Goal: Task Accomplishment & Management: Complete application form

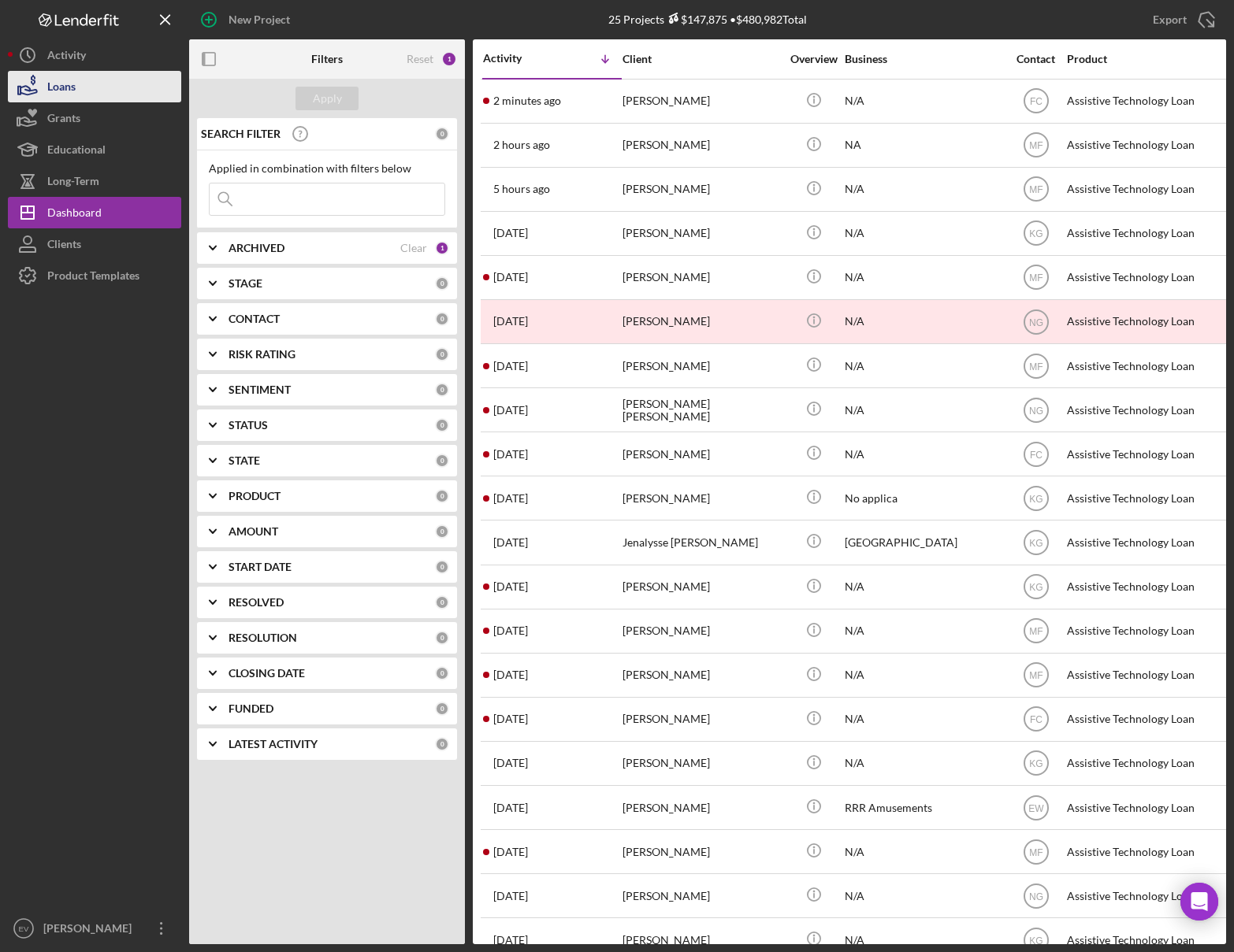
click at [92, 89] on button "Loans" at bounding box center [94, 86] width 173 height 31
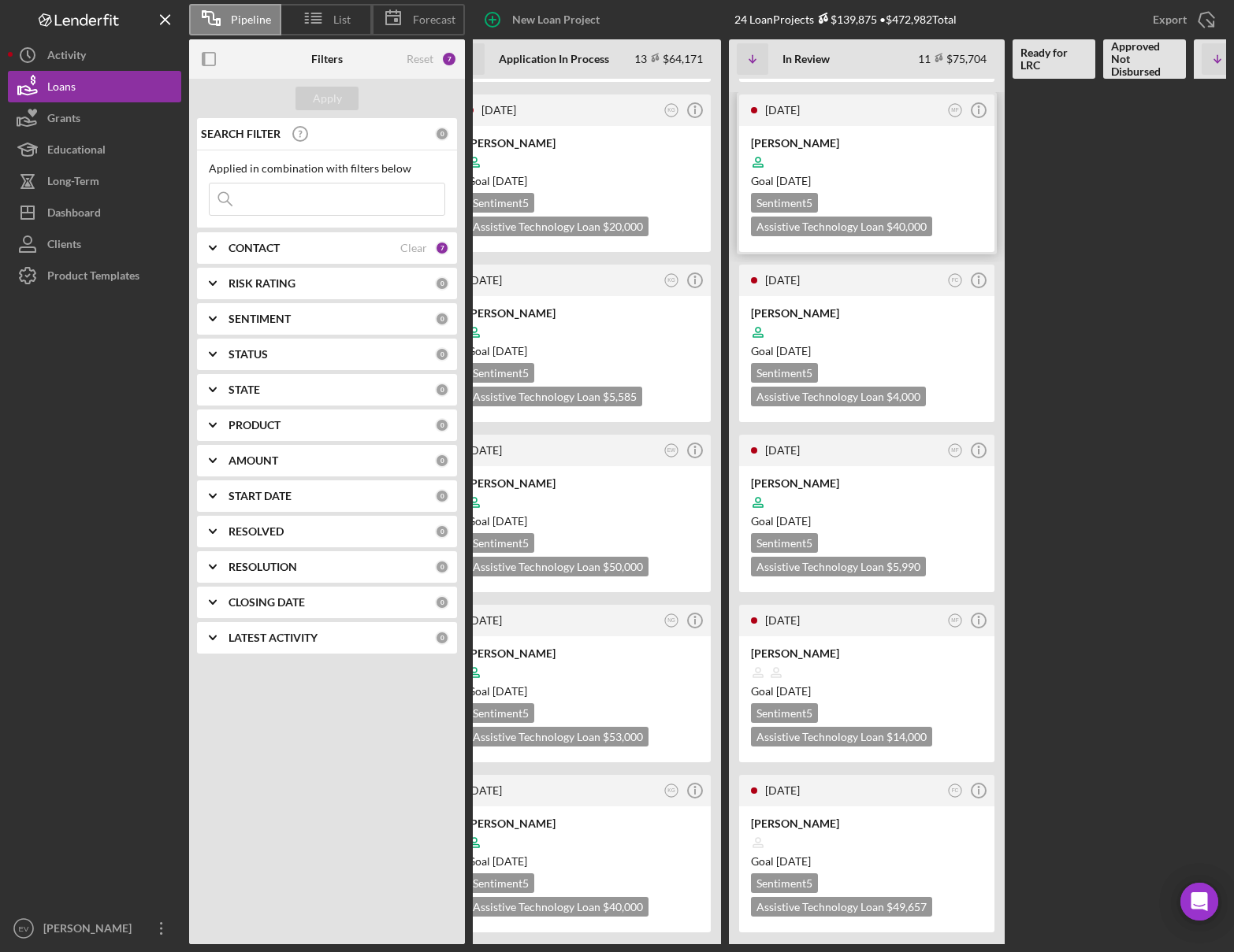
scroll to position [754, 0]
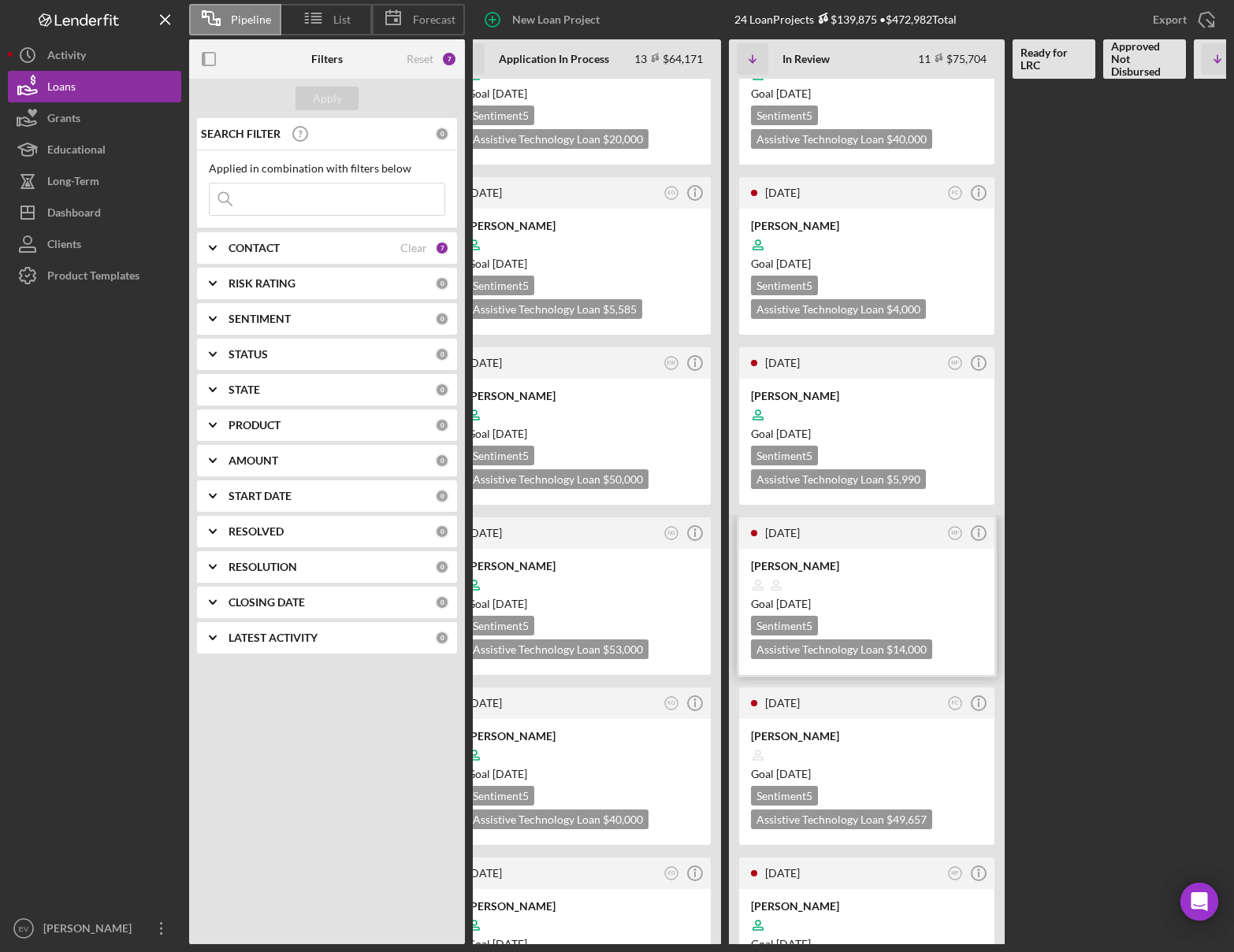
click at [888, 620] on div "Sentiment 5 Assistive Technology Loan $14,000 $4,900" at bounding box center [867, 638] width 231 height 44
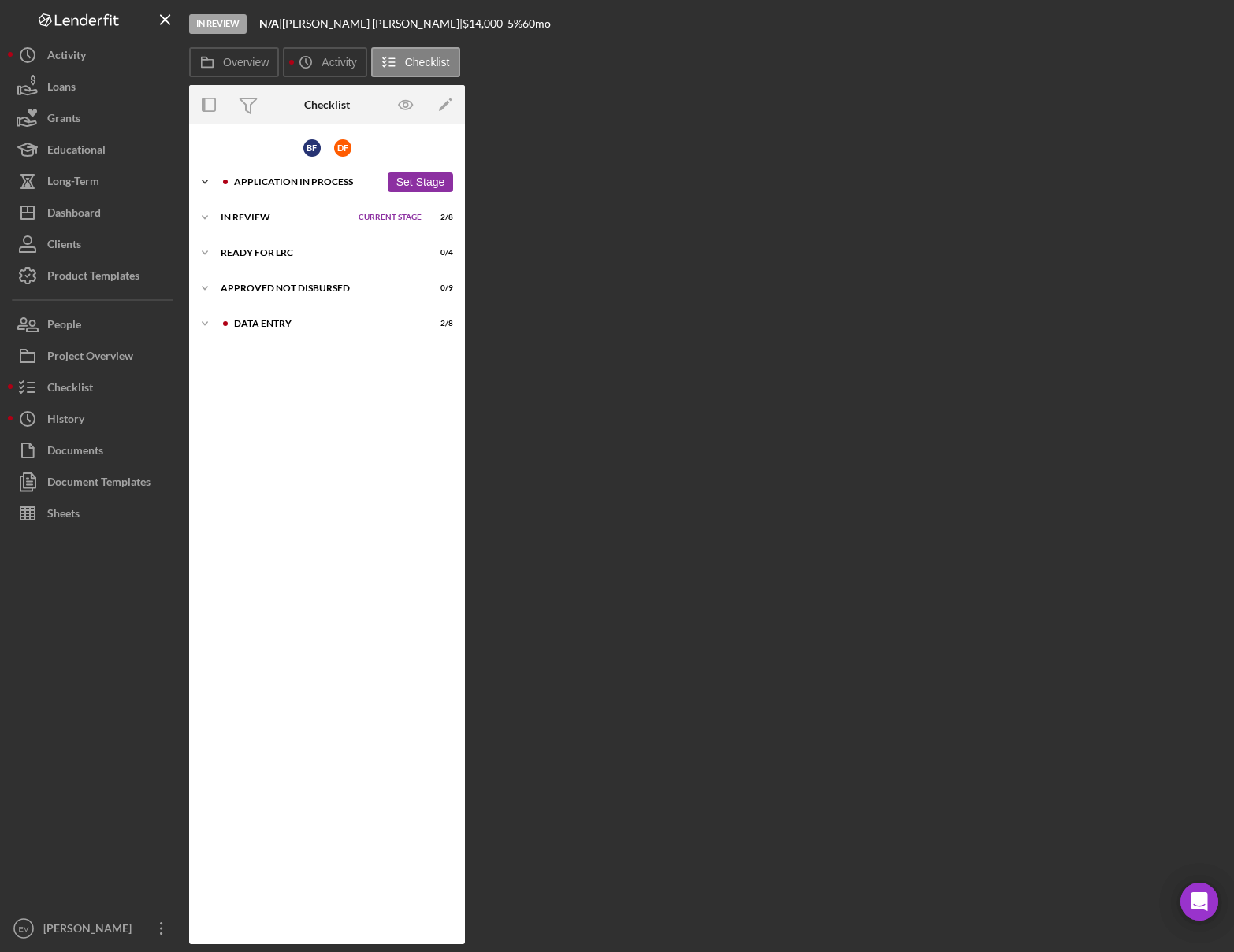
click at [260, 179] on div "Application In Process" at bounding box center [306, 182] width 145 height 10
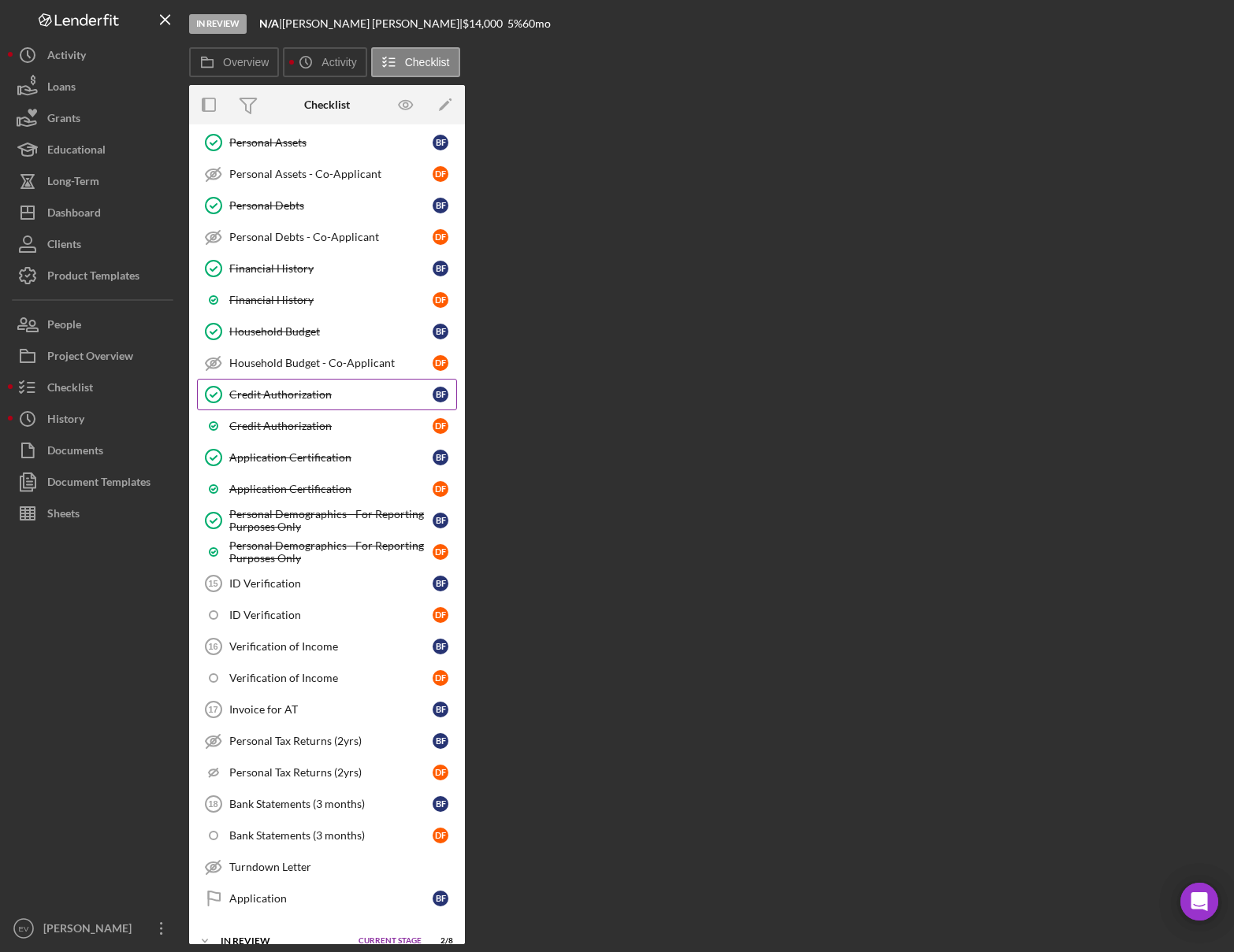
scroll to position [546, 0]
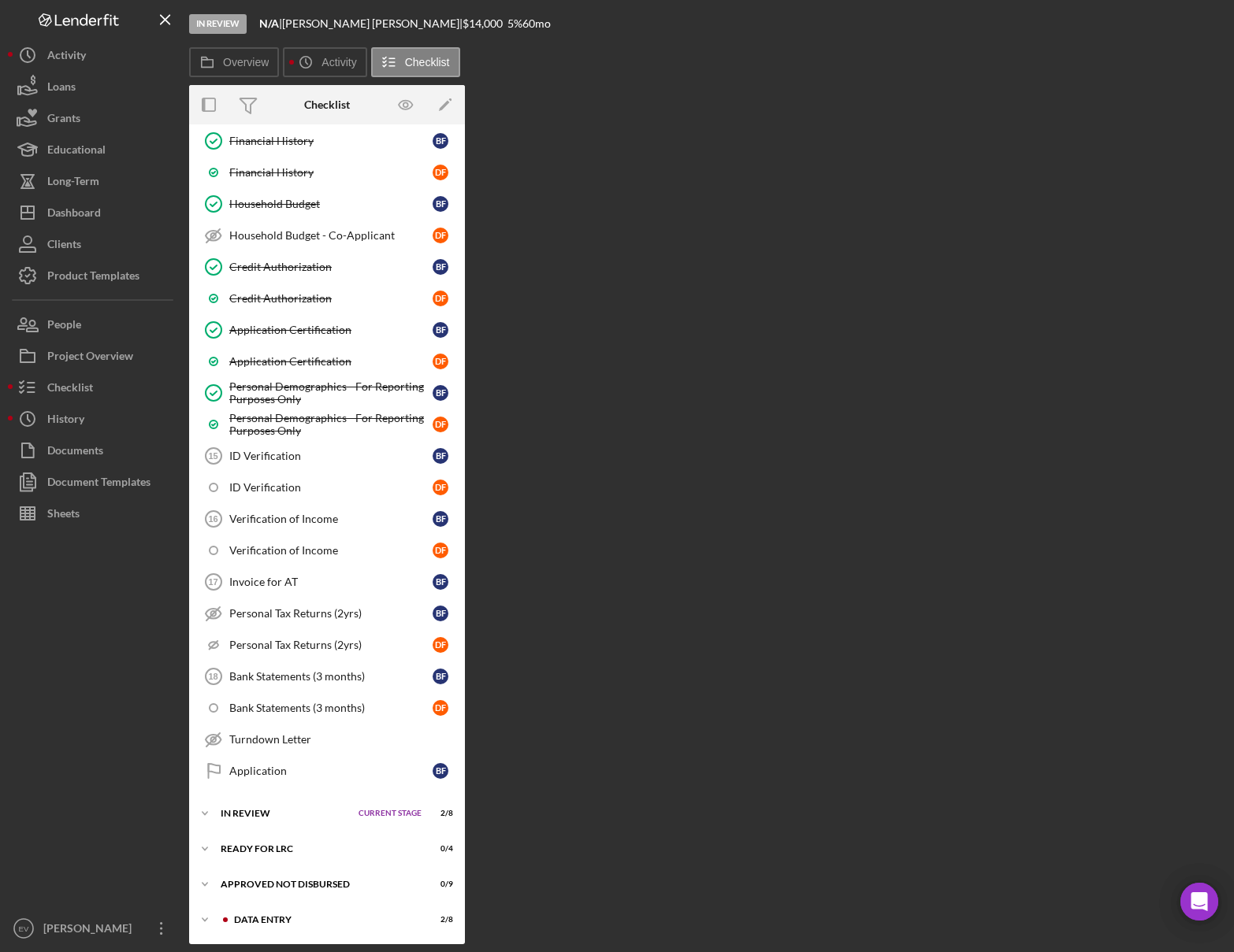
drag, startPoint x: 298, startPoint y: 805, endPoint x: 329, endPoint y: 791, distance: 34.0
click at [298, 702] on div "Icon/Expander In Review Current Stage 2 / 8 Set Stage" at bounding box center [326, 814] width 276 height 31
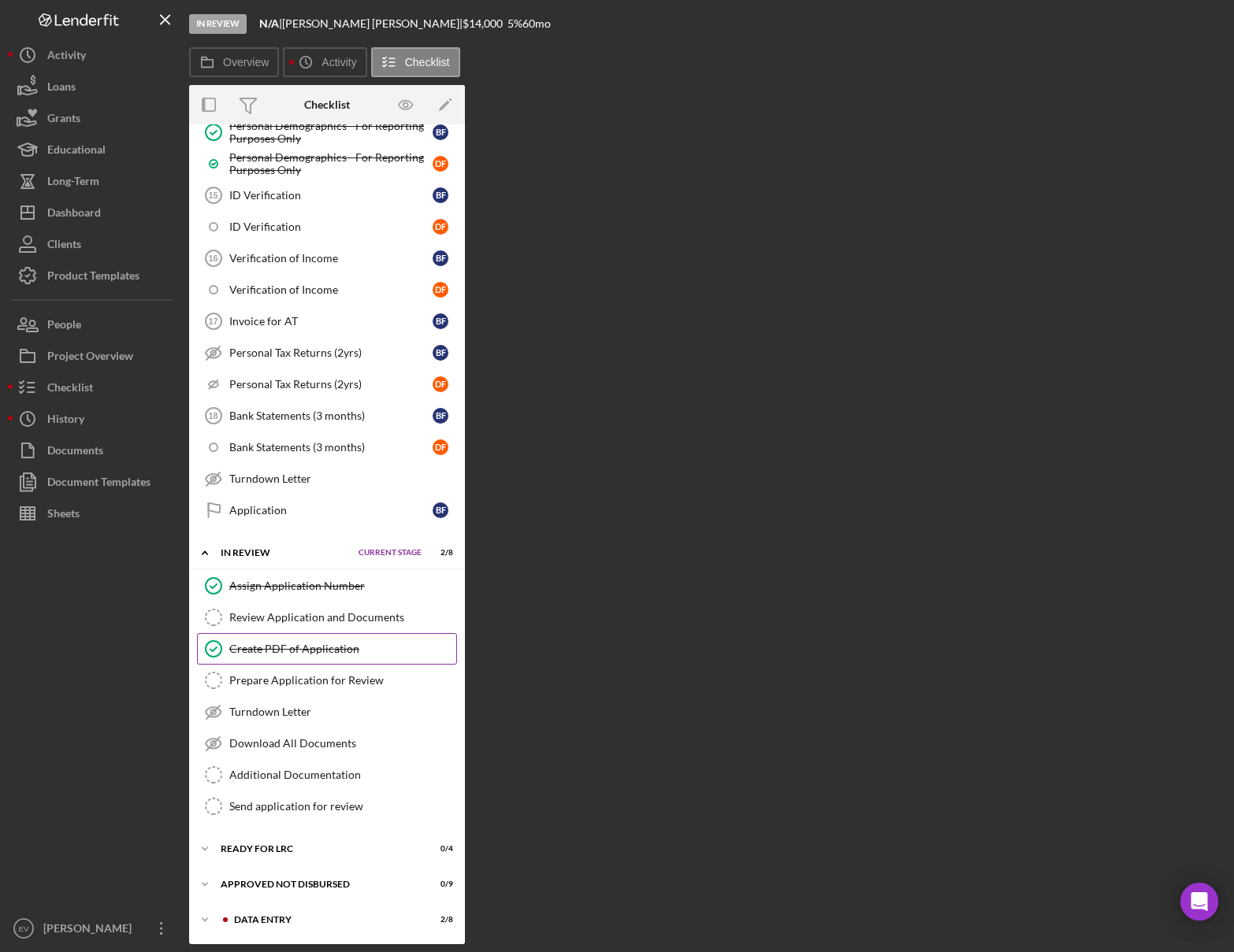
click at [321, 655] on link "Create PDF of Application Create PDF of Application" at bounding box center [326, 649] width 260 height 31
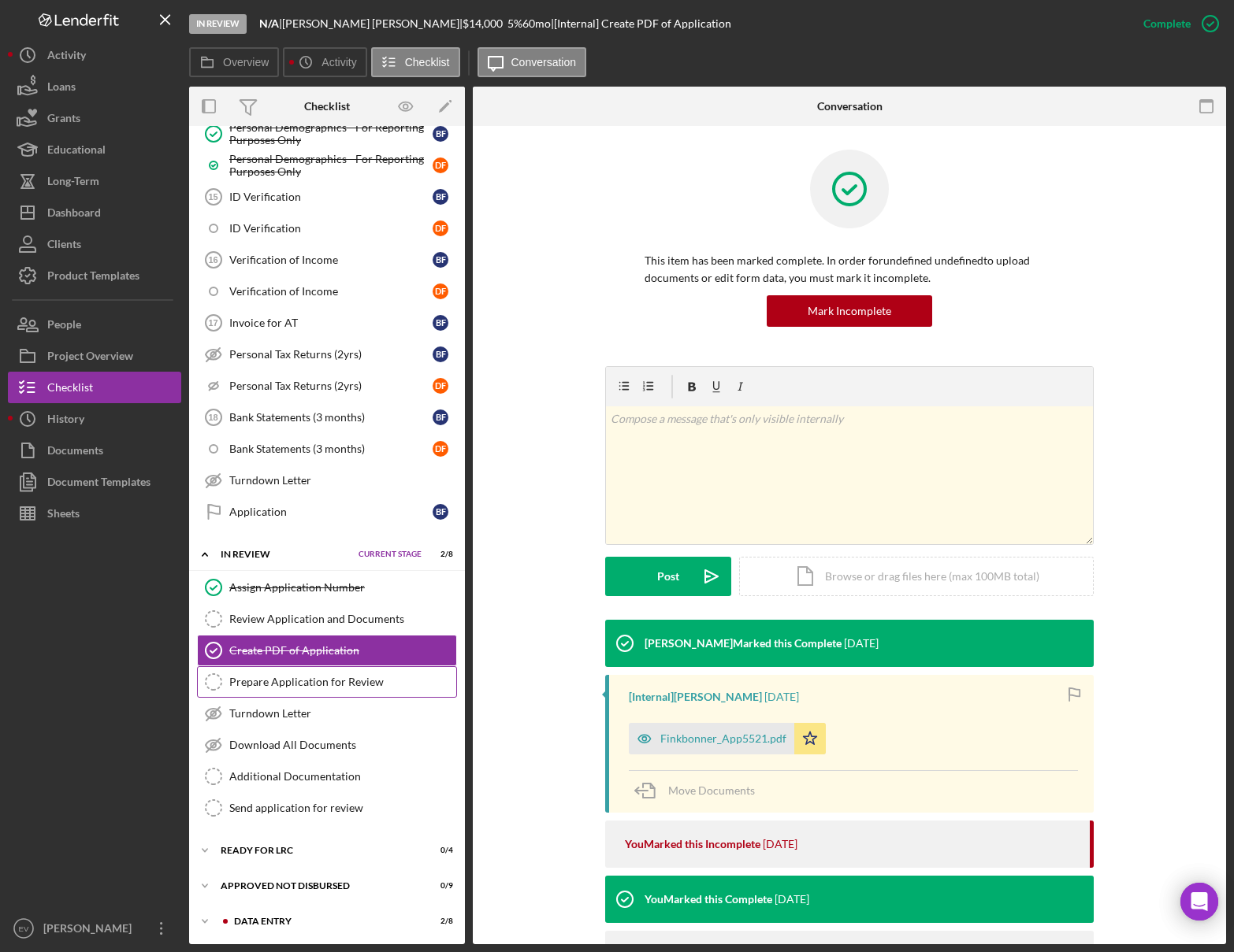
click at [320, 677] on div "Prepare Application for Review" at bounding box center [342, 682] width 227 height 12
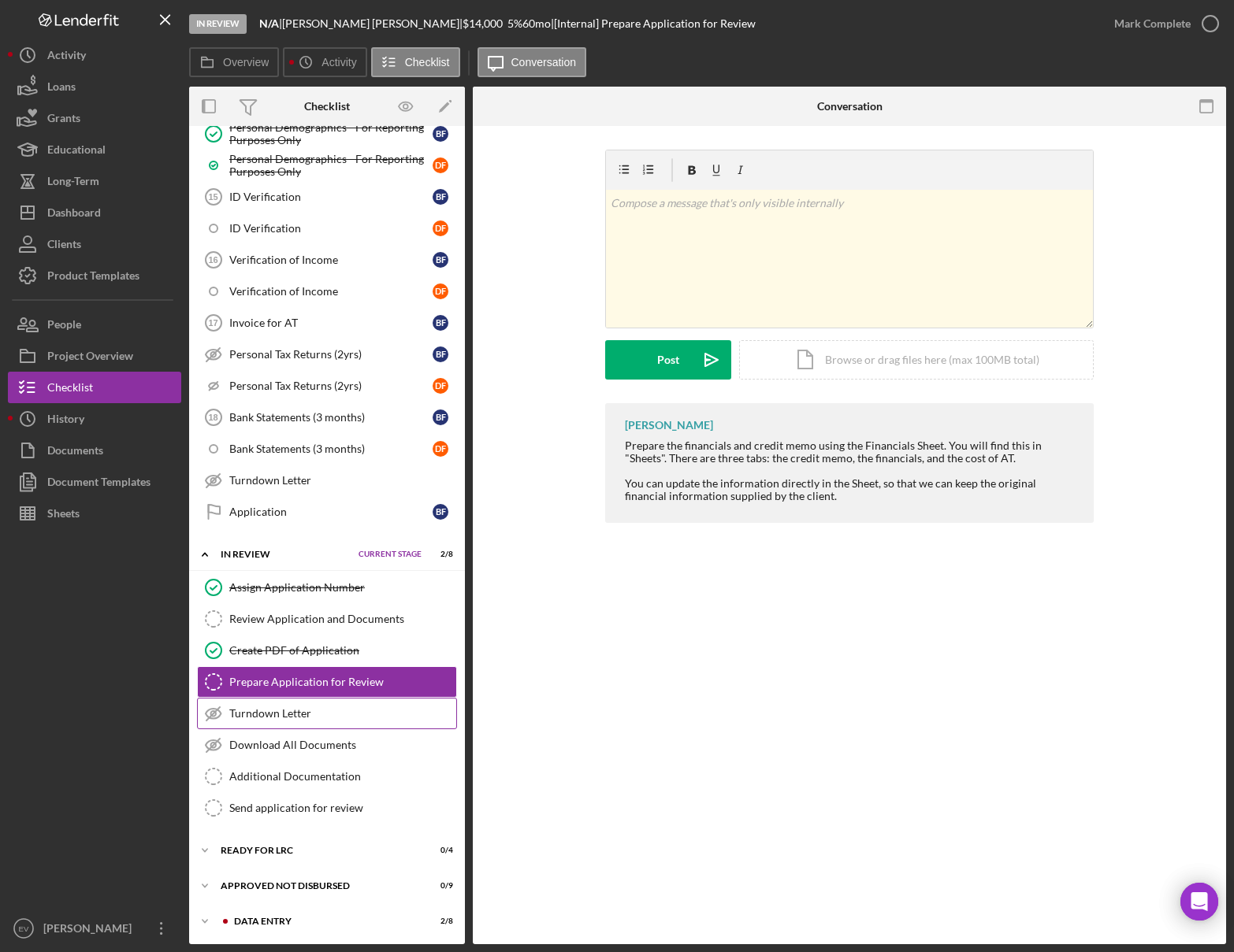
scroll to position [809, 0]
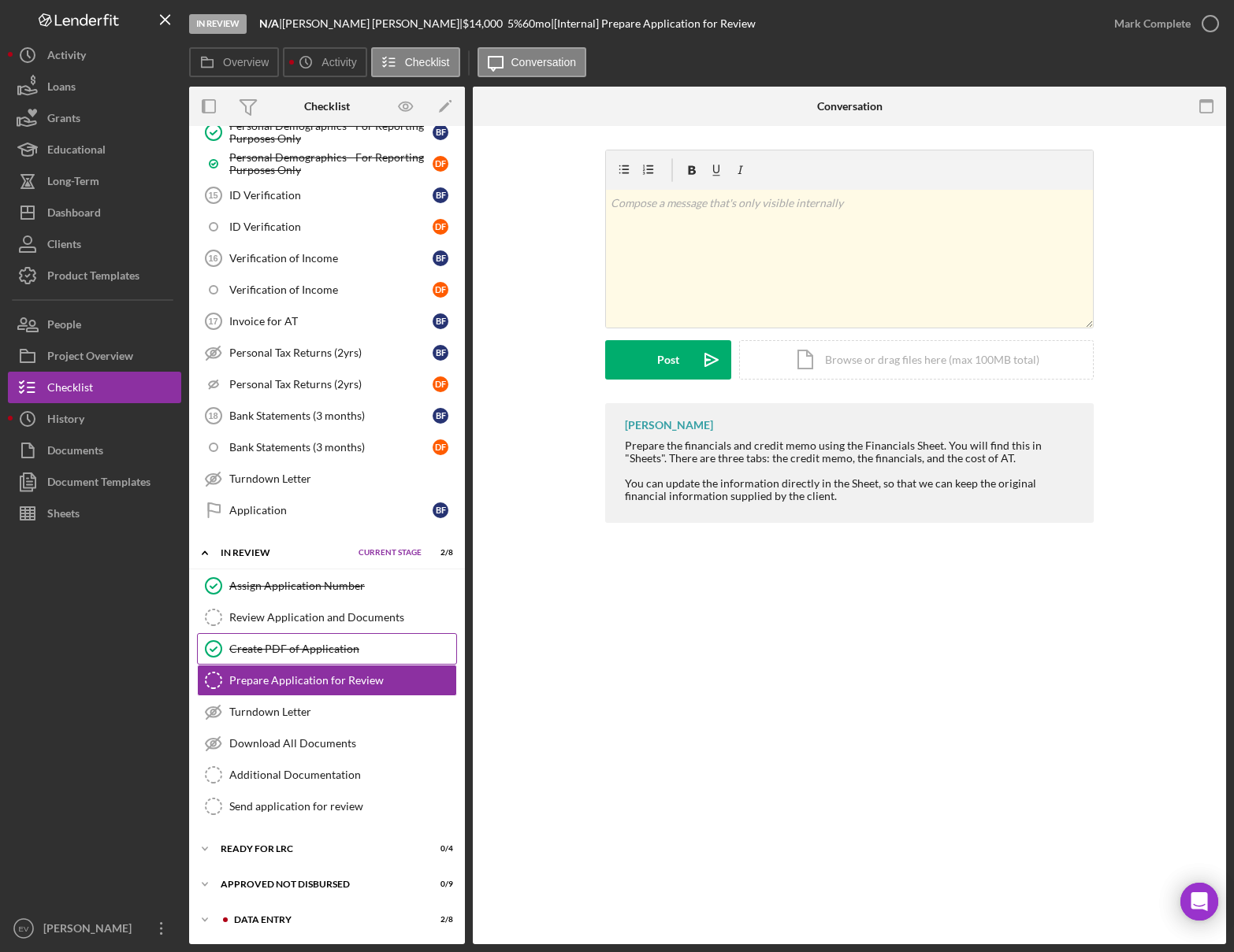
click at [307, 660] on link "Create PDF of Application Create PDF of Application" at bounding box center [326, 649] width 260 height 31
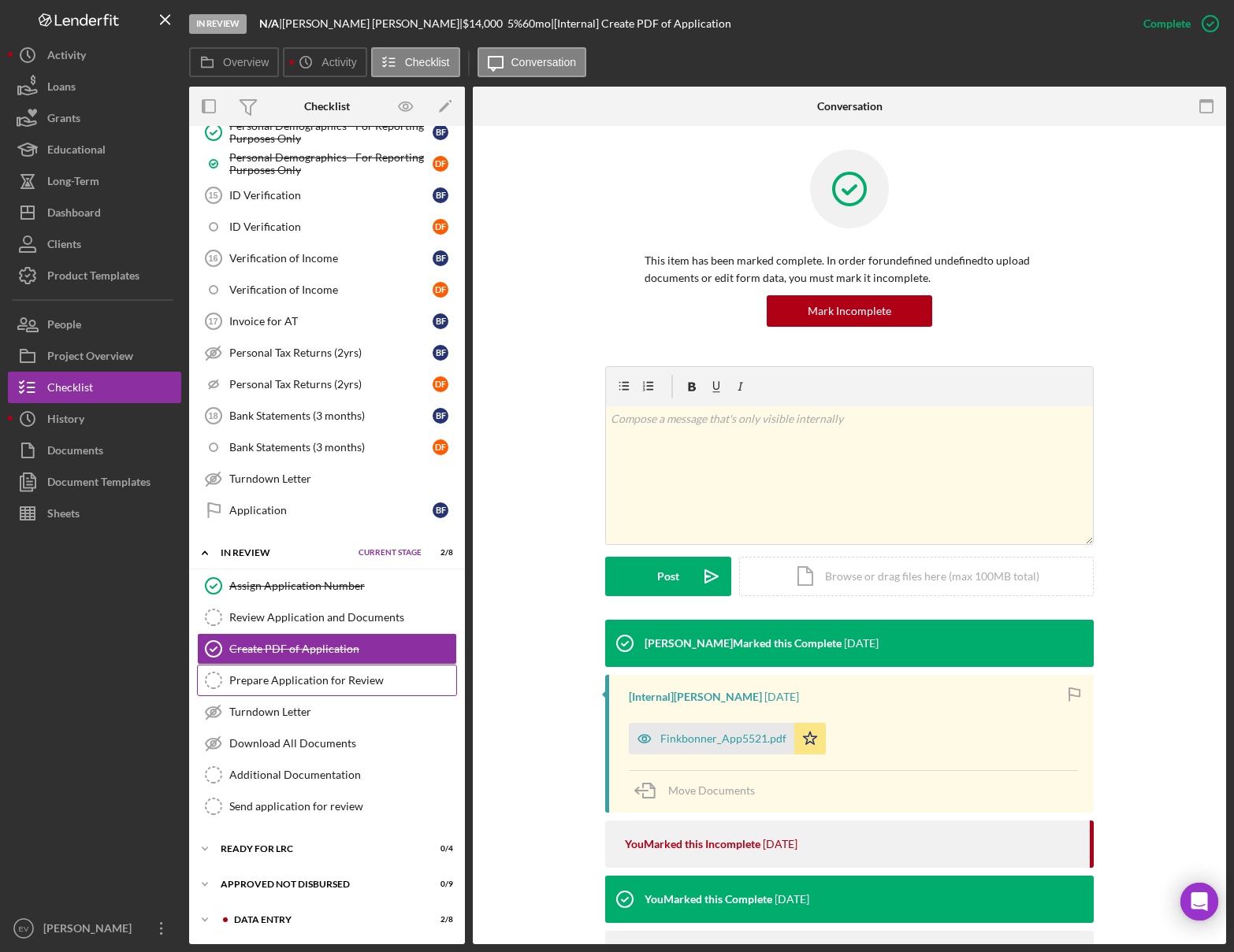
click at [308, 680] on div "Prepare Application for Review" at bounding box center [342, 680] width 227 height 12
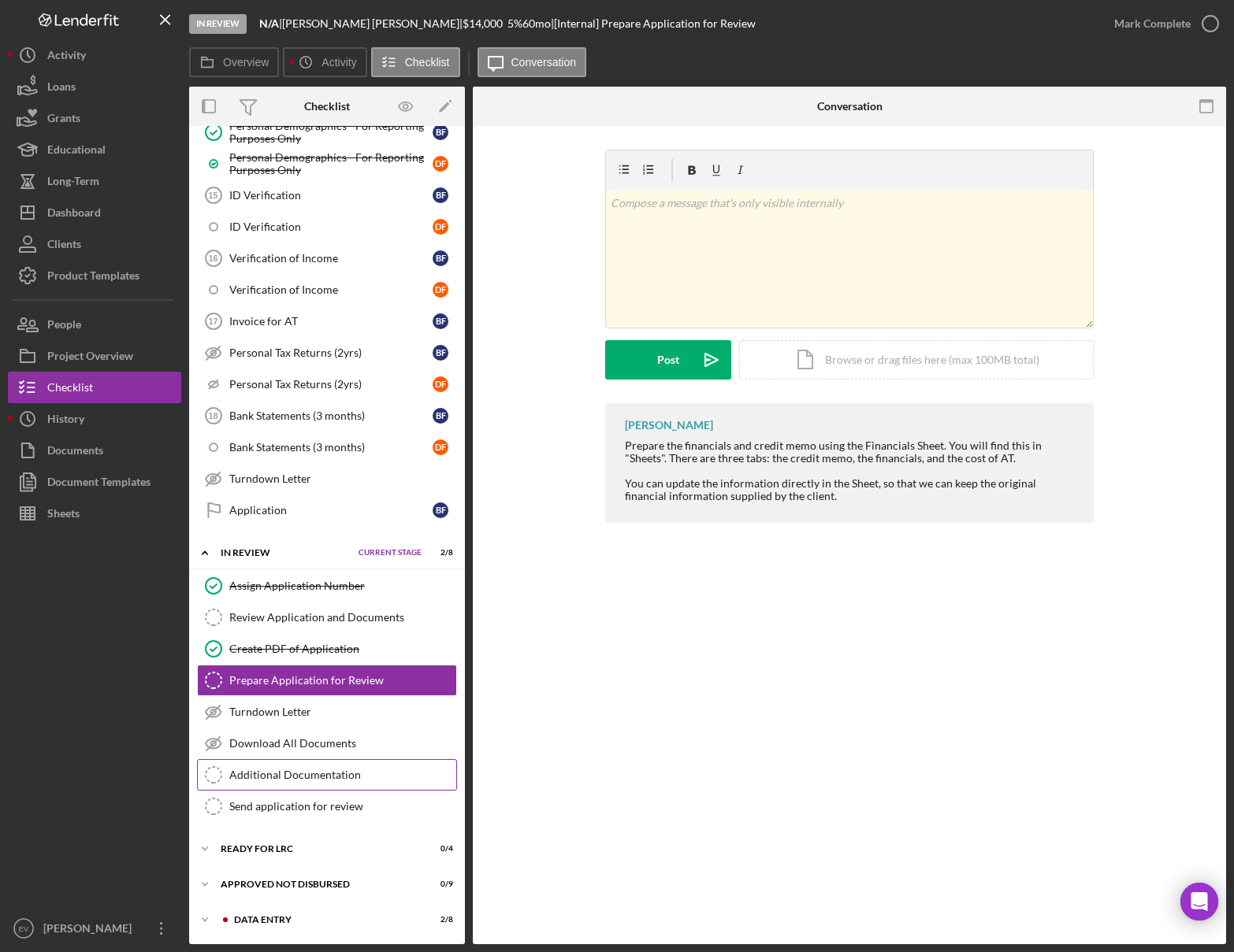
click at [292, 702] on div "Additional Documentation" at bounding box center [342, 775] width 227 height 12
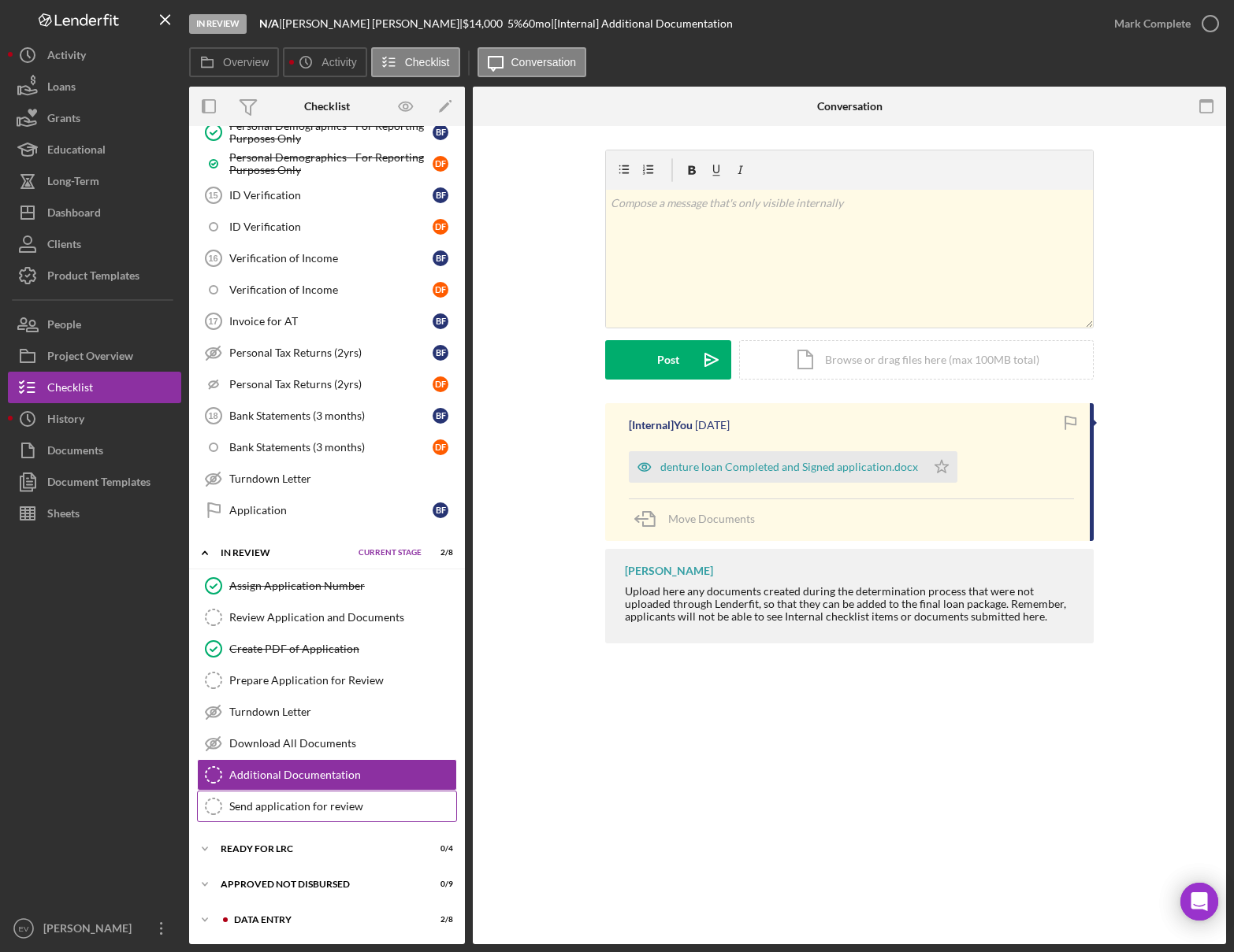
click at [324, 702] on div "Send application for review" at bounding box center [342, 807] width 227 height 12
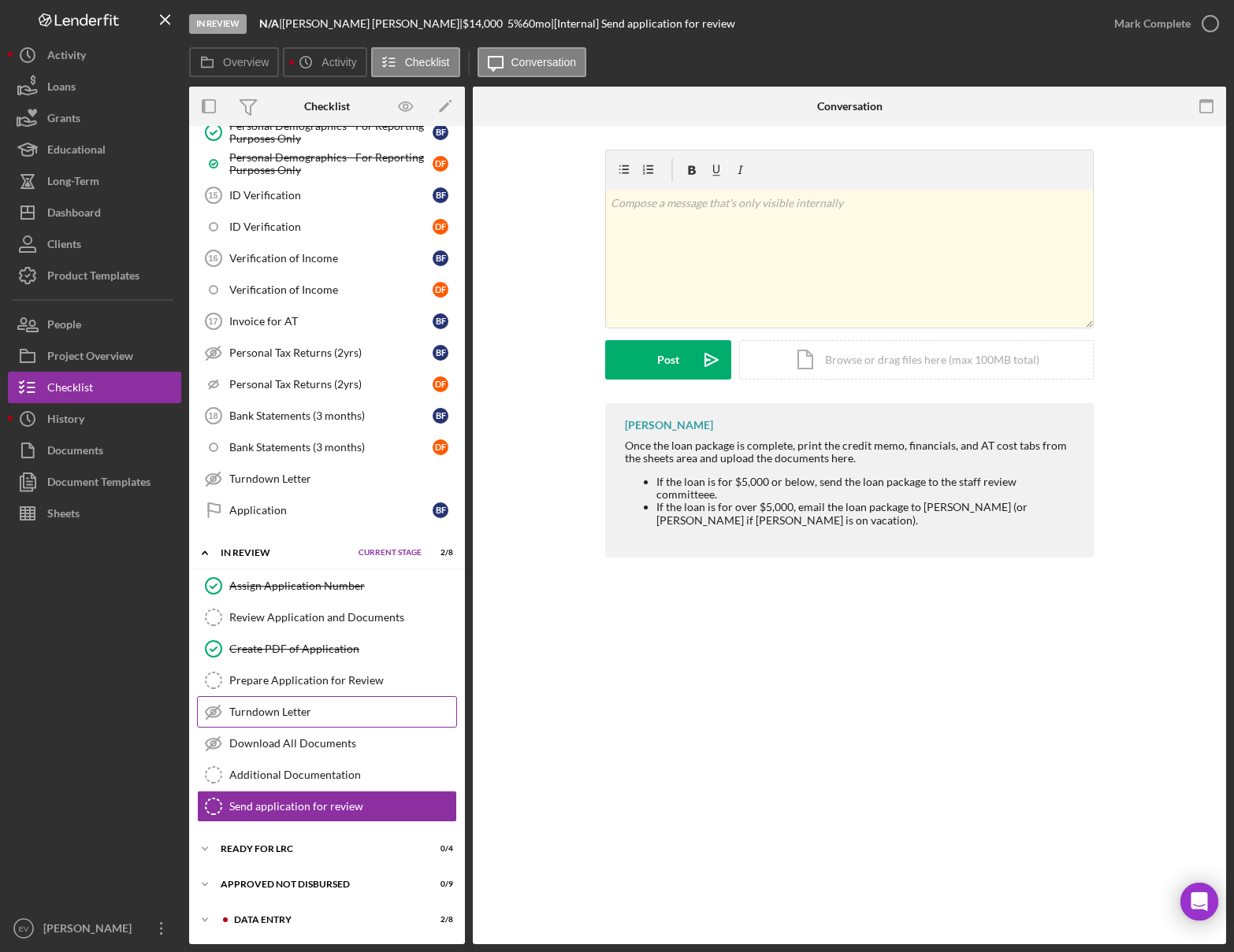
click at [308, 701] on link "Turndown Letter Turndown Letter" at bounding box center [326, 712] width 260 height 31
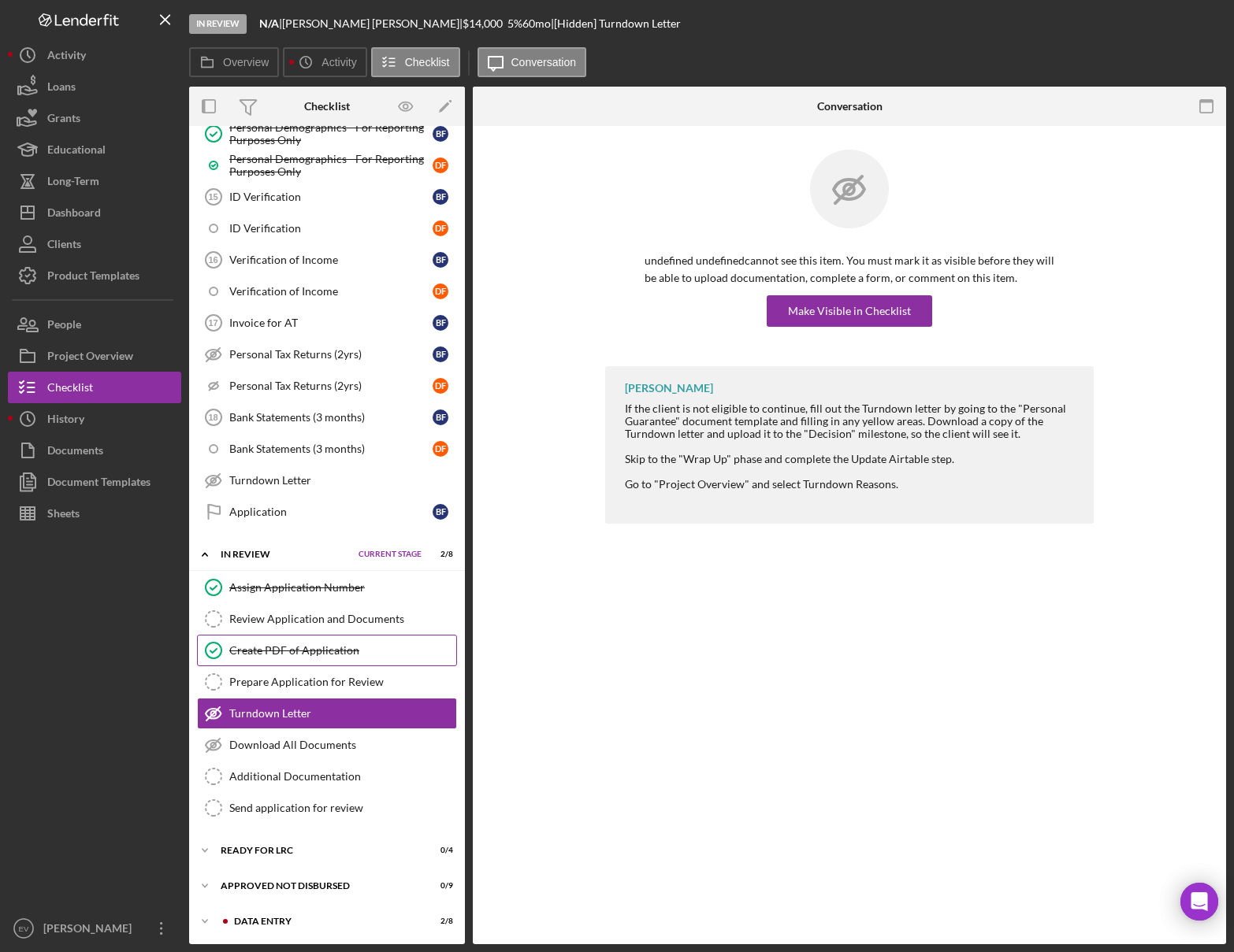
scroll to position [809, 0]
click at [302, 641] on link "Create PDF of Application Create PDF of Application" at bounding box center [326, 649] width 260 height 31
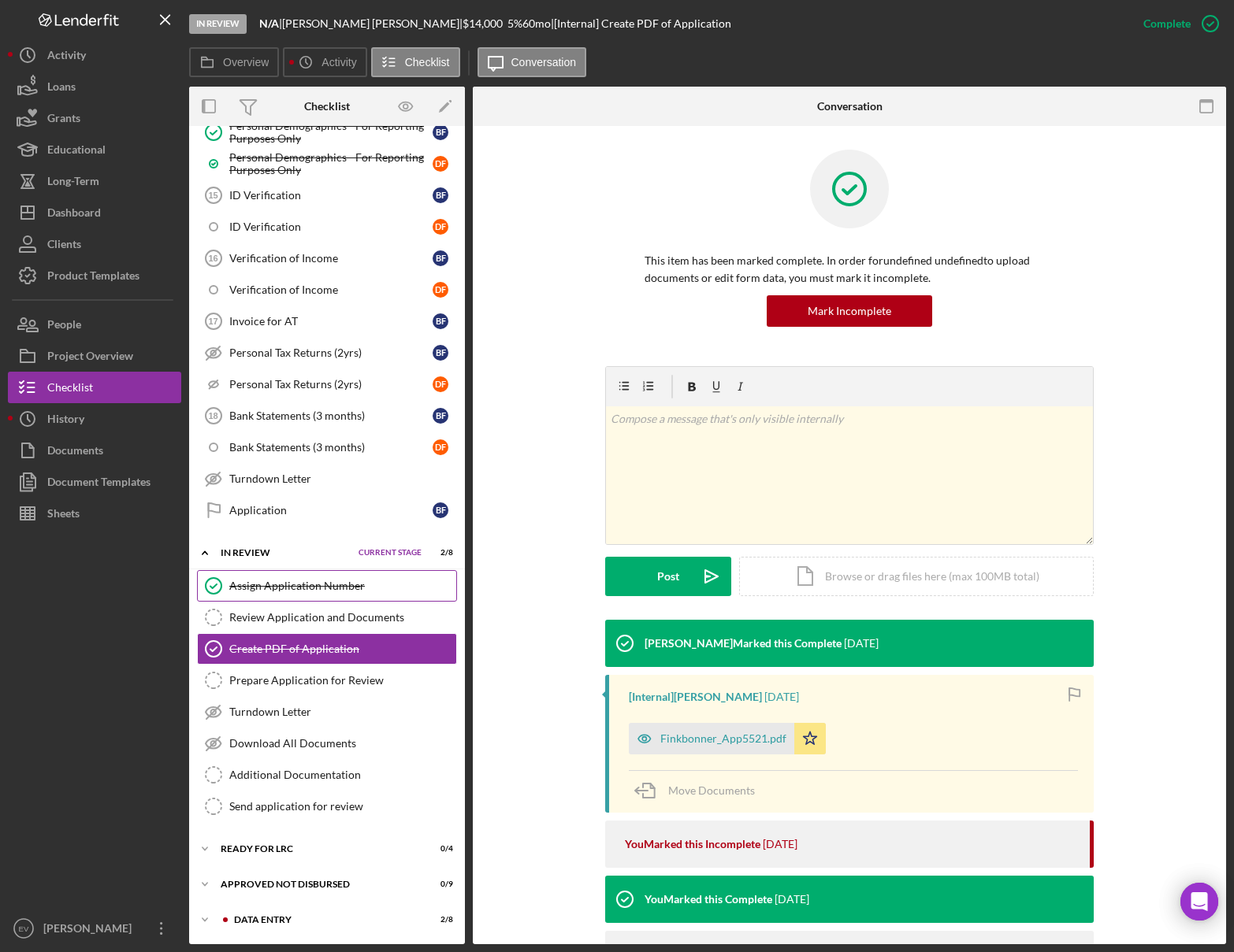
click at [299, 588] on div "Assign Application Number" at bounding box center [342, 586] width 227 height 12
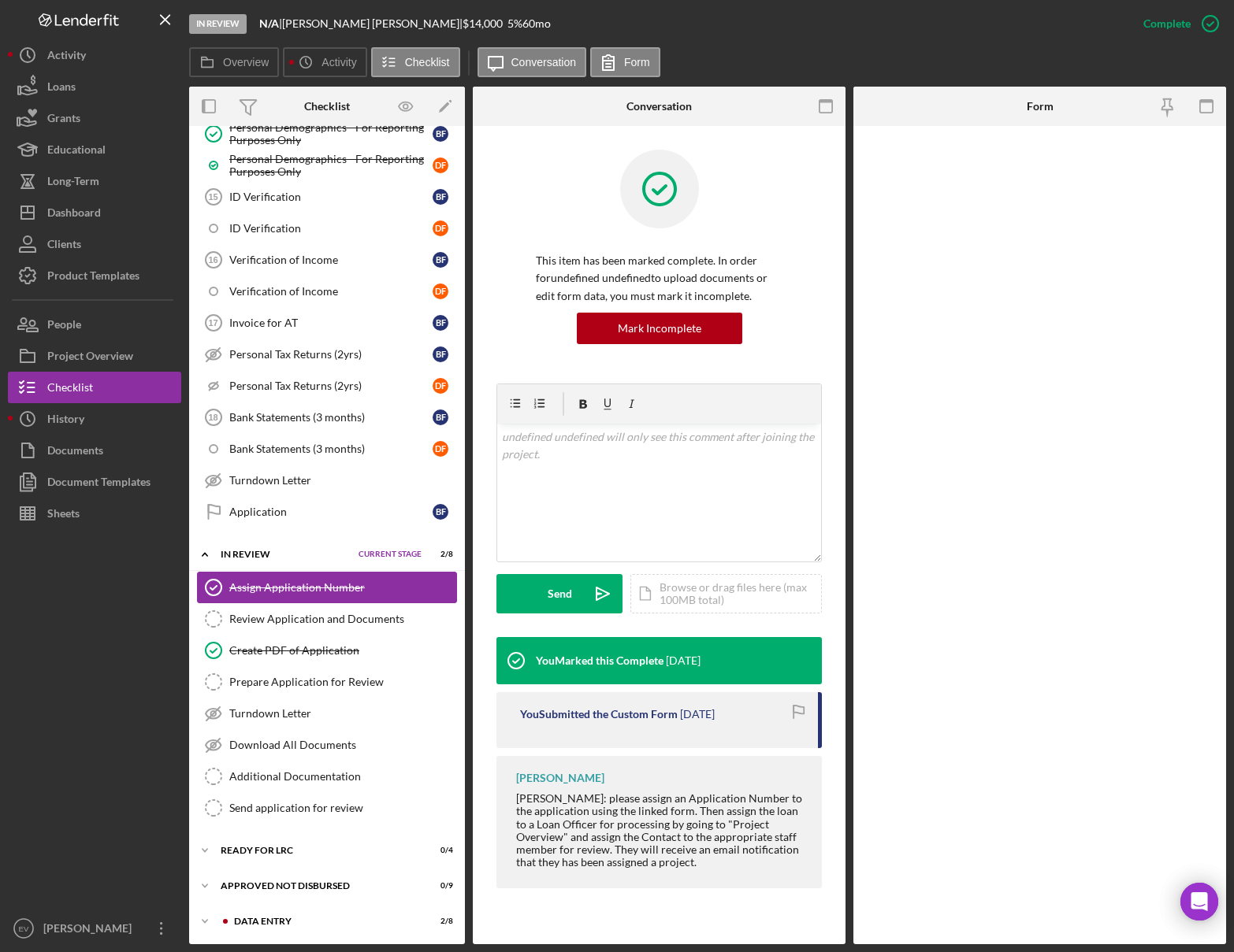
scroll to position [809, 0]
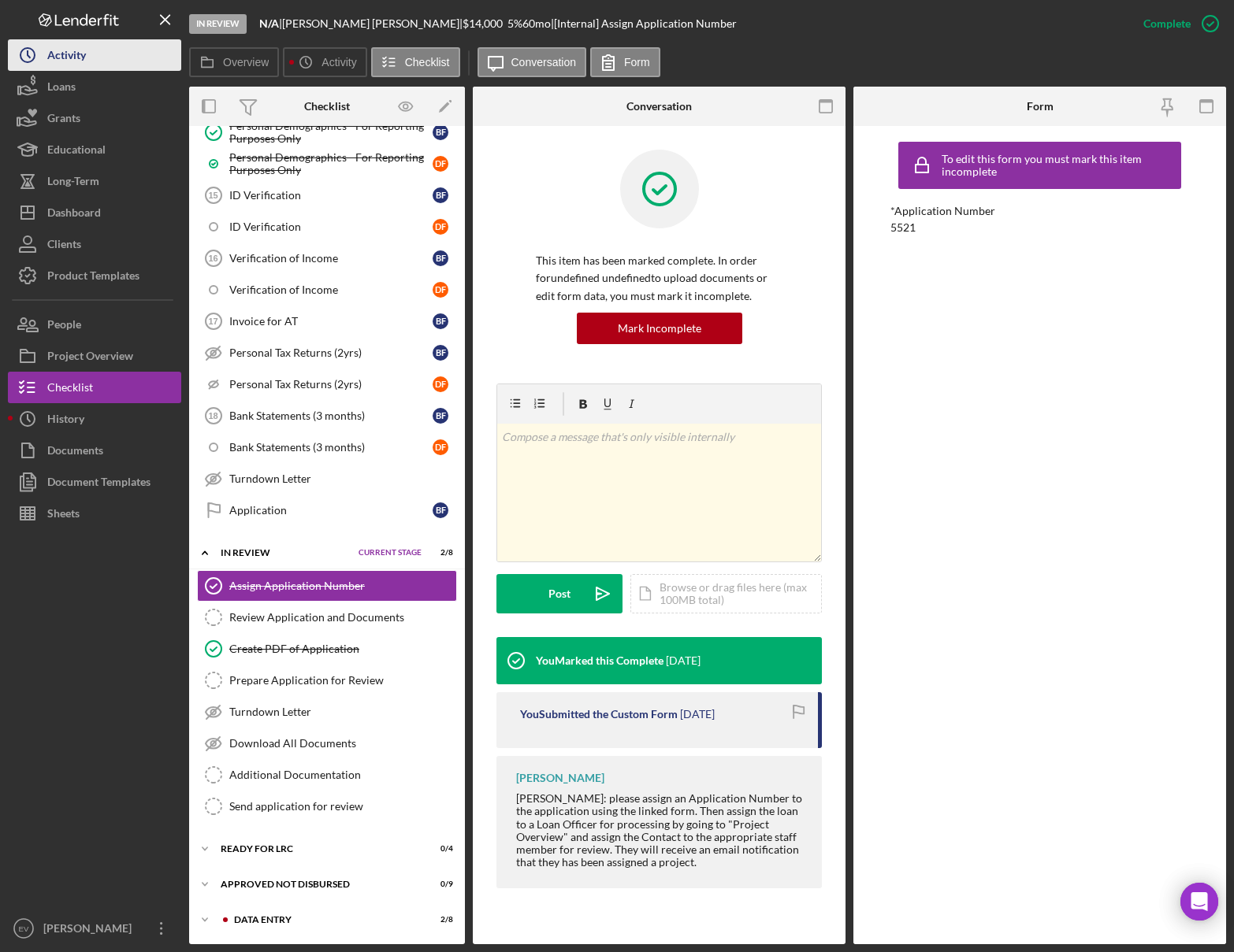
click at [91, 63] on button "Icon/History Activity" at bounding box center [94, 55] width 173 height 31
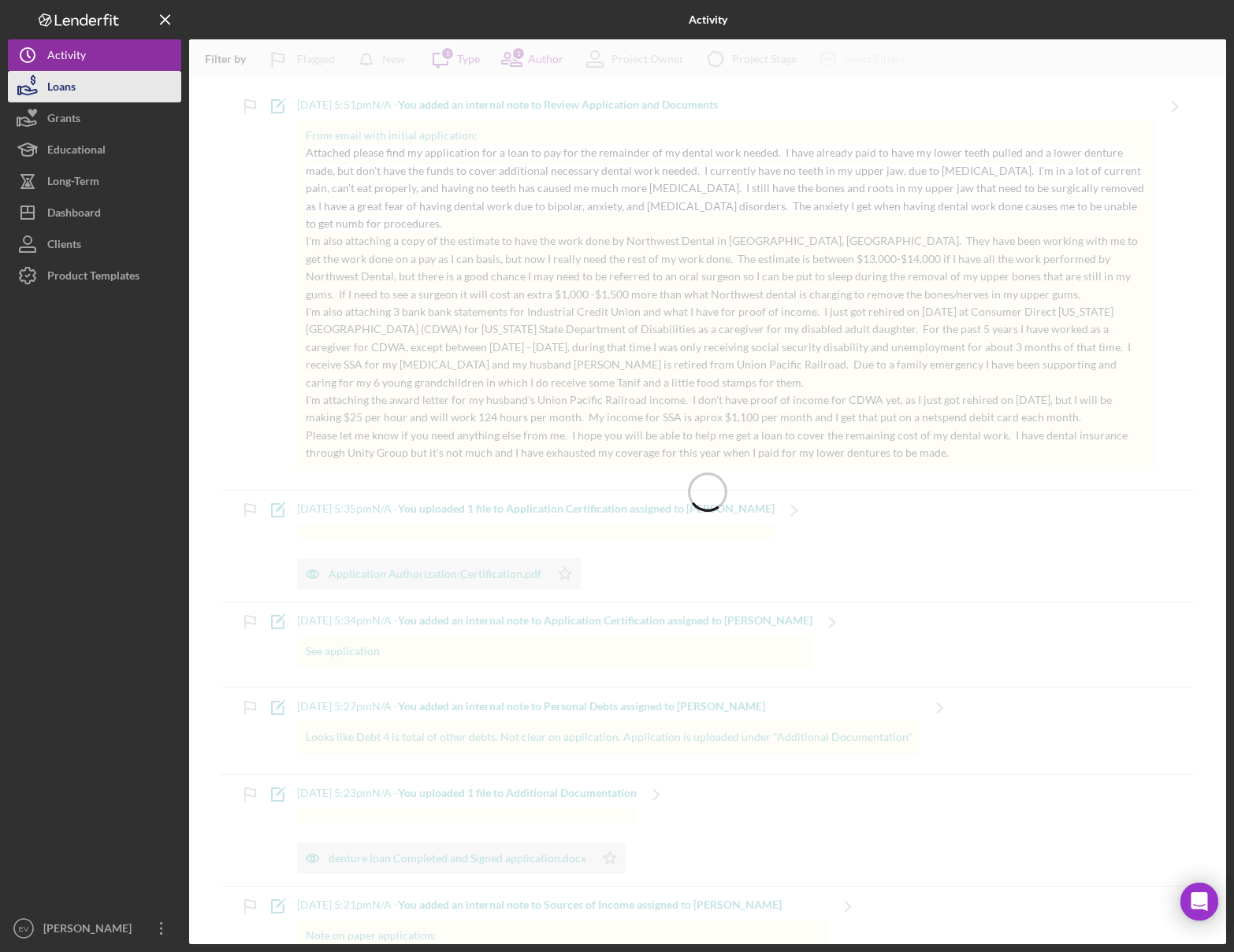
click at [93, 89] on button "Loans" at bounding box center [94, 86] width 173 height 31
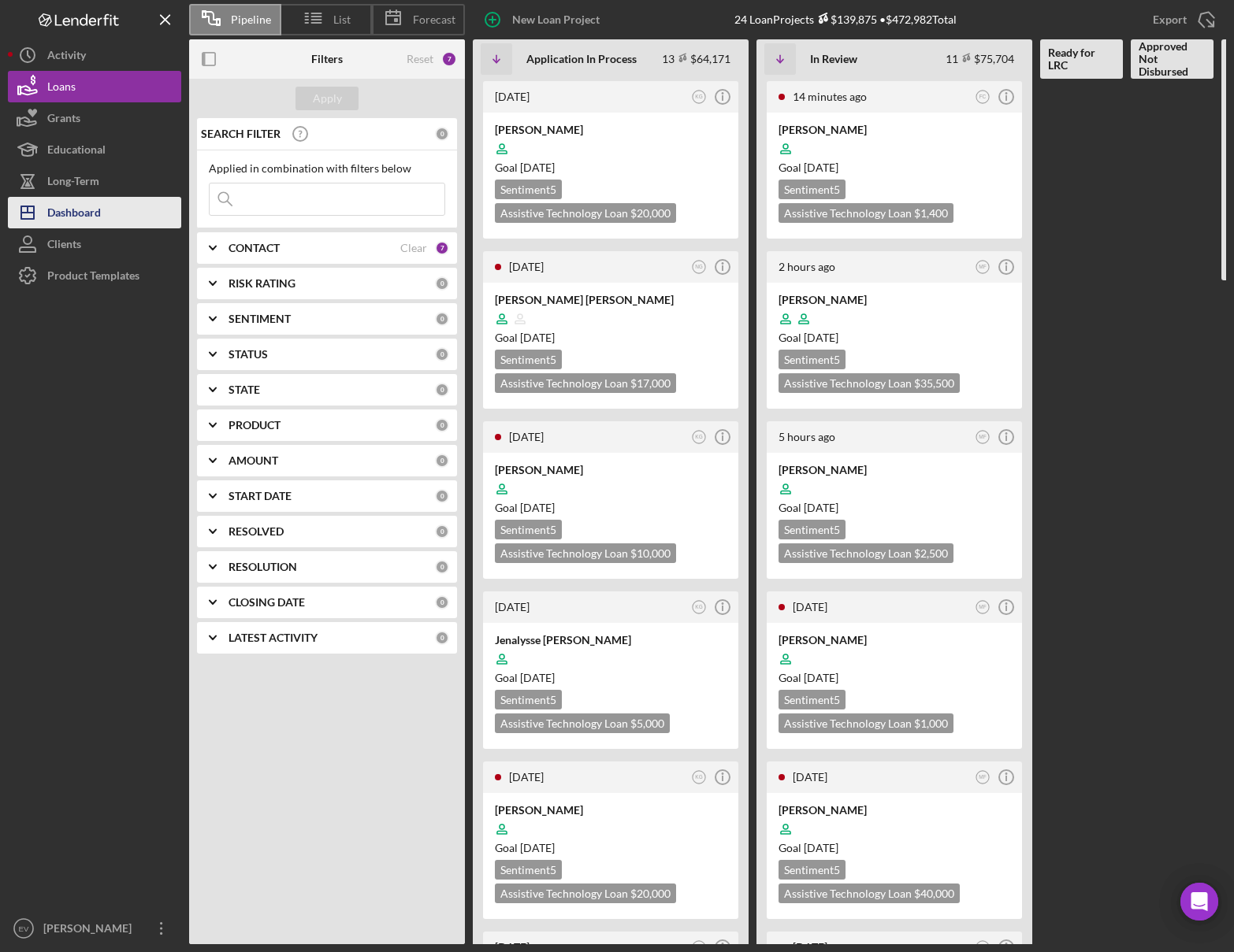
click at [103, 209] on button "Icon/Dashboard Dashboard" at bounding box center [94, 212] width 173 height 31
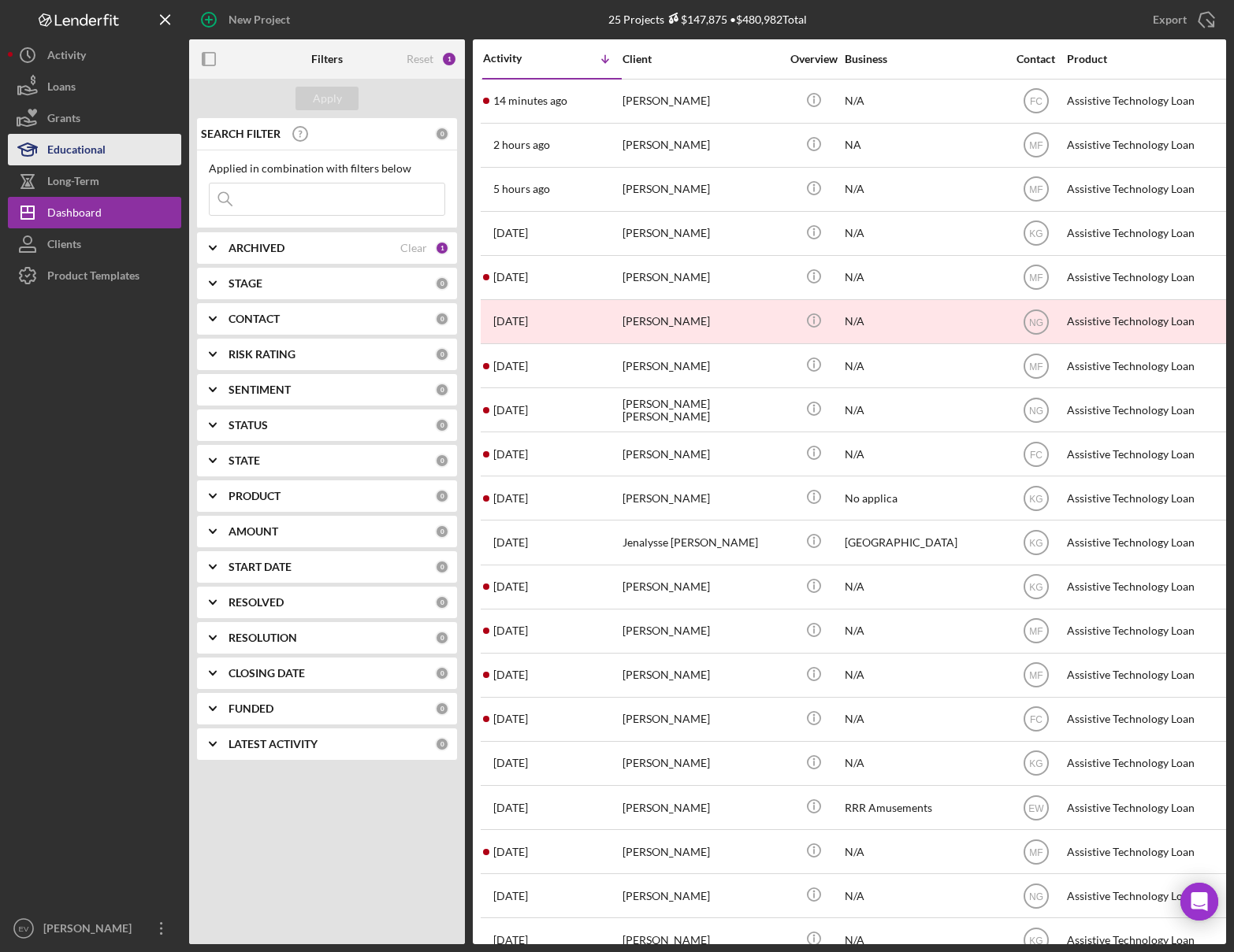
click at [96, 144] on div "Educational" at bounding box center [76, 151] width 58 height 36
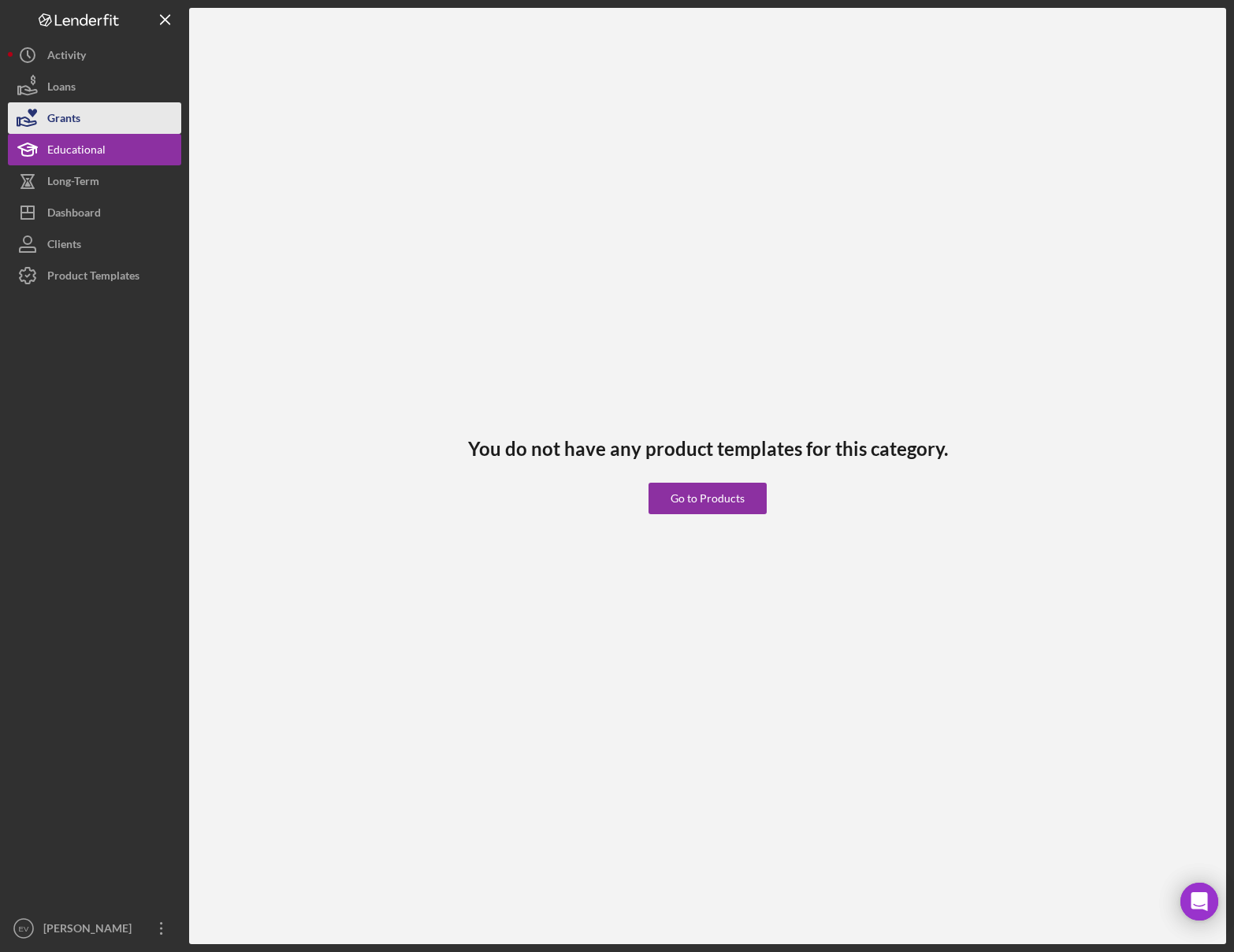
click at [93, 117] on button "Grants" at bounding box center [94, 118] width 173 height 31
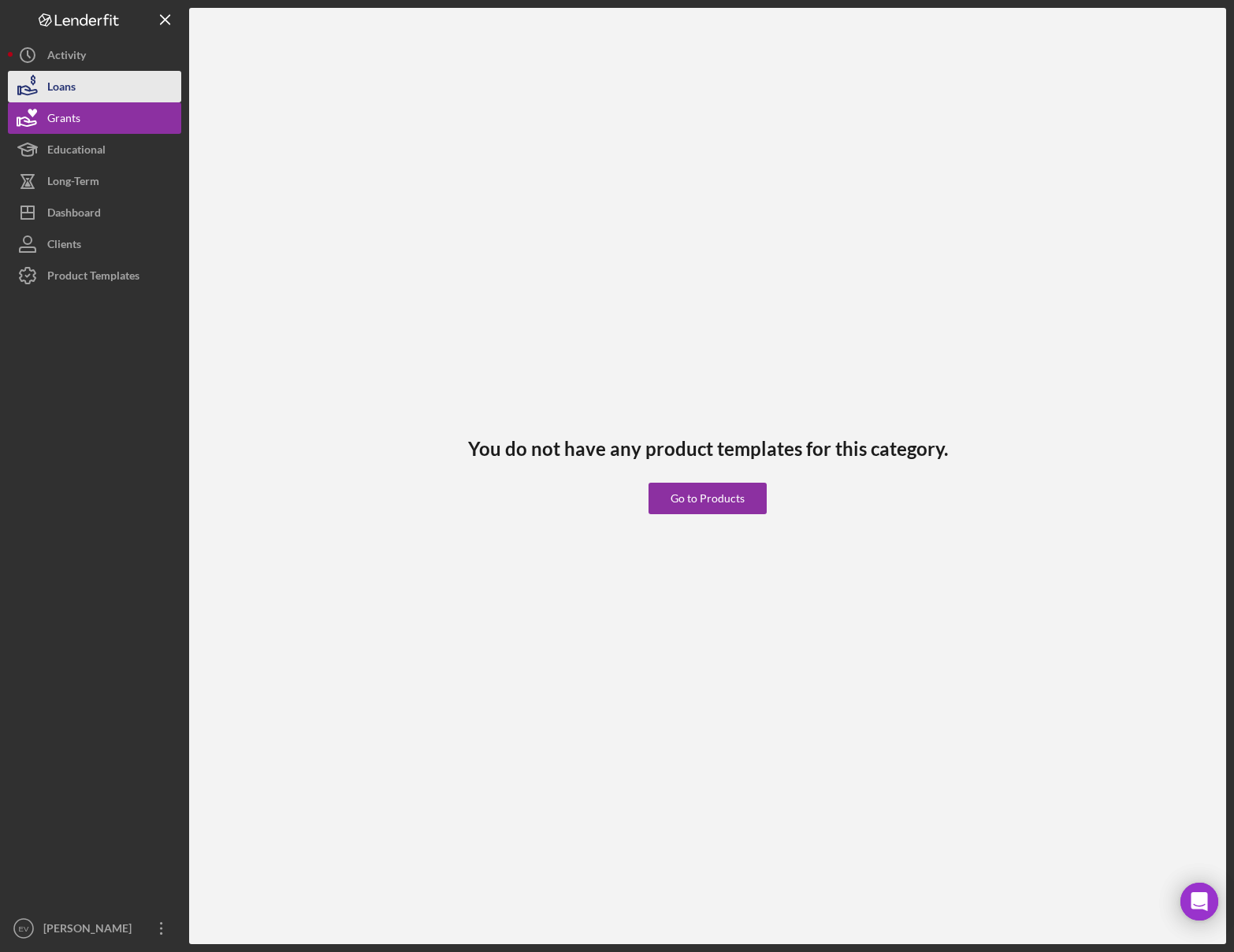
click at [88, 87] on button "Loans" at bounding box center [94, 86] width 173 height 31
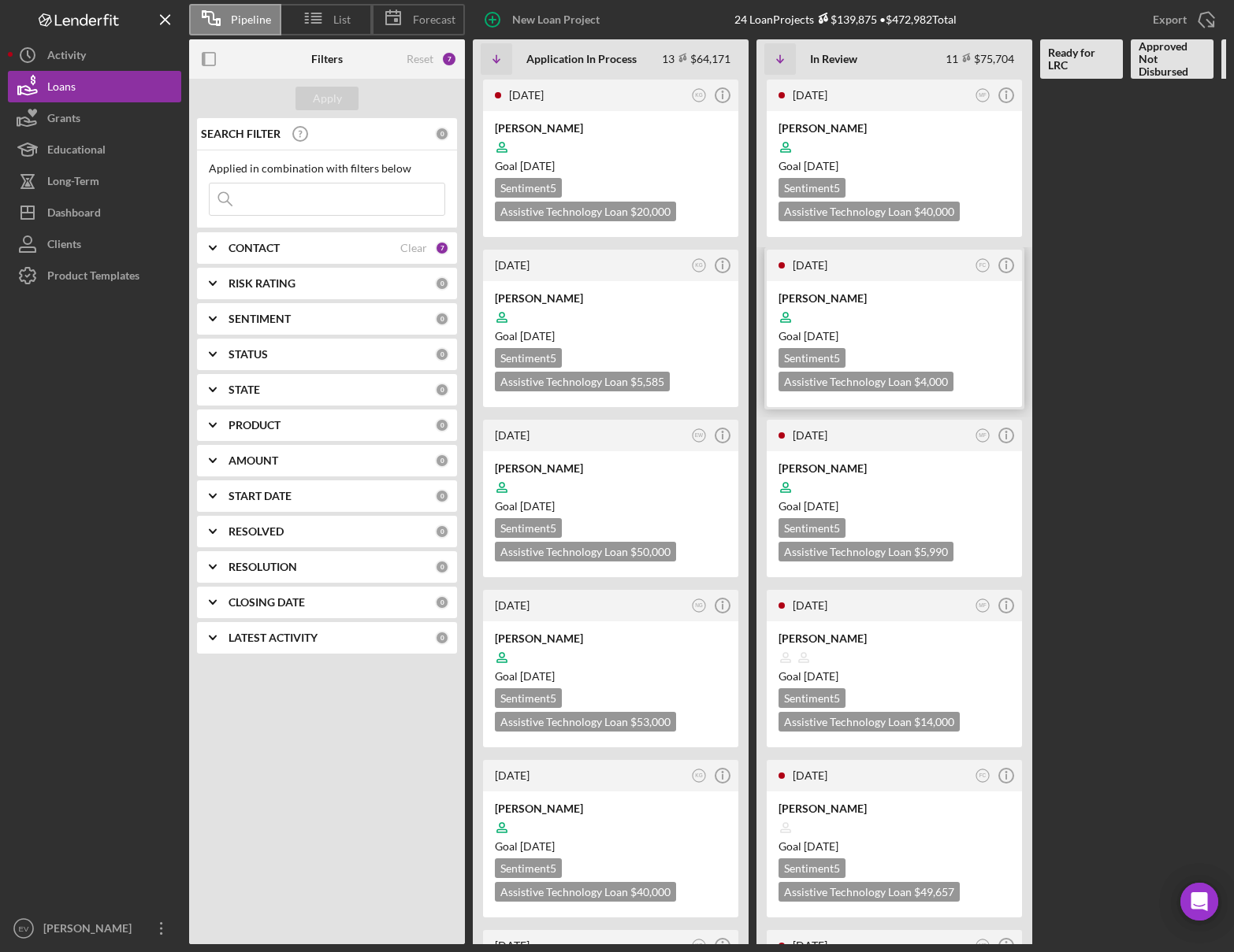
scroll to position [933, 0]
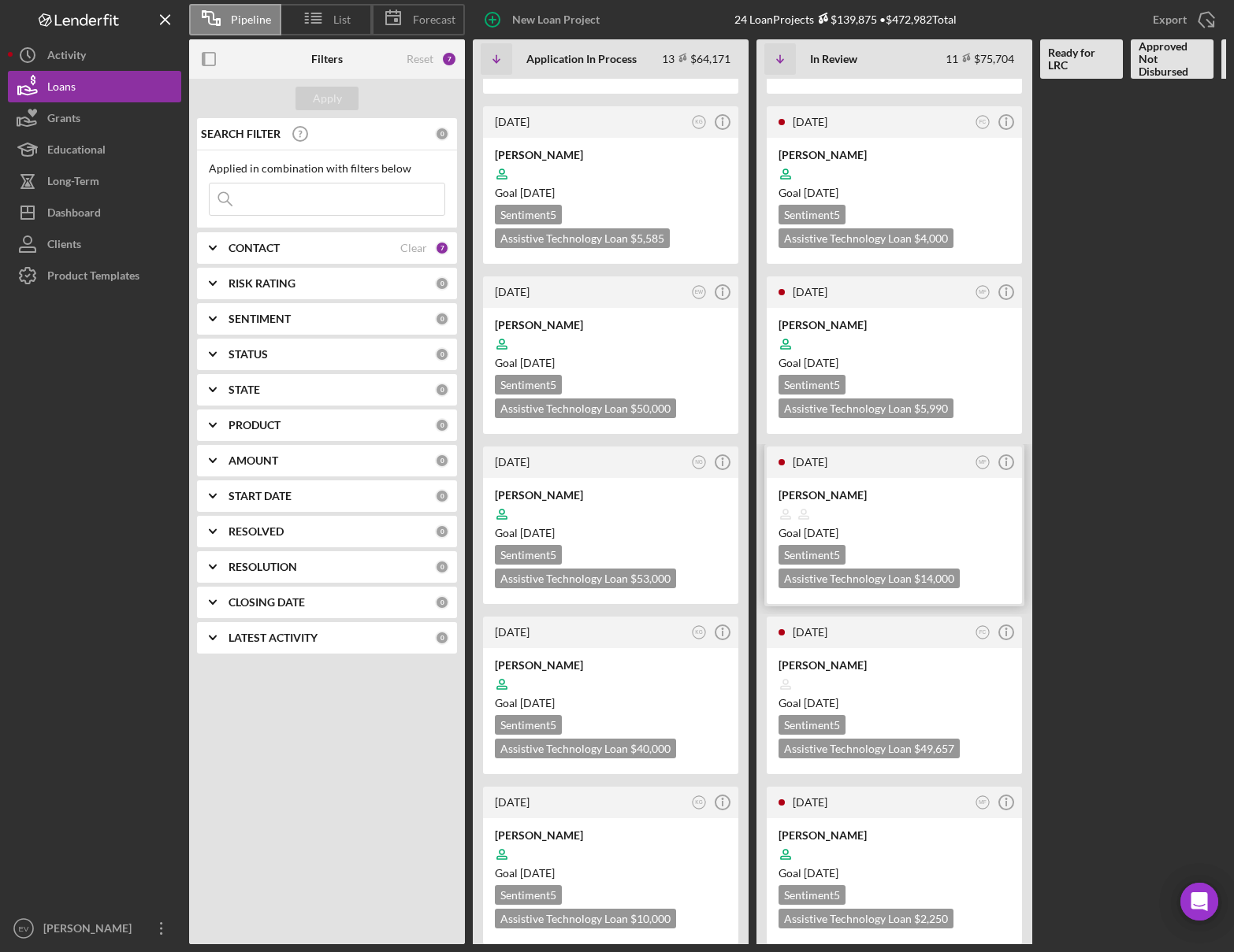
click at [838, 526] on time "[DATE]" at bounding box center [821, 533] width 35 height 13
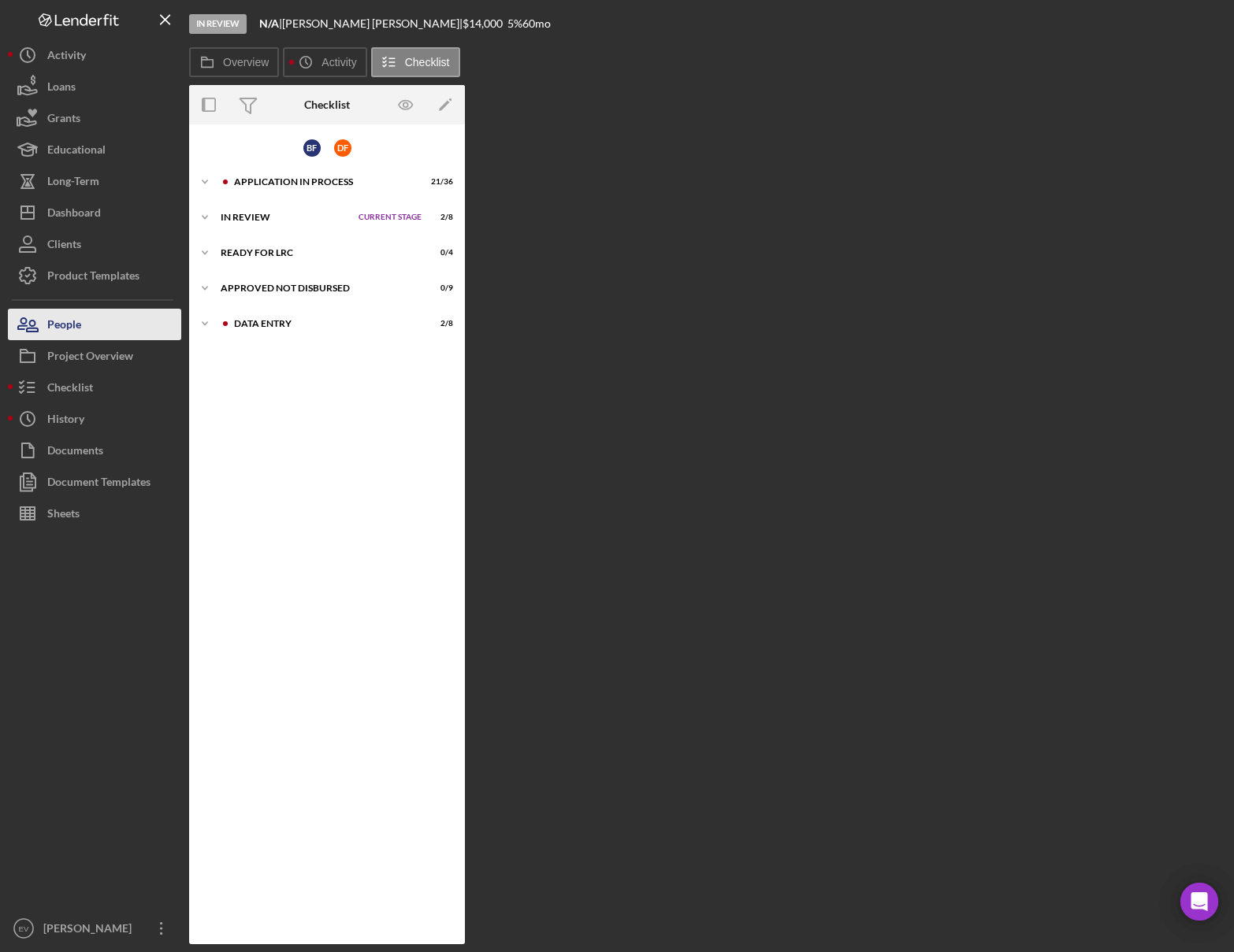
click at [101, 331] on button "People" at bounding box center [94, 325] width 173 height 31
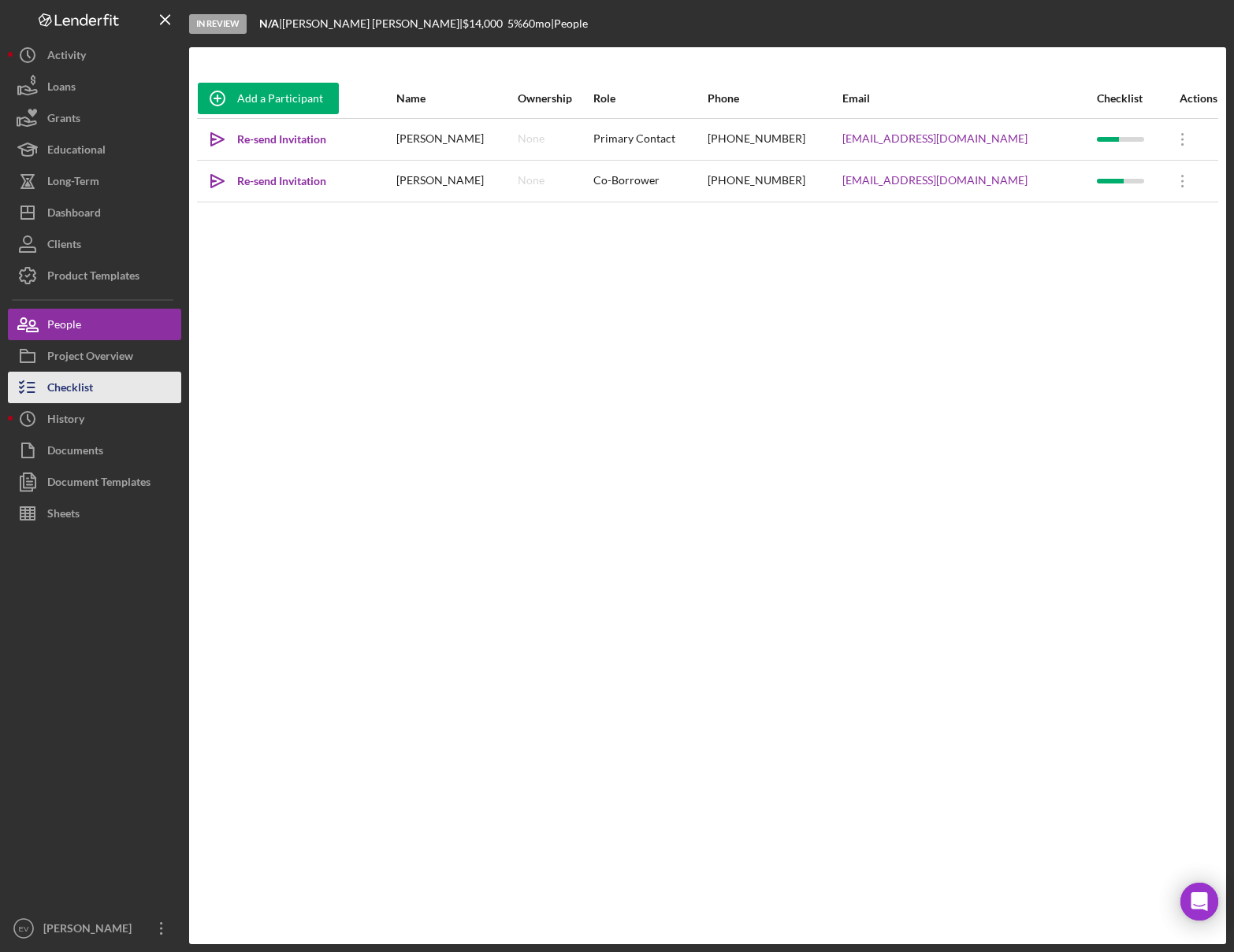
click at [59, 386] on div "Checklist" at bounding box center [70, 389] width 46 height 36
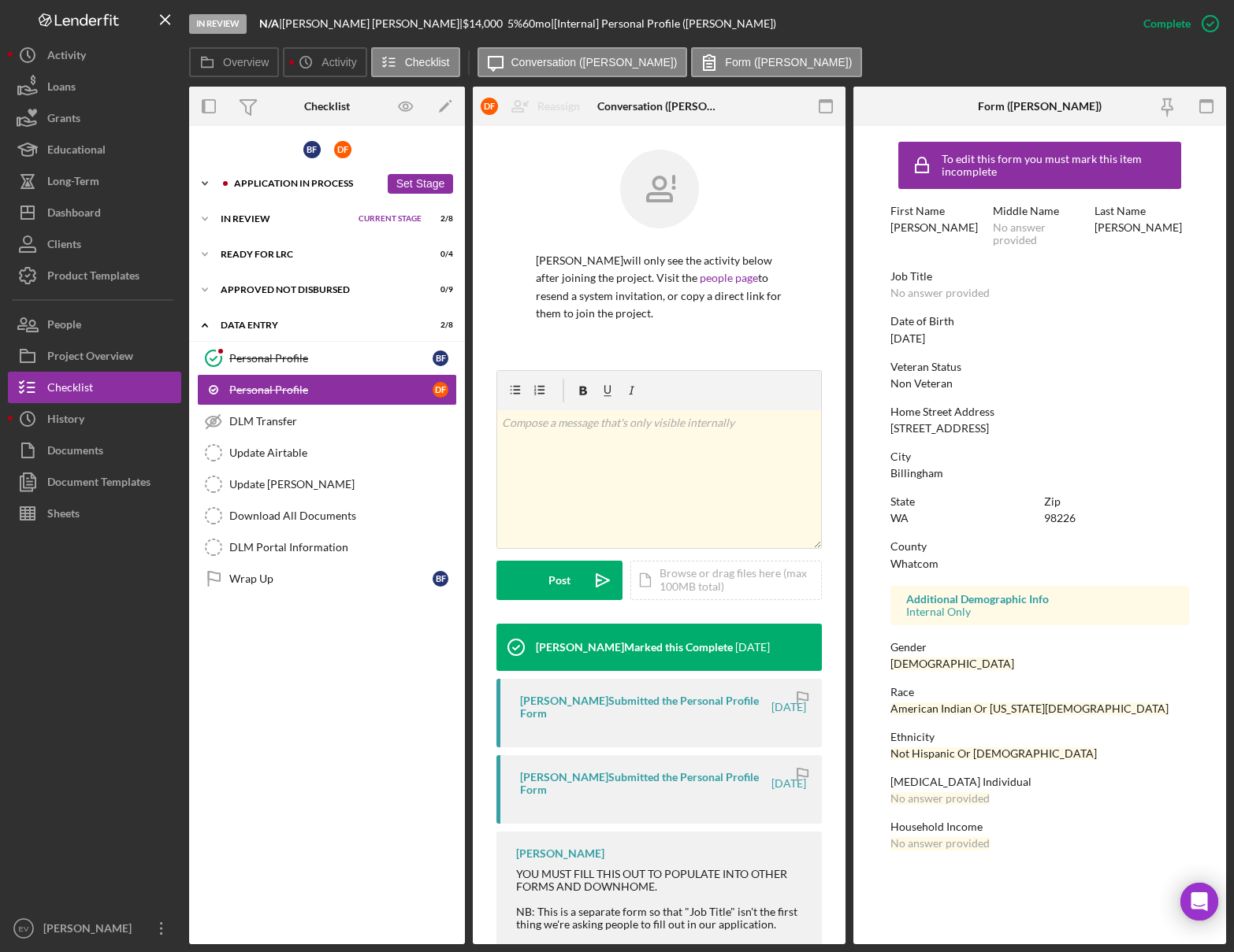
click at [222, 186] on div at bounding box center [225, 183] width 10 height 10
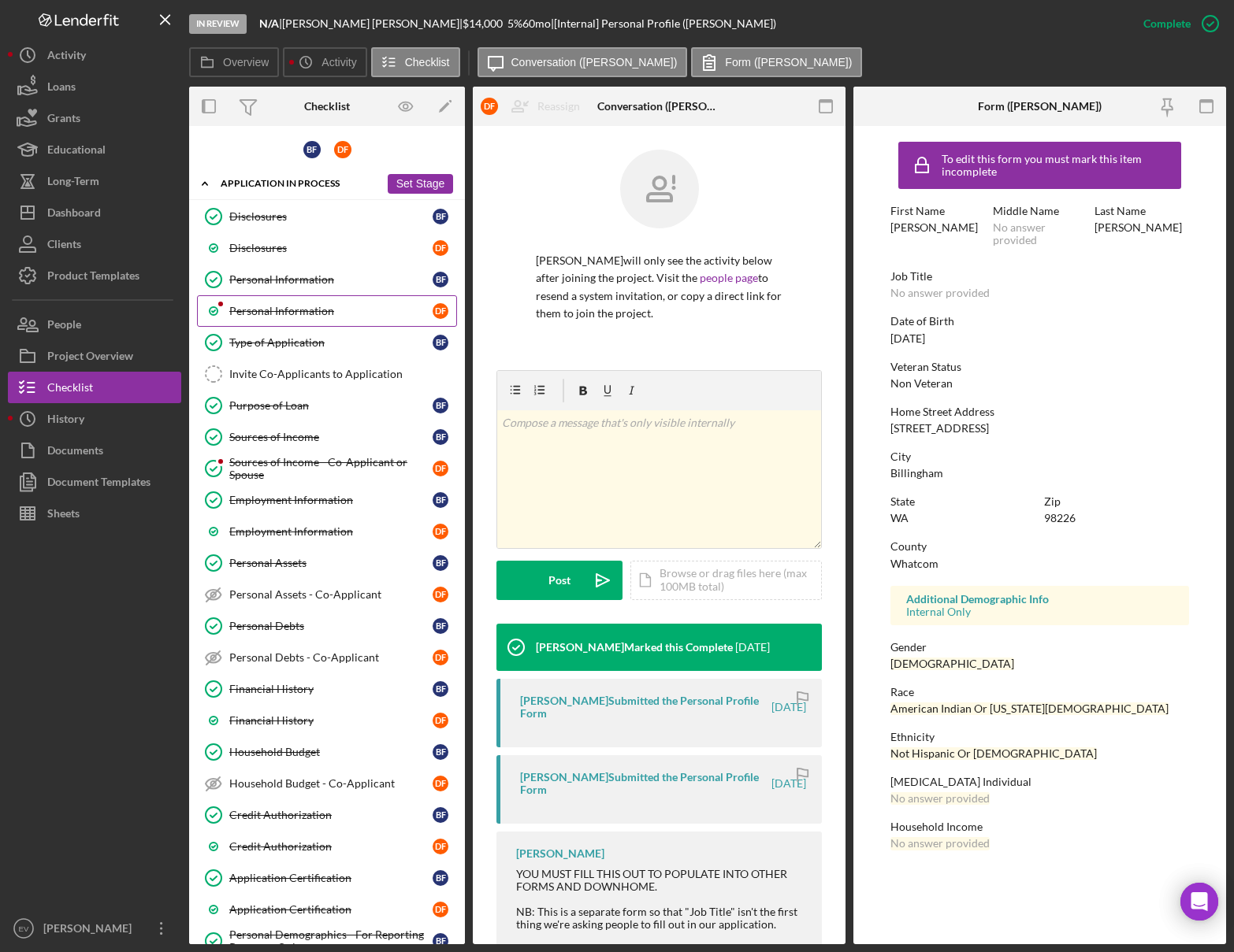
click at [290, 312] on div "Personal Information" at bounding box center [331, 311] width 204 height 12
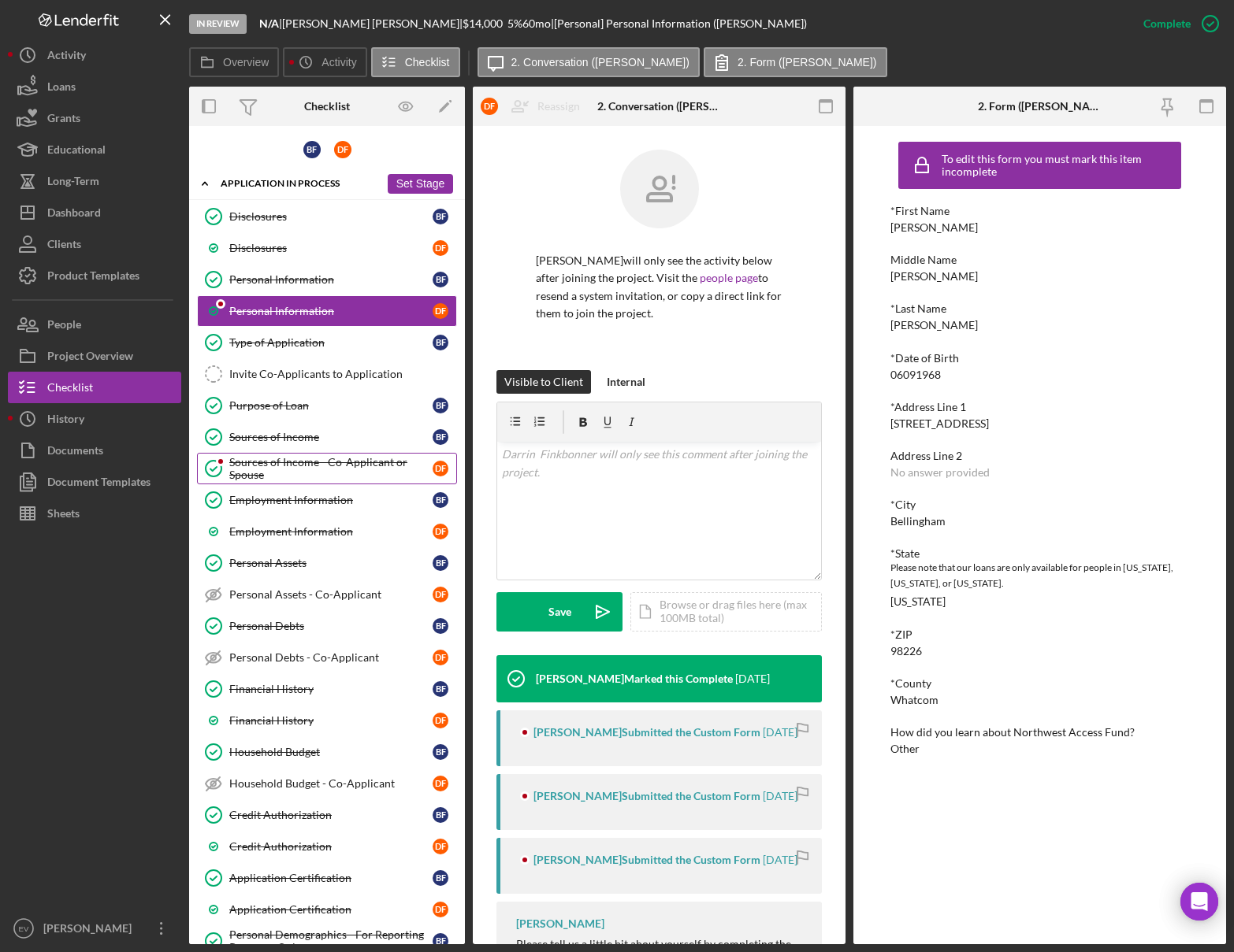
click at [292, 473] on div "Sources of Income - Co-Applicant or Spouse" at bounding box center [331, 468] width 204 height 25
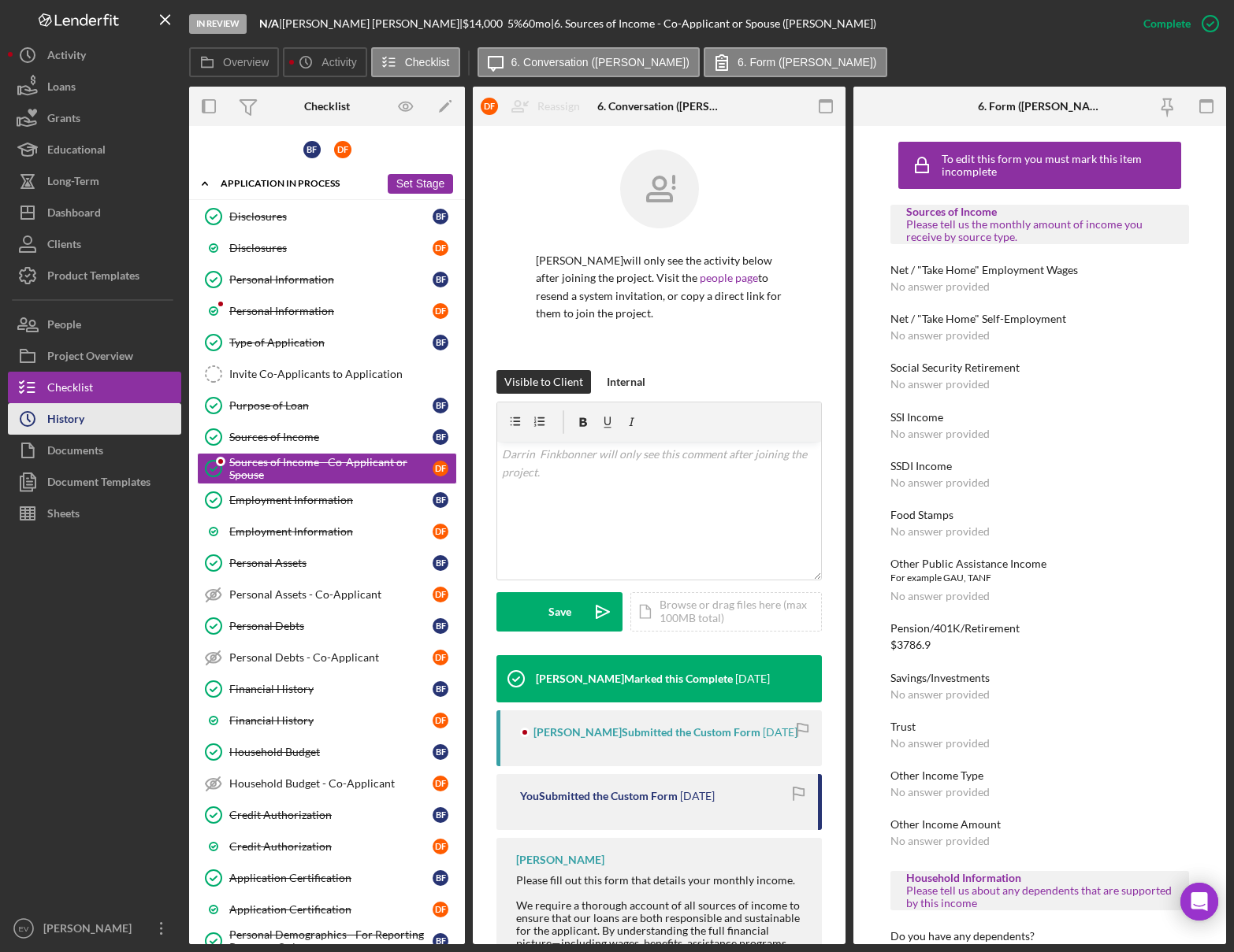
click at [136, 419] on button "Icon/History History" at bounding box center [94, 419] width 173 height 31
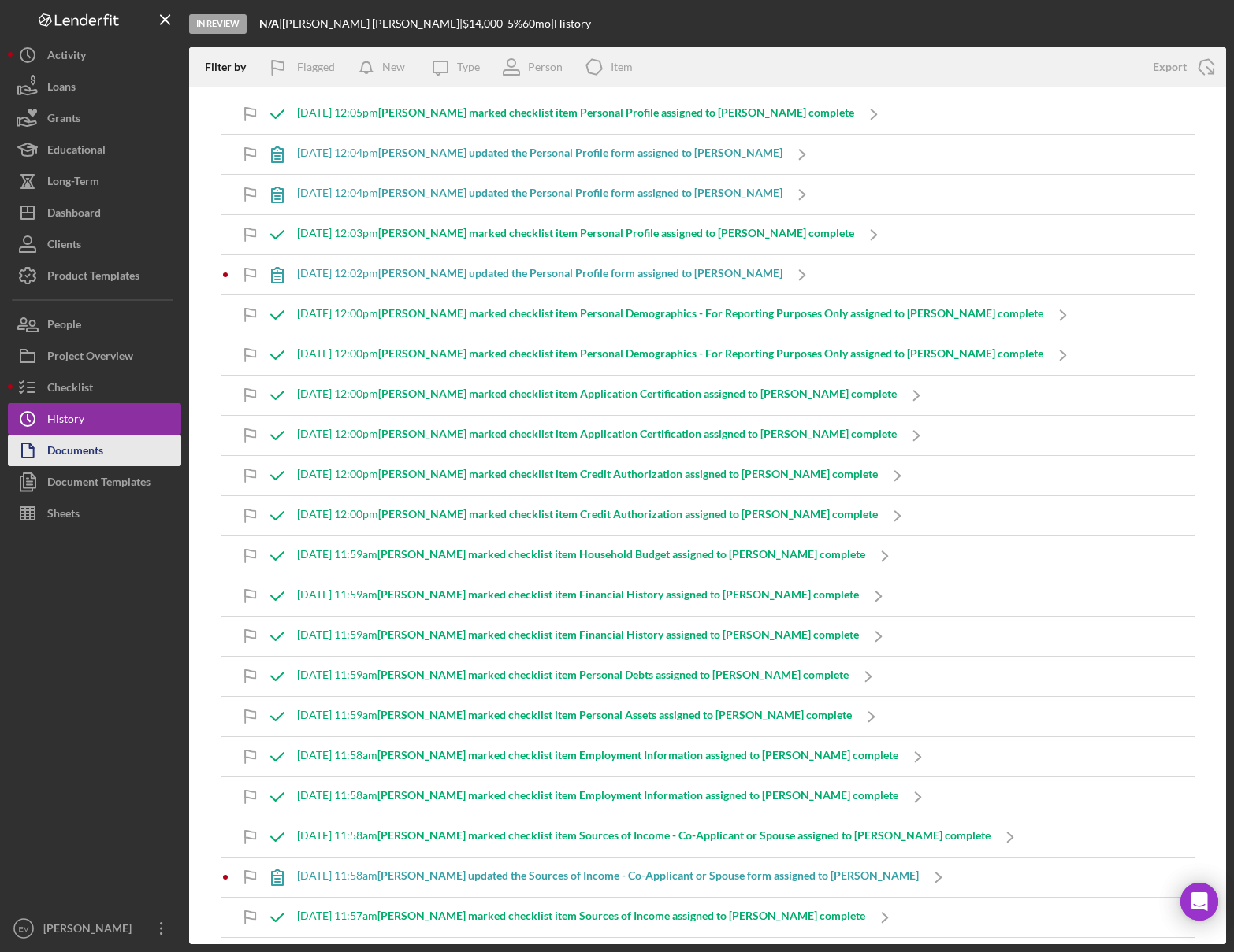
click at [106, 445] on button "Documents" at bounding box center [94, 451] width 173 height 31
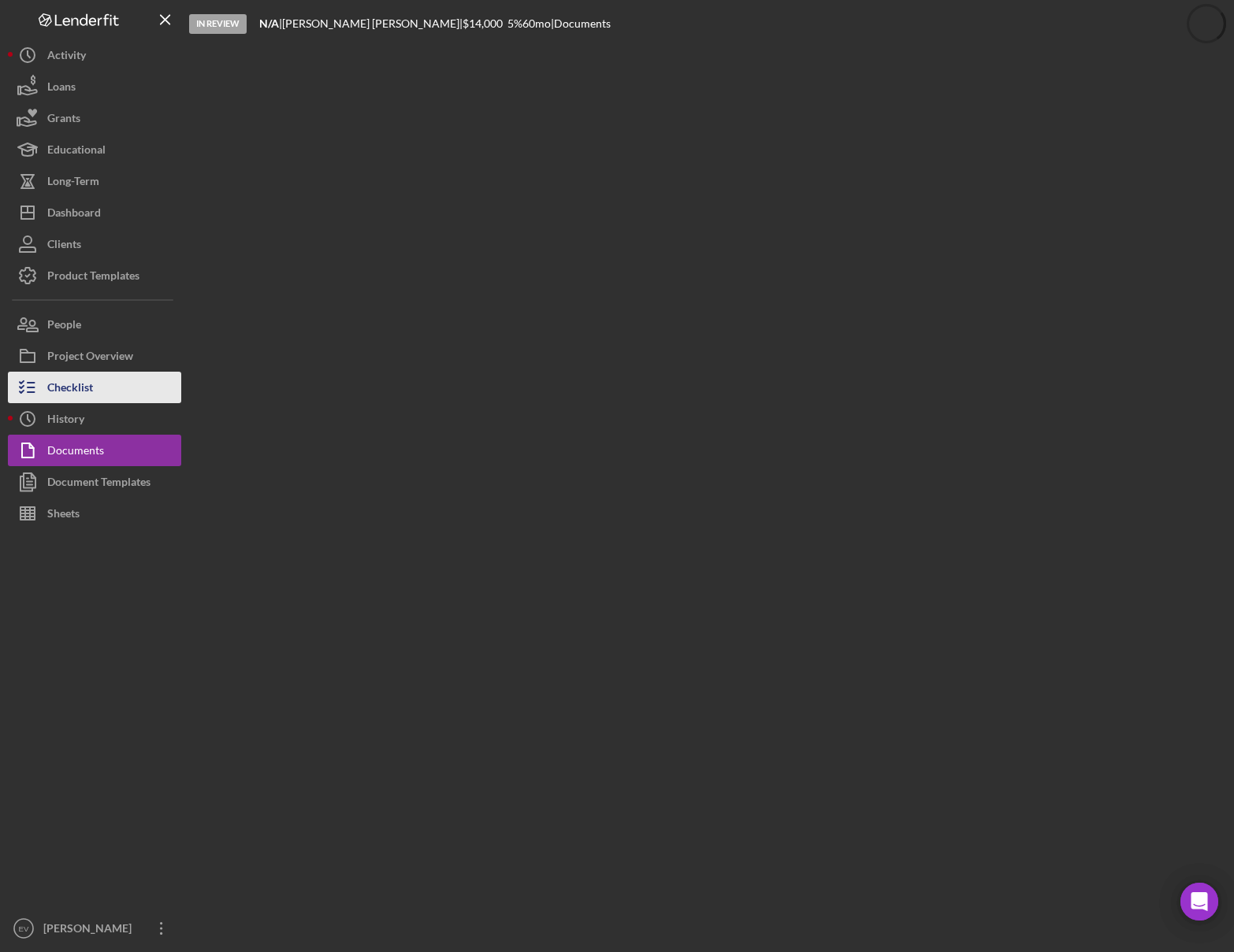
click at [95, 395] on button "Checklist" at bounding box center [94, 387] width 173 height 31
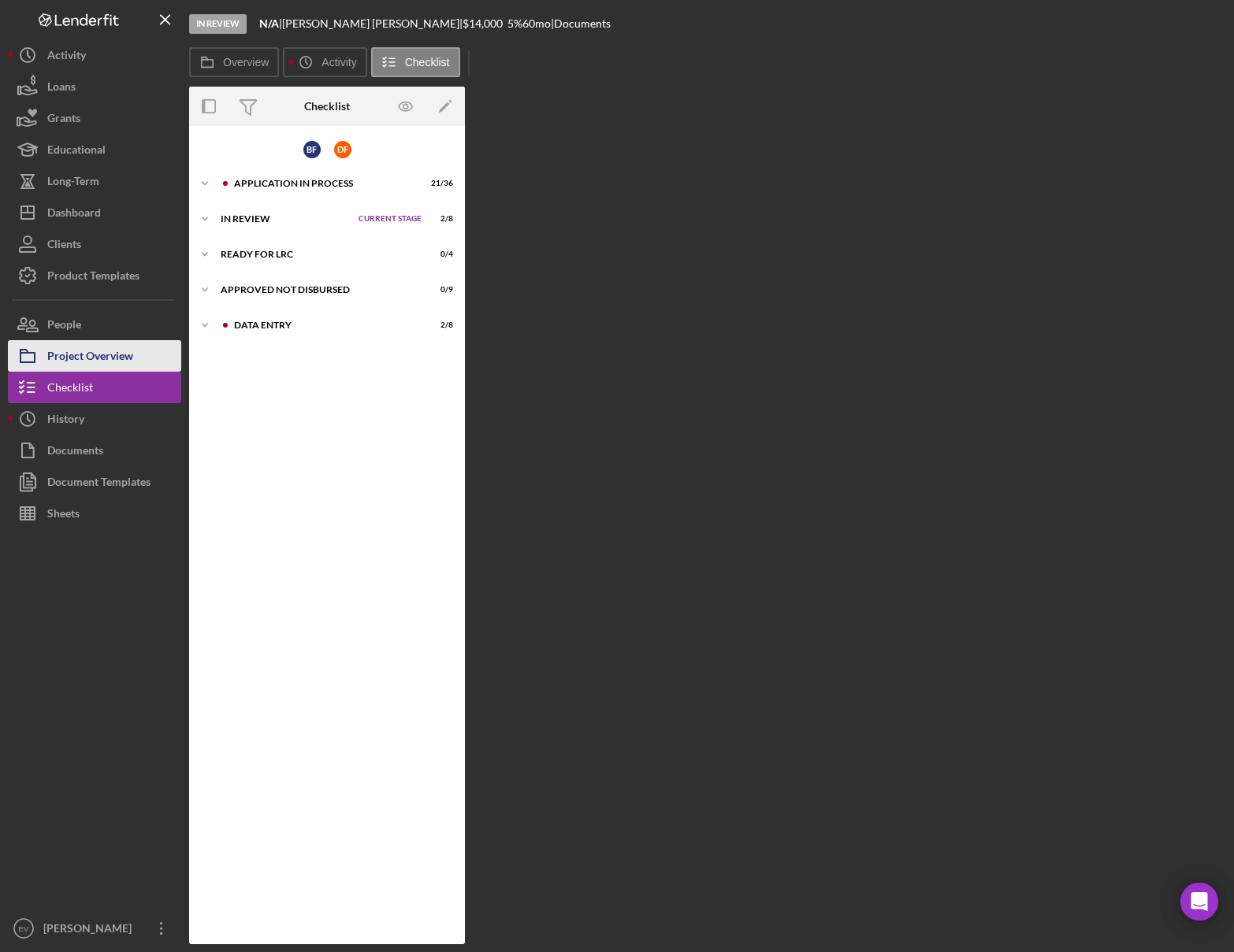
click at [85, 356] on div "Project Overview" at bounding box center [90, 358] width 86 height 36
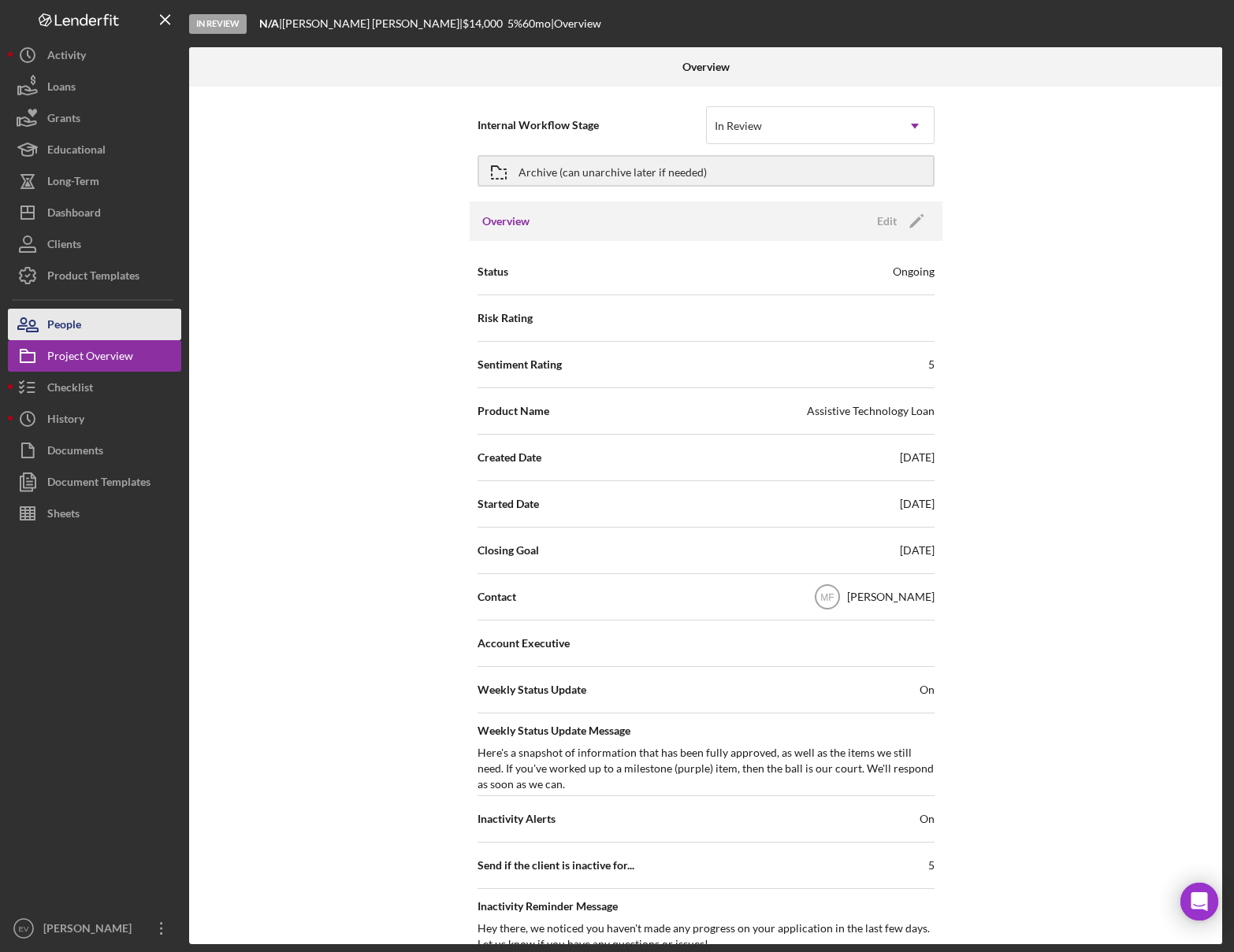
click at [85, 326] on button "People" at bounding box center [94, 325] width 173 height 31
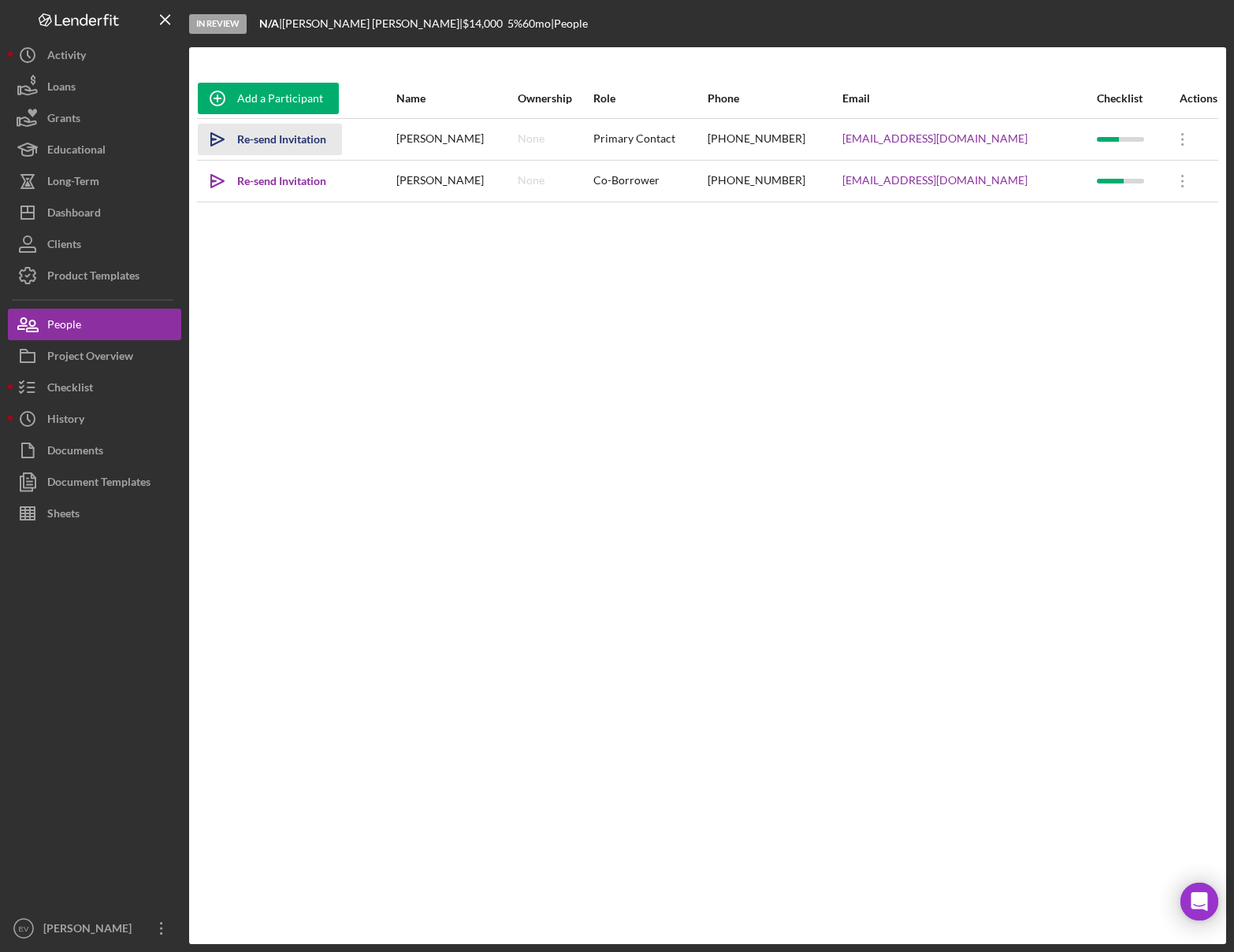
click at [262, 135] on div "Re-send Invitation" at bounding box center [281, 139] width 89 height 31
click at [69, 384] on div "Checklist" at bounding box center [70, 389] width 46 height 36
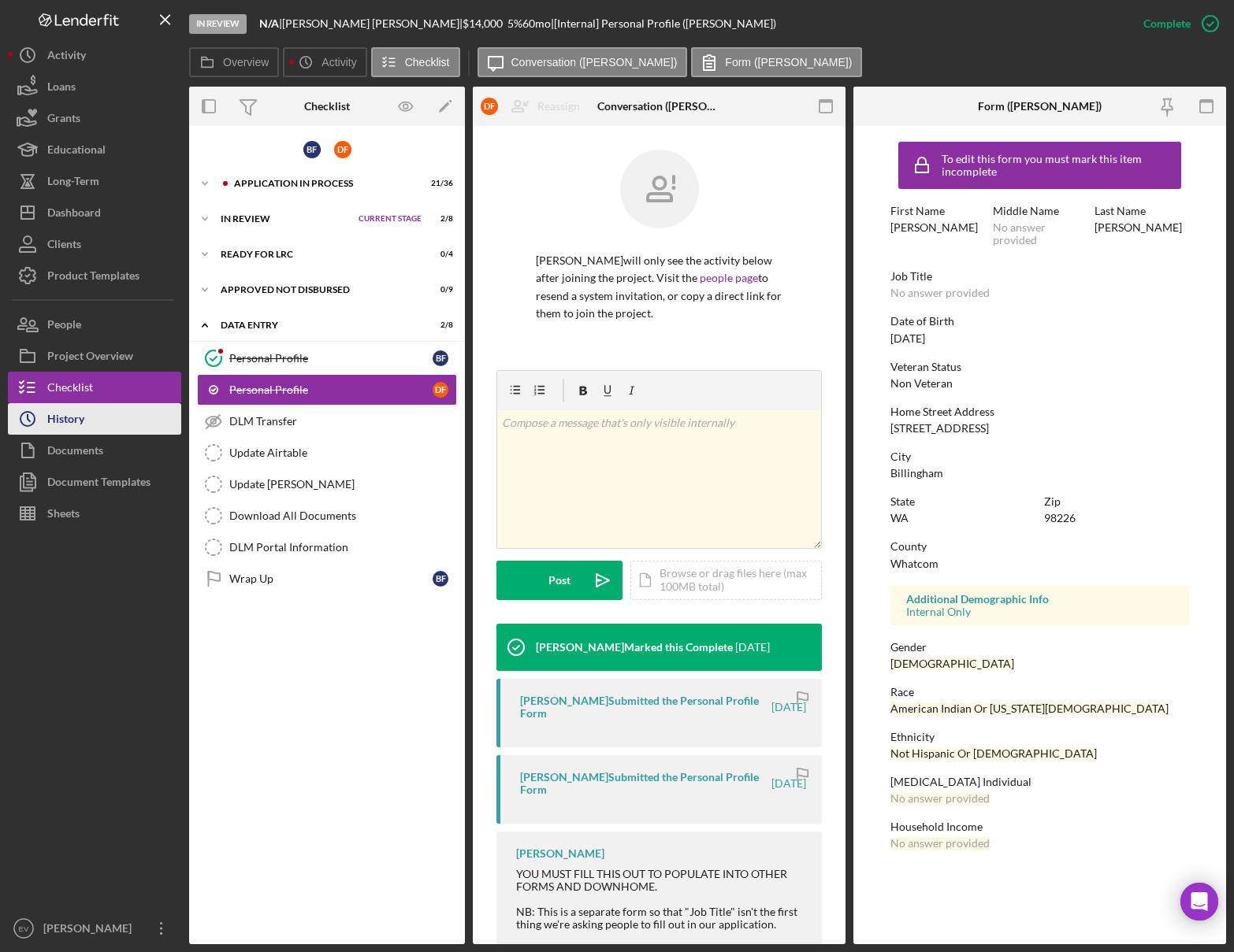
click at [96, 419] on button "Icon/History History" at bounding box center [94, 419] width 173 height 31
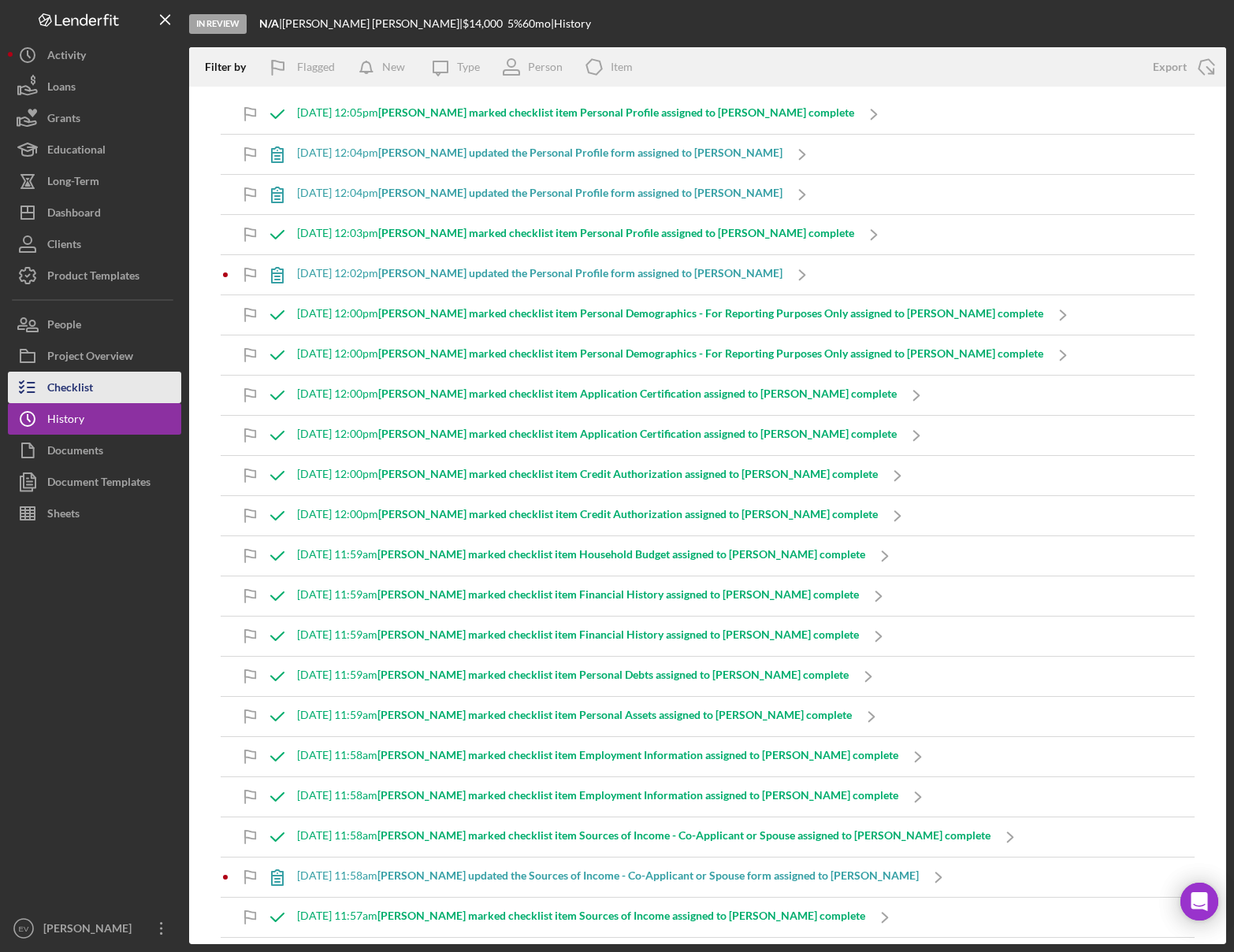
click at [106, 399] on button "Checklist" at bounding box center [94, 387] width 173 height 31
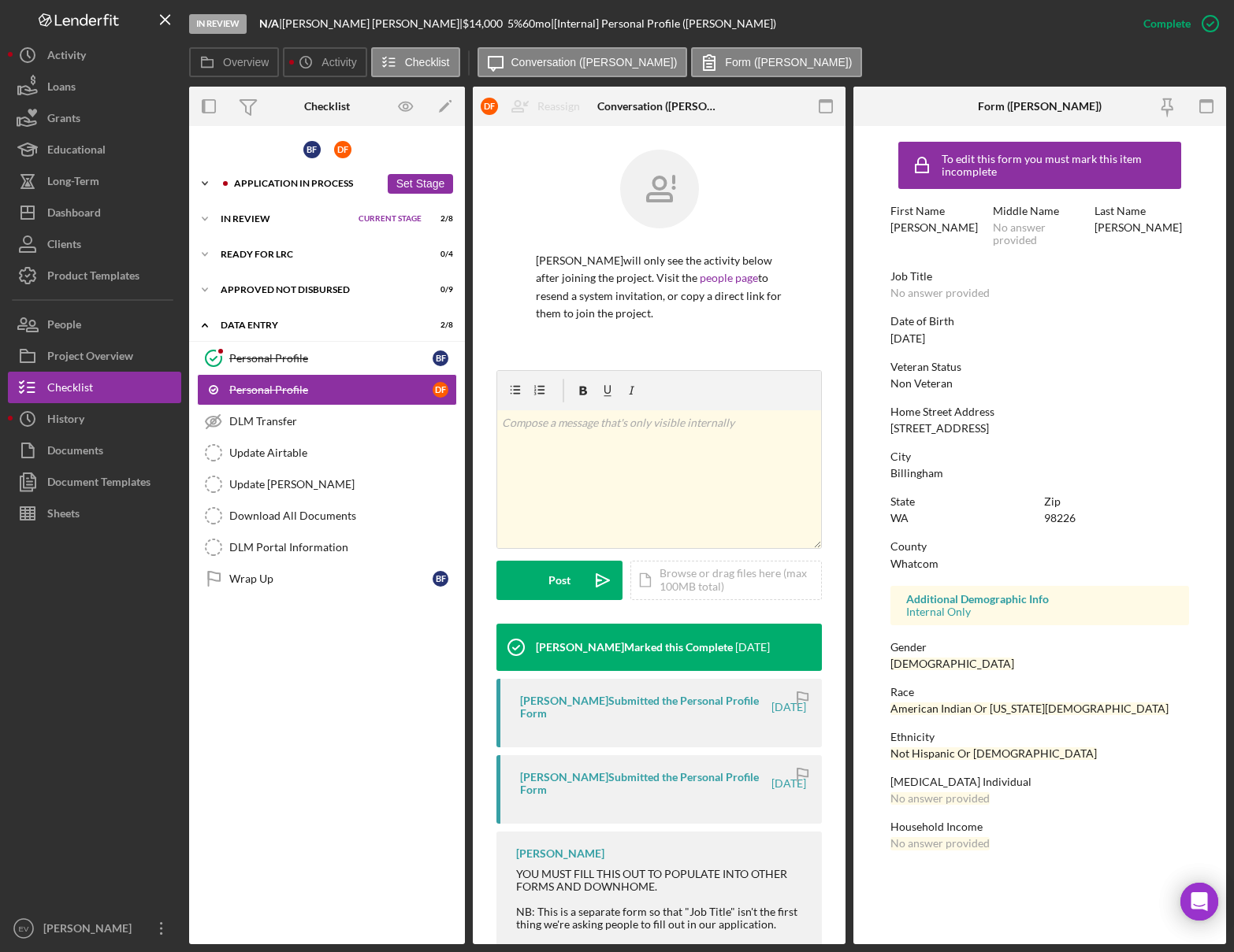
click at [253, 182] on div "Application In Process" at bounding box center [306, 183] width 145 height 10
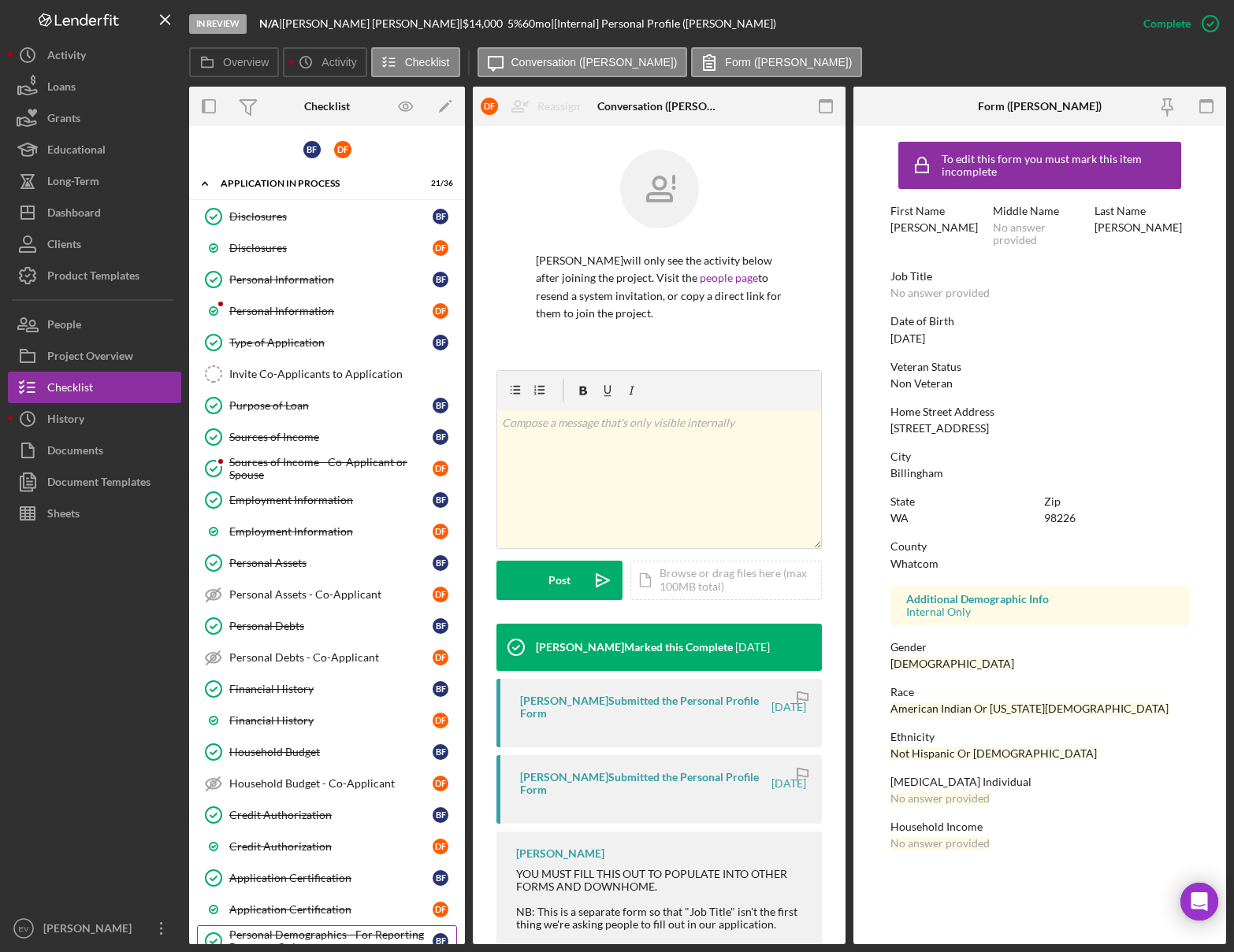
scroll to position [354, 0]
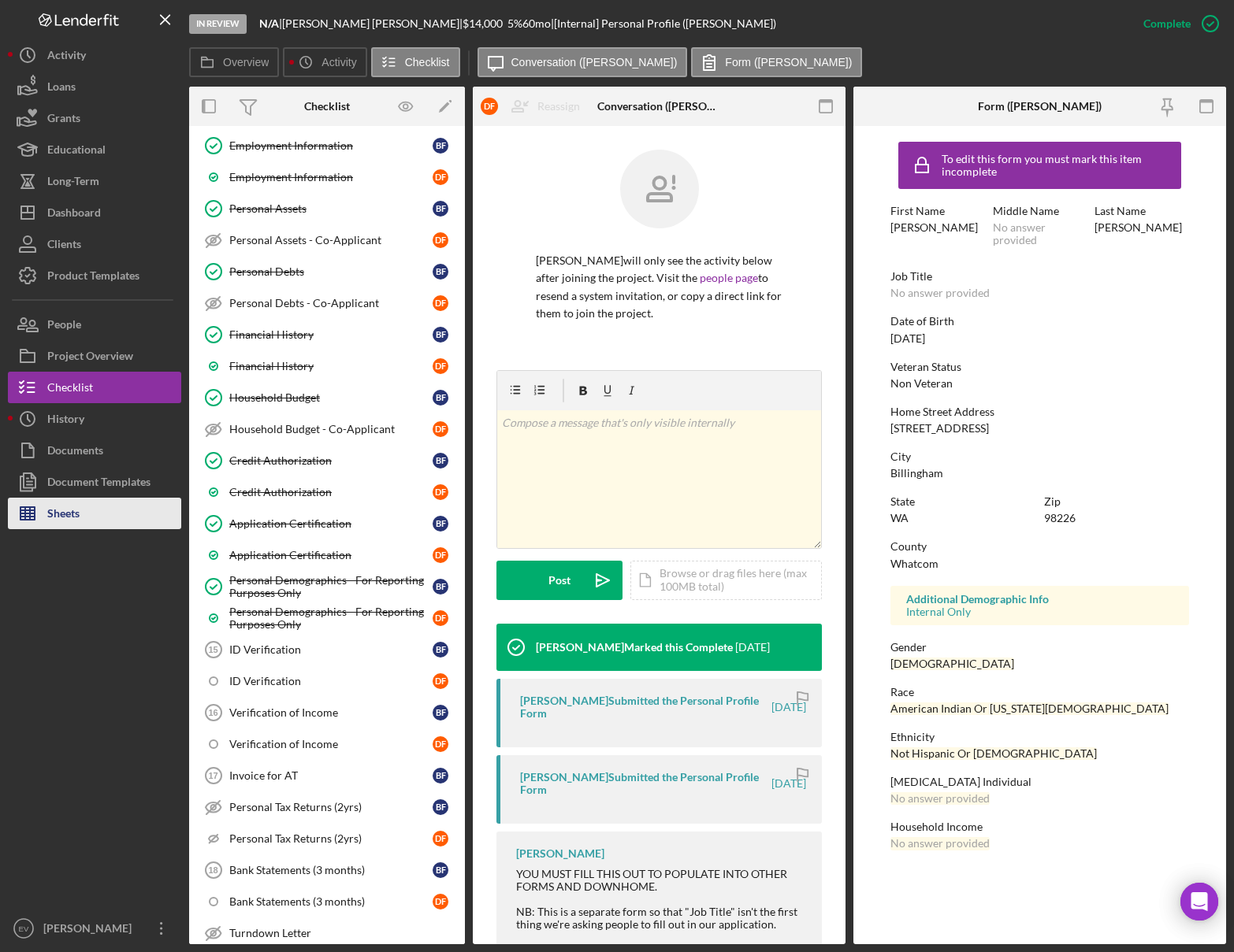
click at [108, 518] on button "Sheets" at bounding box center [94, 513] width 173 height 31
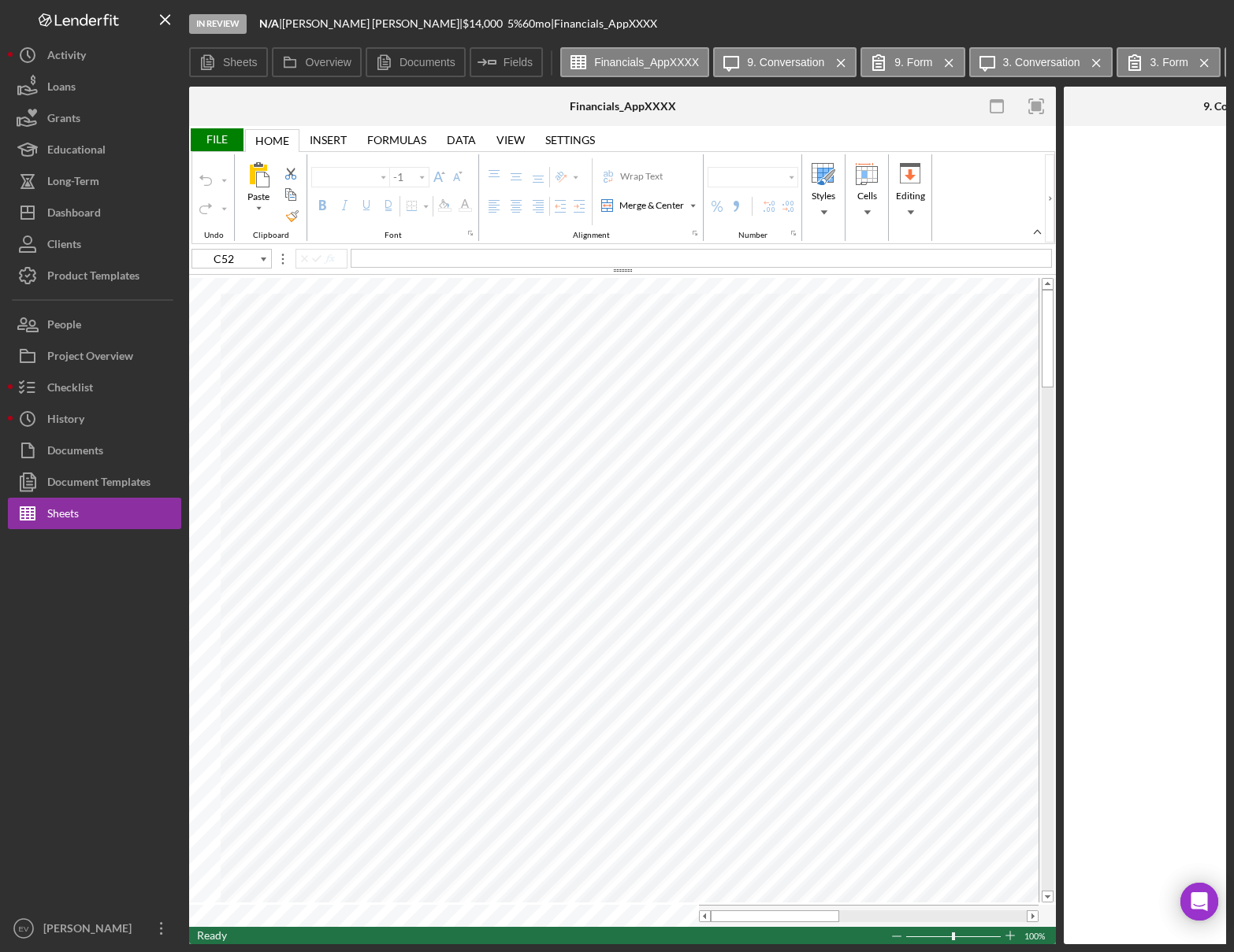
type input "Arial"
type input "11"
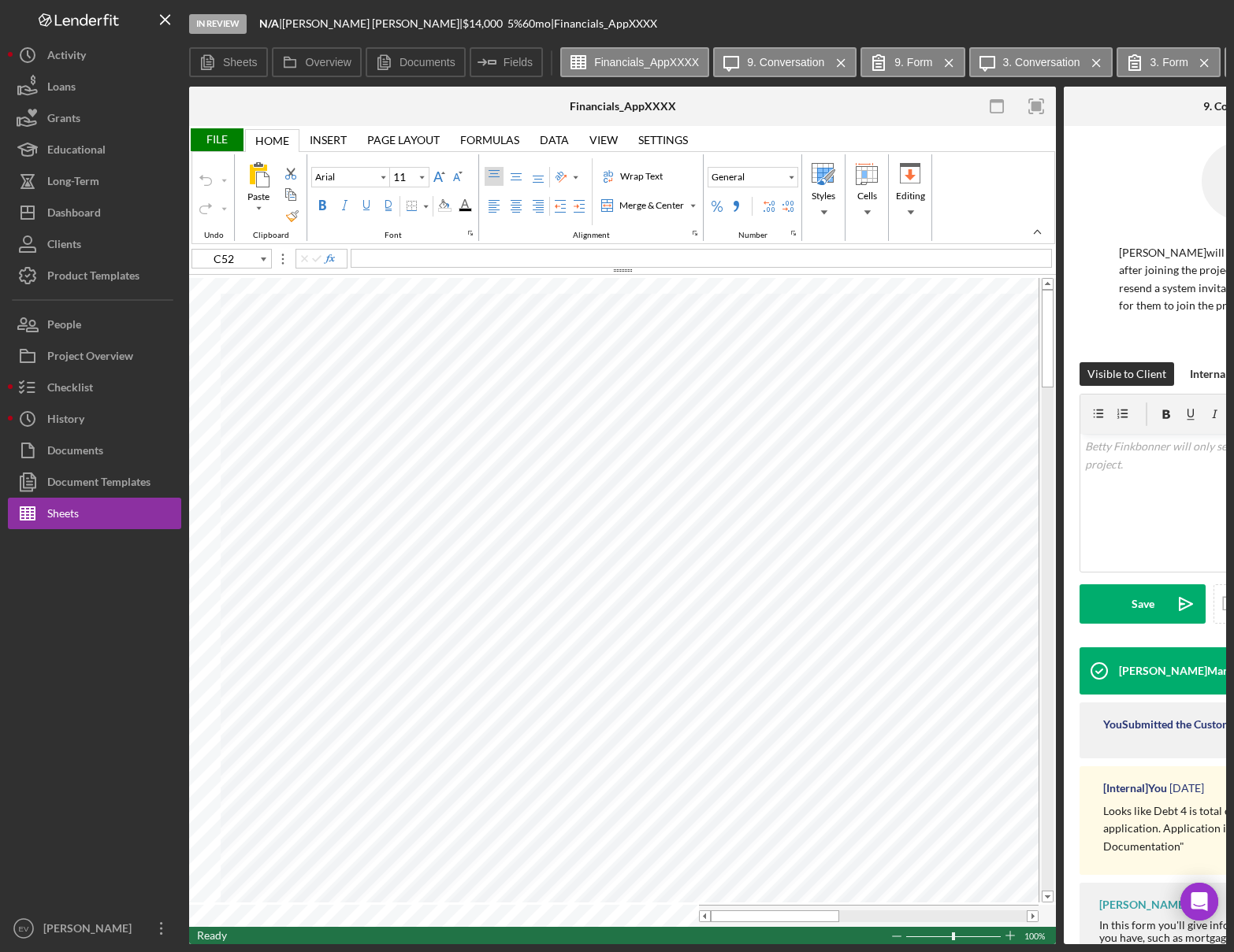
type input "B13"
type input "10"
type input "D76"
drag, startPoint x: 91, startPoint y: 284, endPoint x: 98, endPoint y: 301, distance: 18.4
click at [91, 285] on div "Product Templates" at bounding box center [93, 278] width 92 height 36
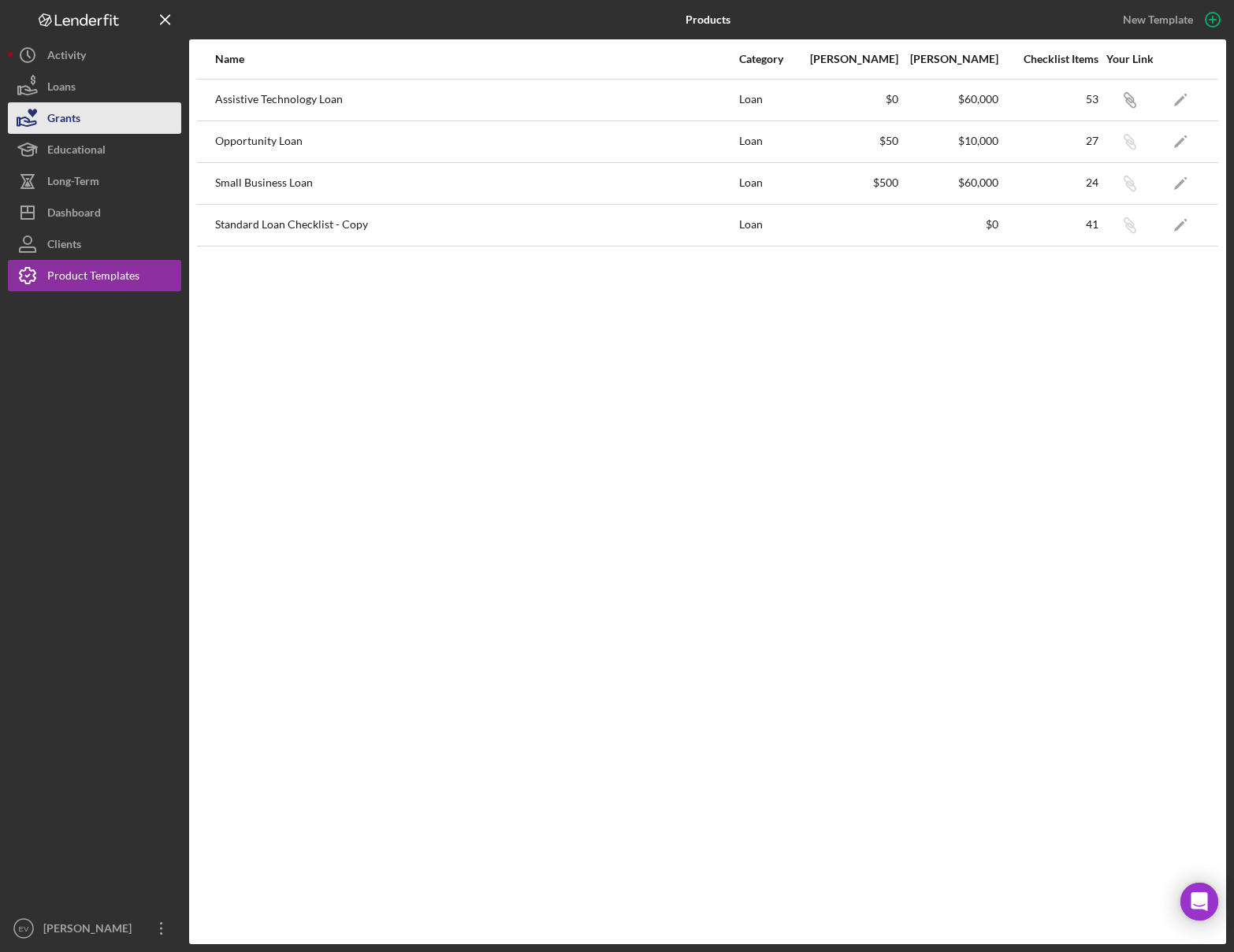
click at [102, 112] on button "Grants" at bounding box center [94, 118] width 173 height 31
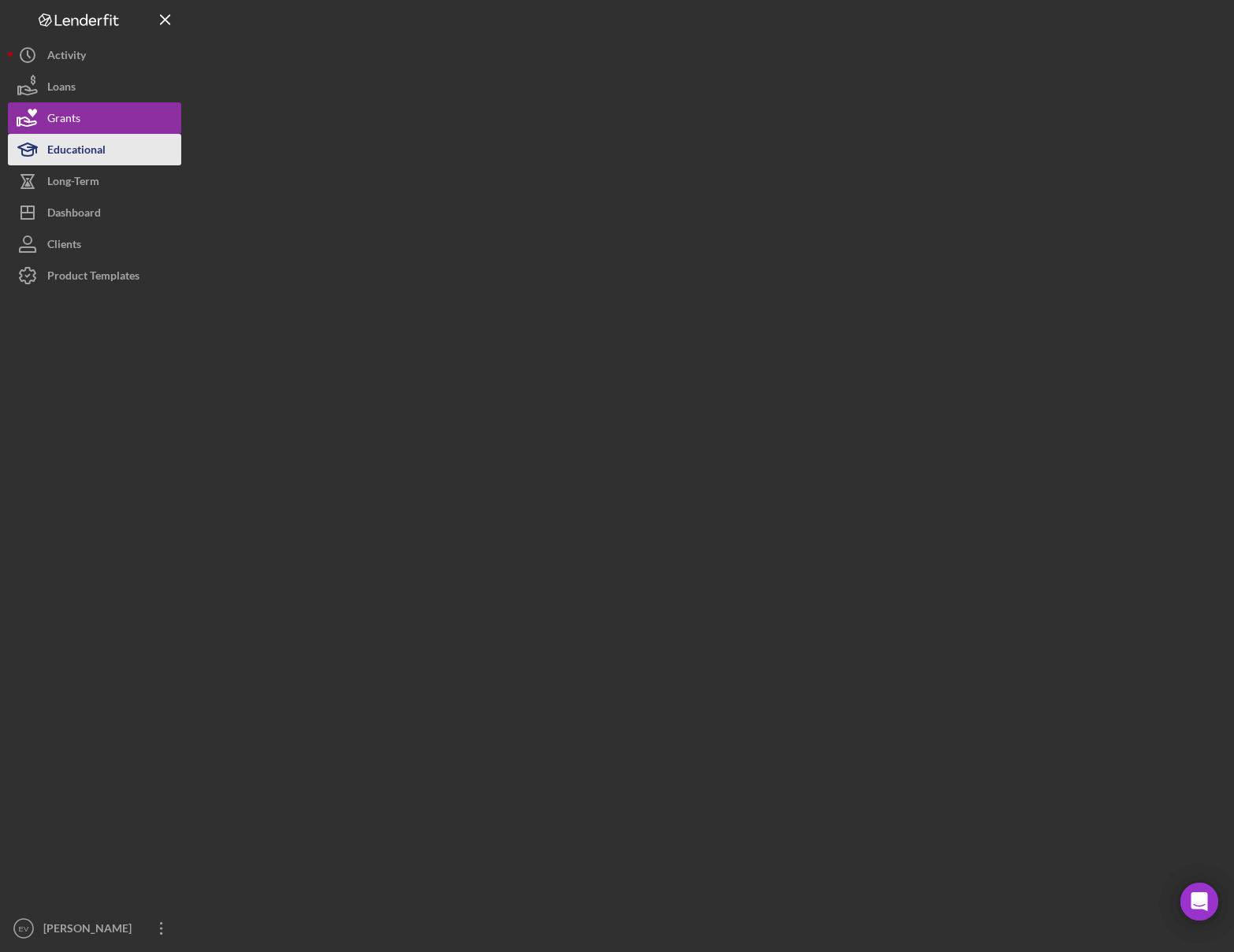
click at [97, 151] on div "Educational" at bounding box center [76, 151] width 58 height 36
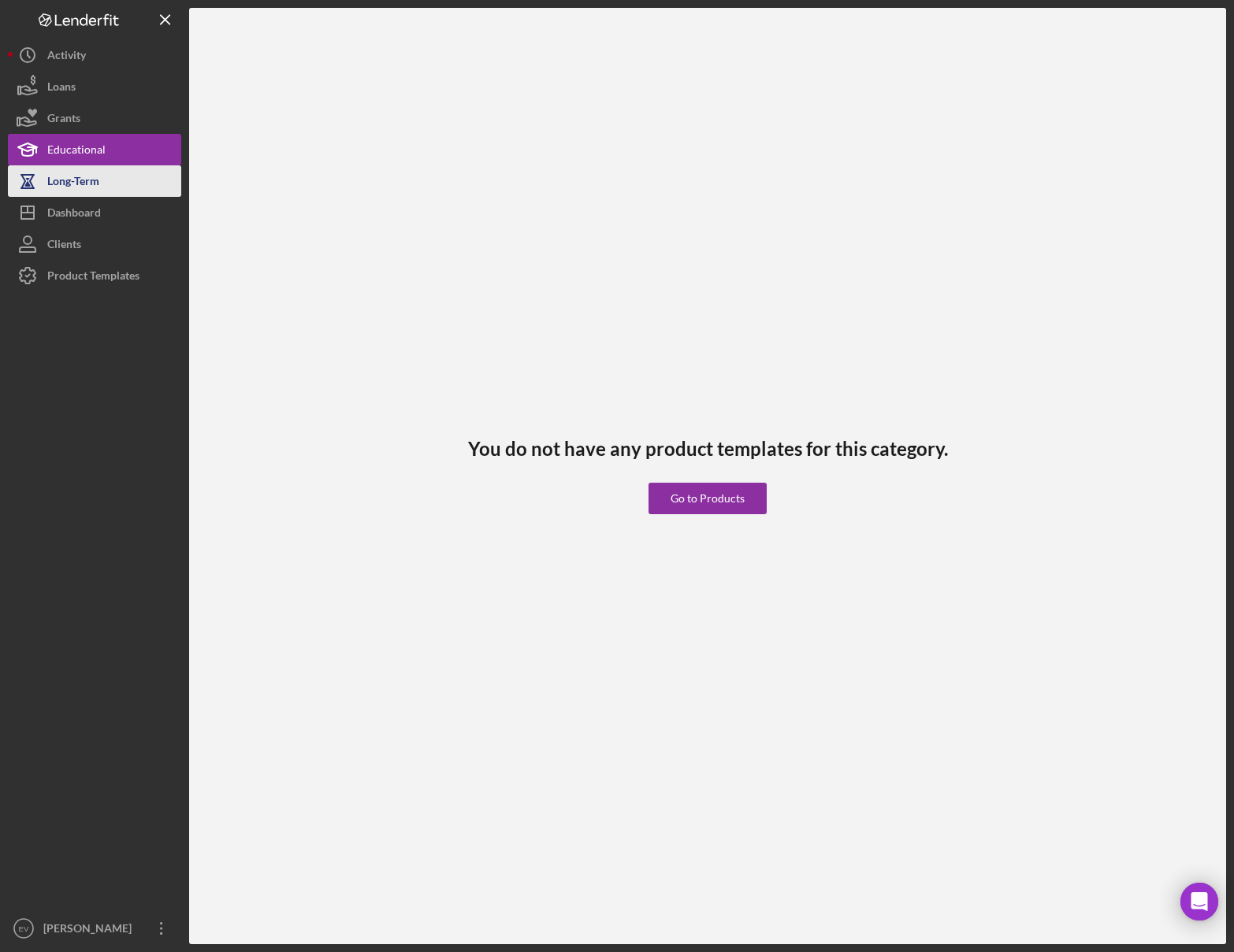
click at [82, 193] on div "Long-Term" at bounding box center [73, 183] width 52 height 36
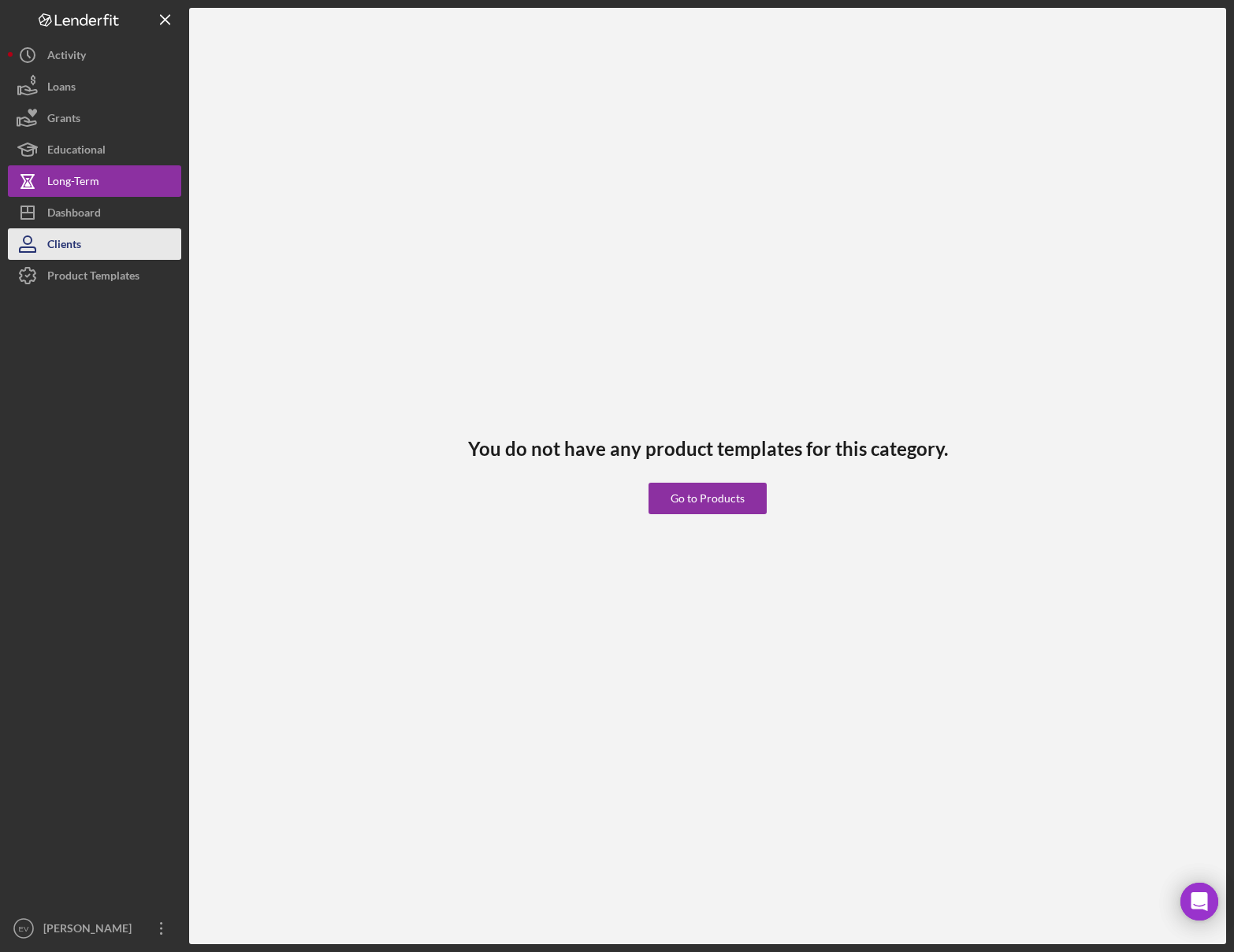
click at [81, 229] on div "Clients" at bounding box center [64, 246] width 34 height 36
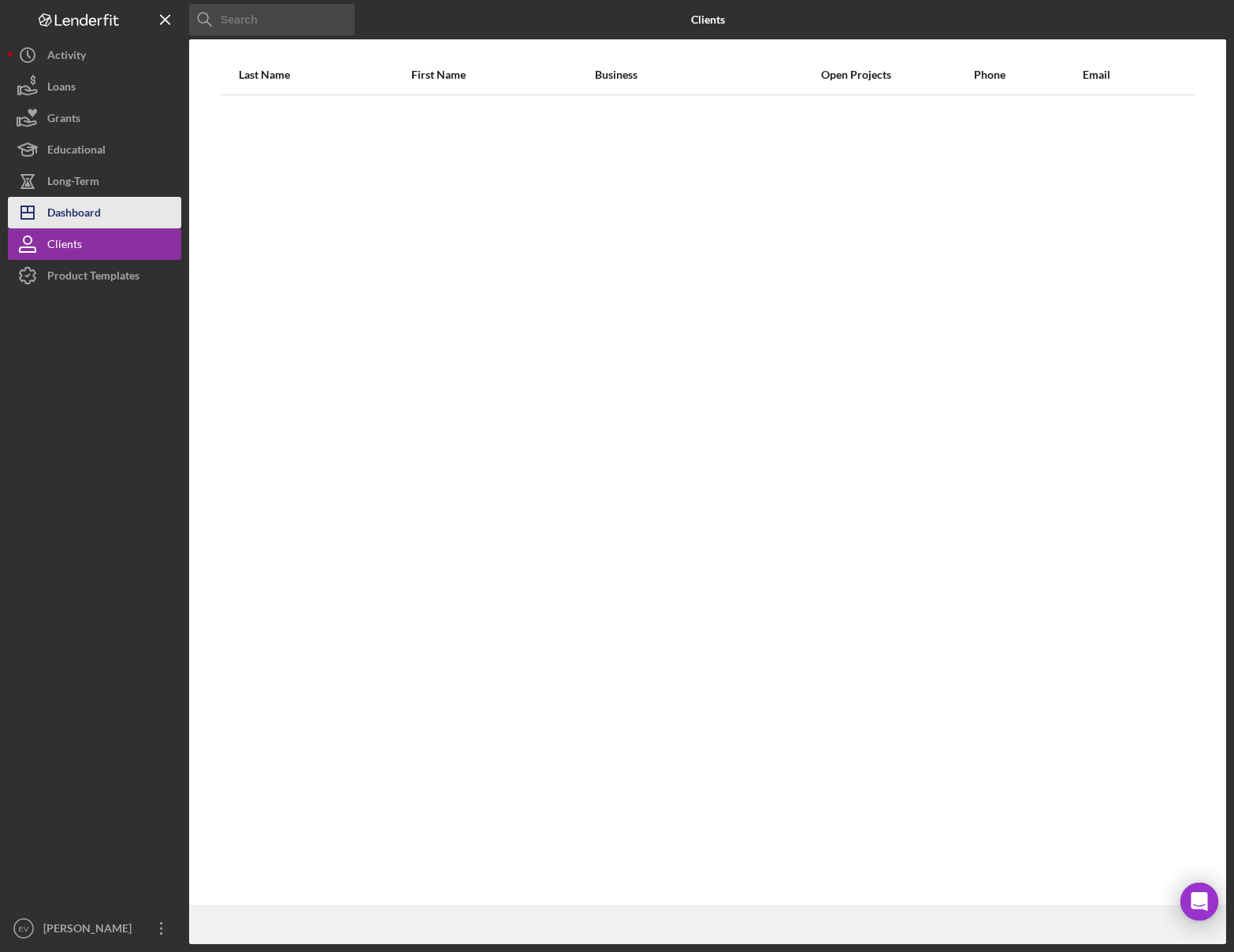
click at [91, 212] on div "Dashboard" at bounding box center [74, 214] width 54 height 36
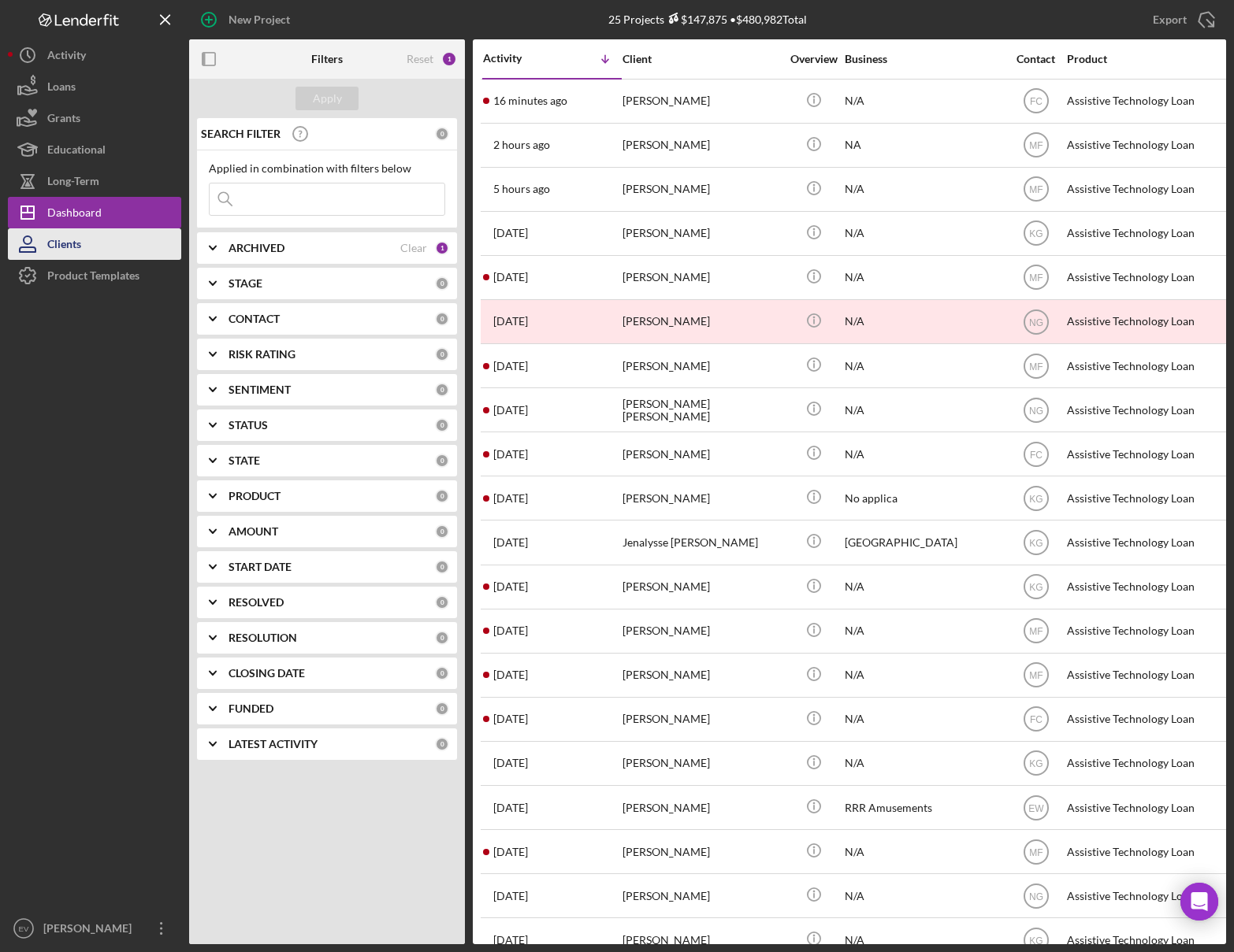
click at [87, 249] on button "Clients" at bounding box center [94, 245] width 173 height 31
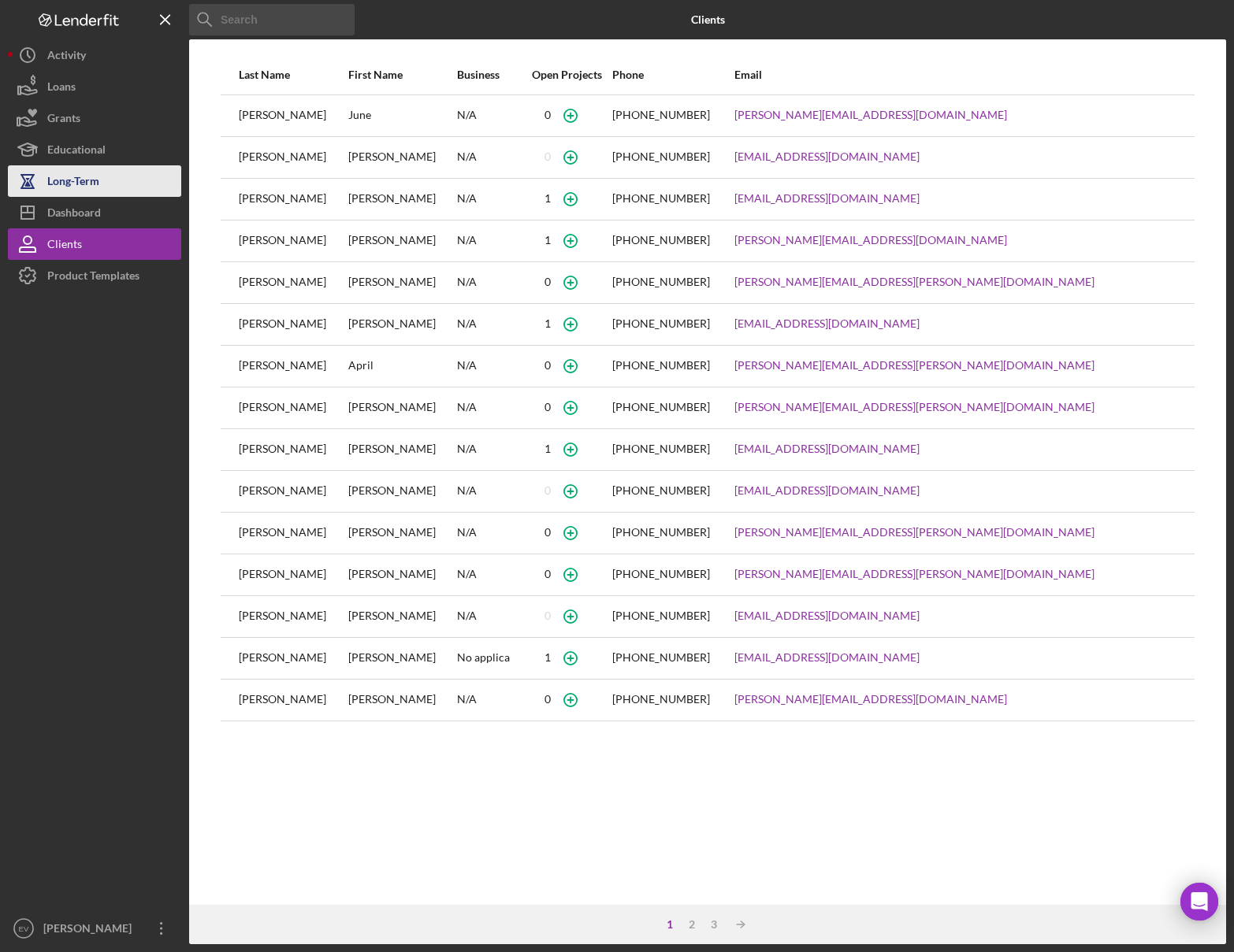
click at [94, 191] on div "Long-Term" at bounding box center [73, 183] width 52 height 36
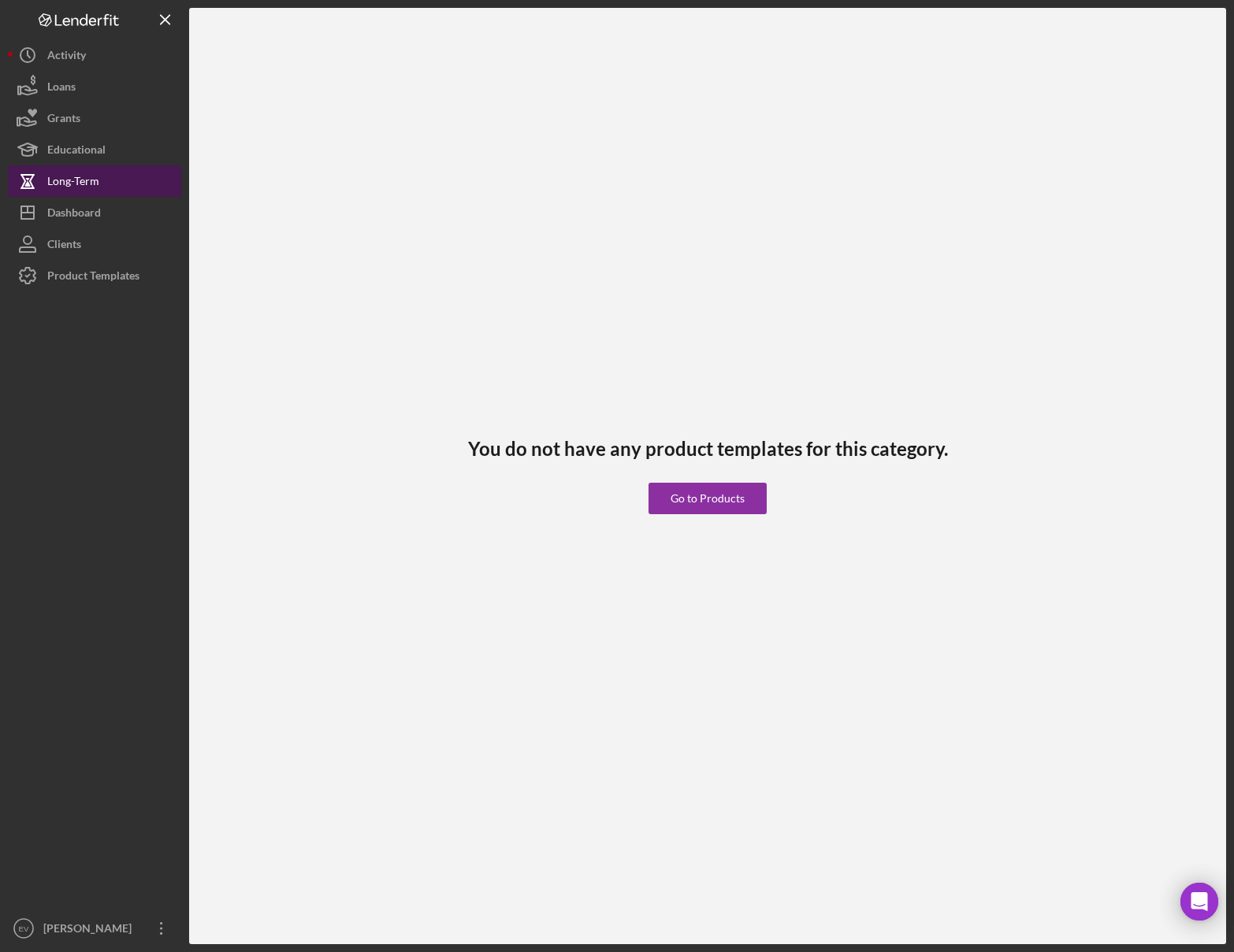
click at [96, 168] on div "Long-Term" at bounding box center [73, 183] width 52 height 36
click at [97, 144] on div "Educational" at bounding box center [76, 151] width 58 height 36
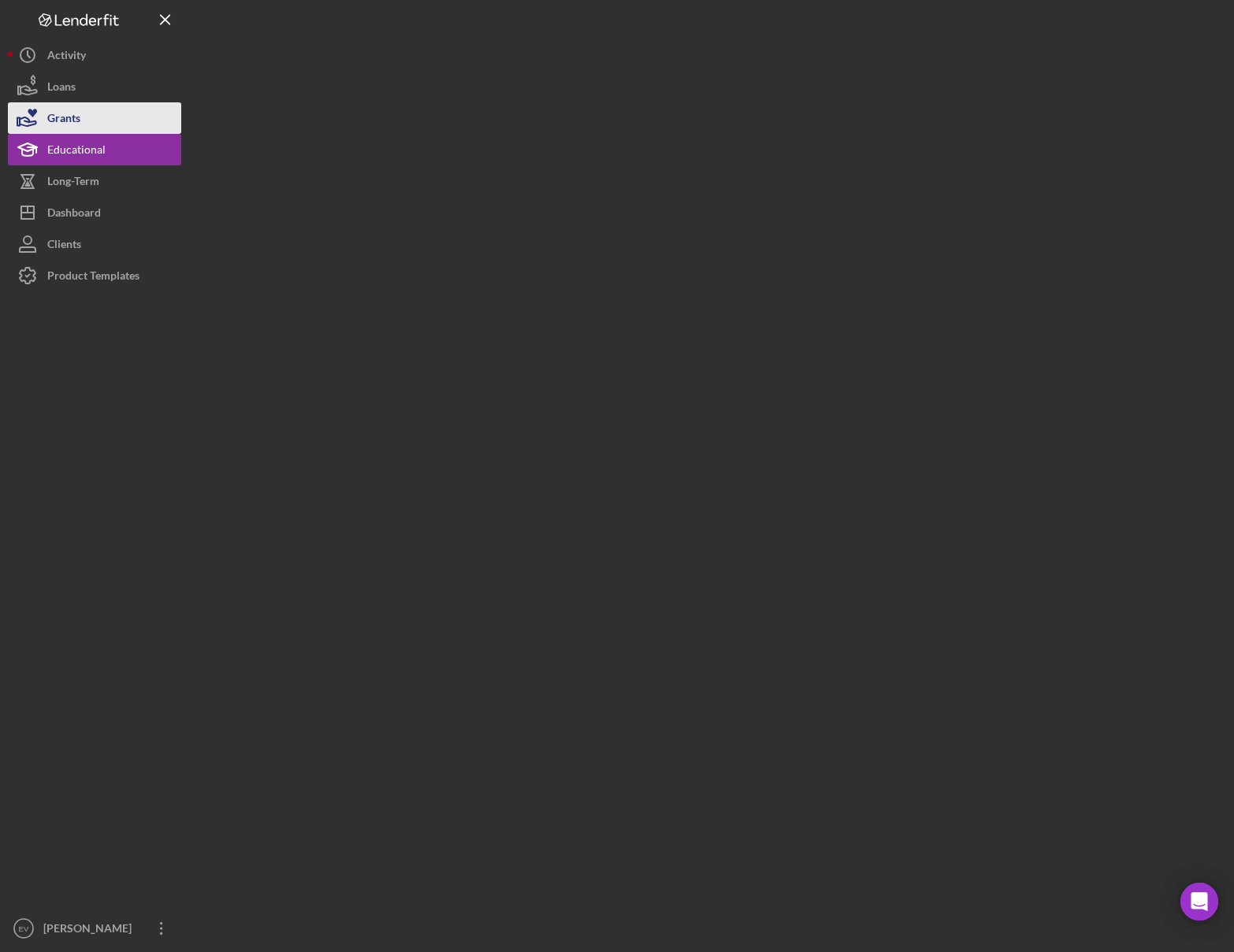
click at [102, 104] on button "Grants" at bounding box center [94, 118] width 173 height 31
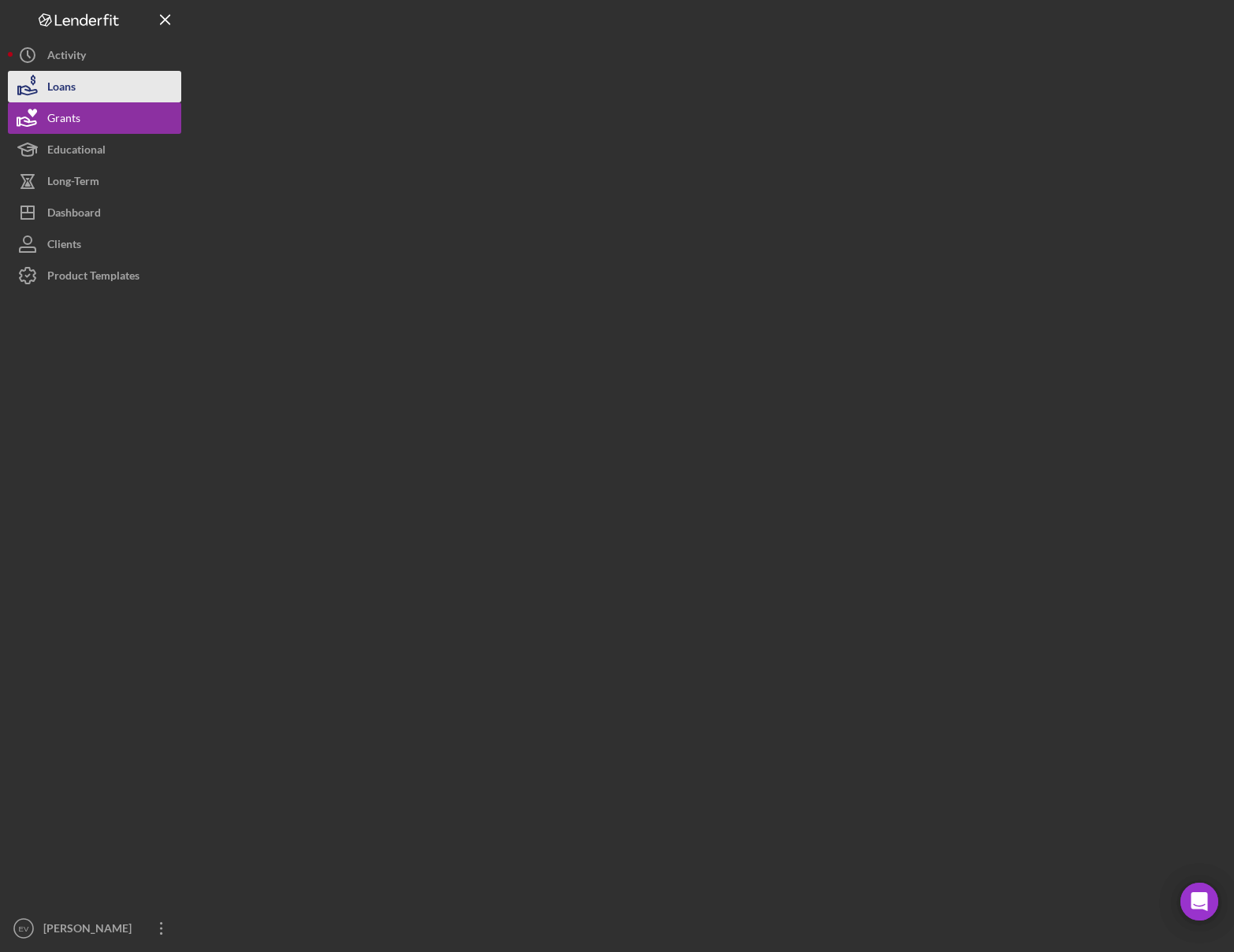
click at [104, 84] on button "Loans" at bounding box center [94, 86] width 173 height 31
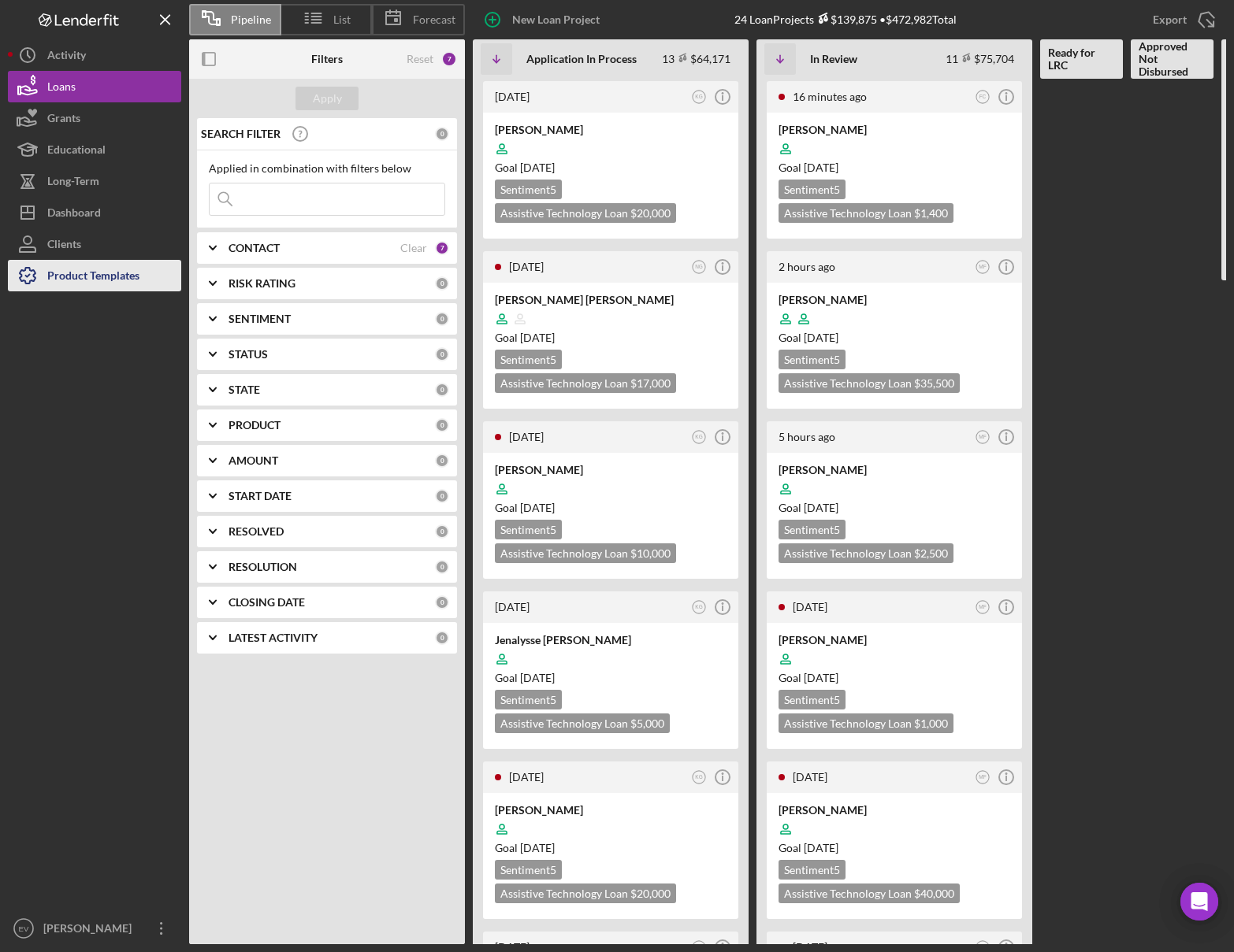
click at [83, 284] on div "Product Templates" at bounding box center [93, 278] width 92 height 36
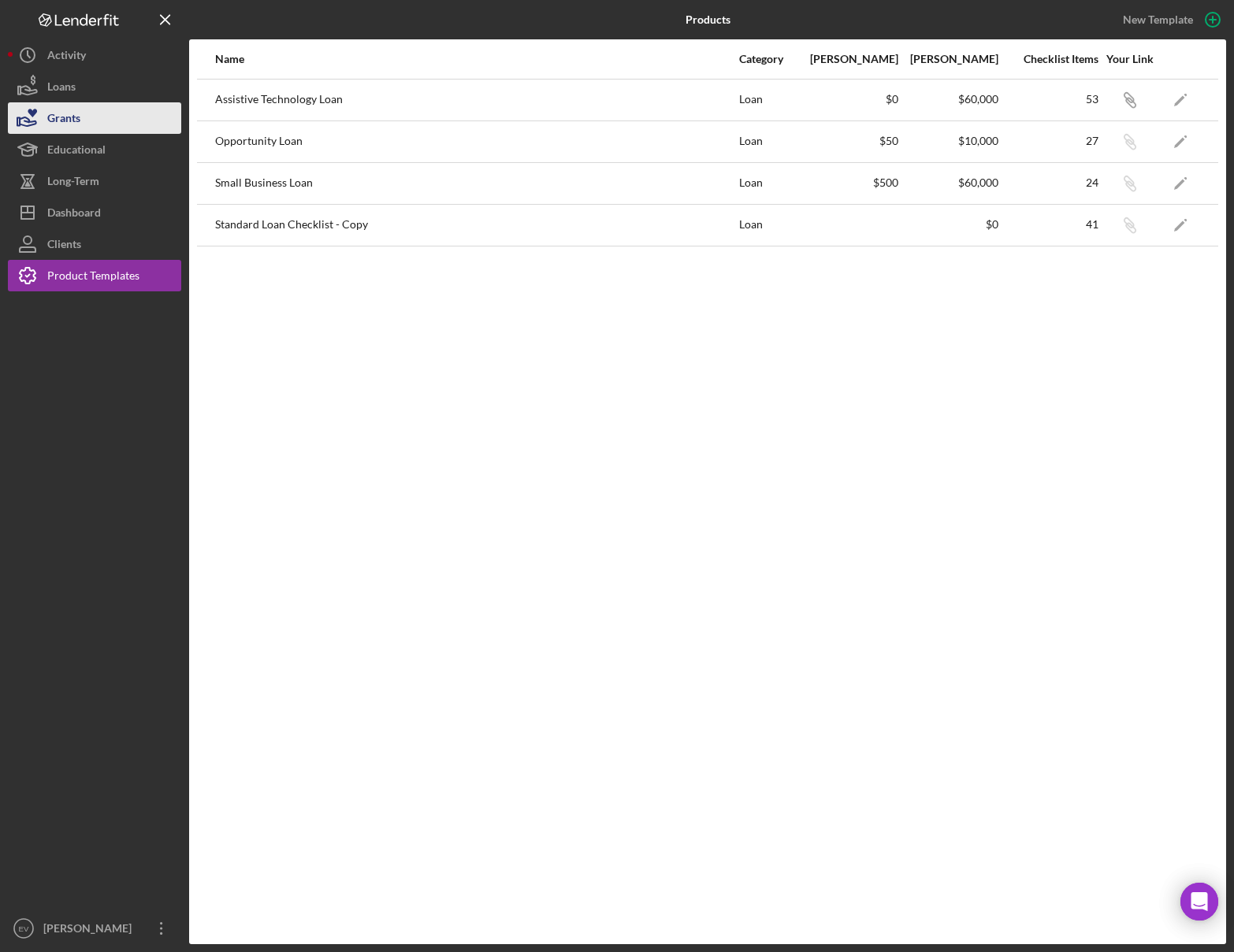
click at [94, 109] on button "Grants" at bounding box center [94, 118] width 173 height 31
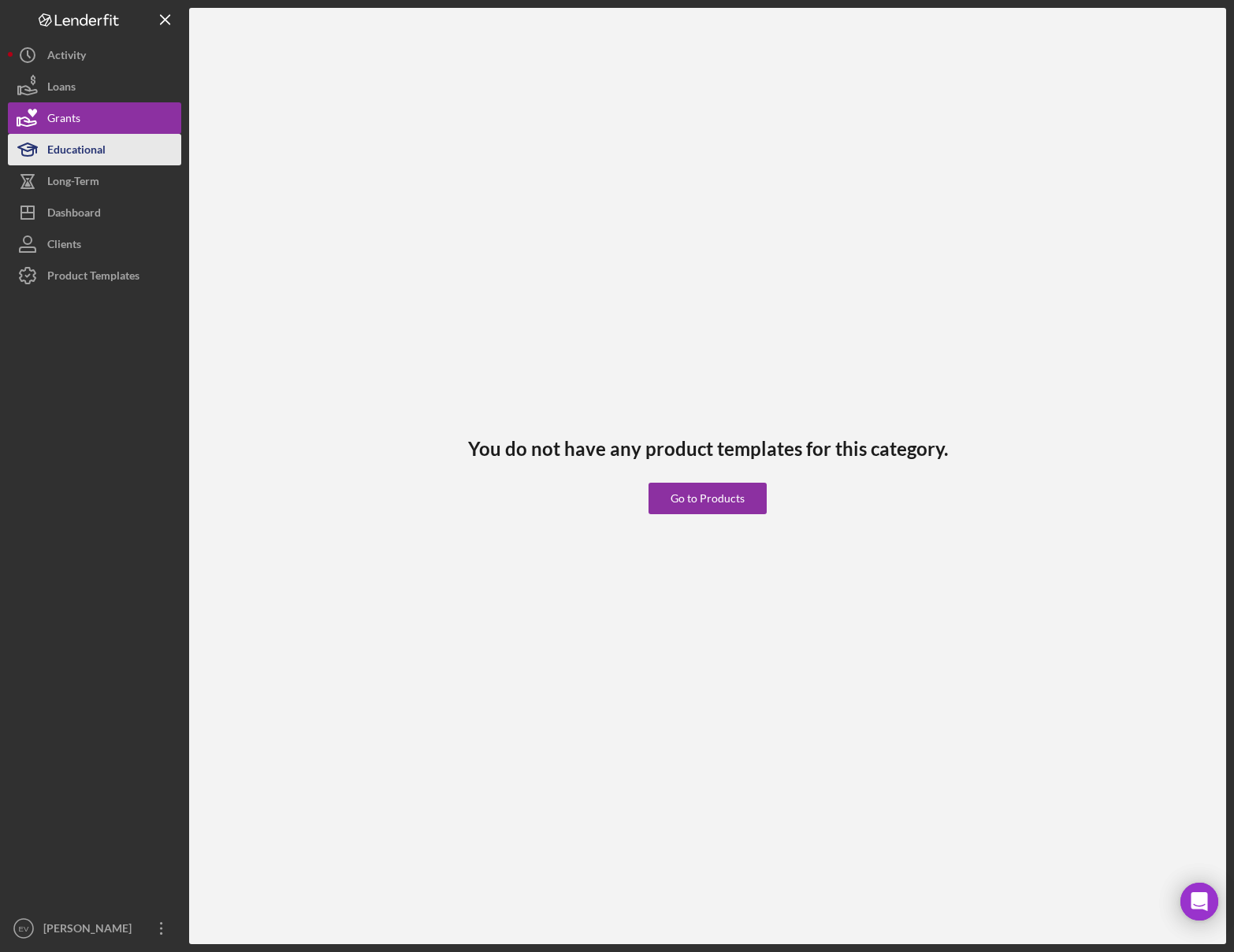
click at [97, 142] on div "Educational" at bounding box center [76, 151] width 58 height 36
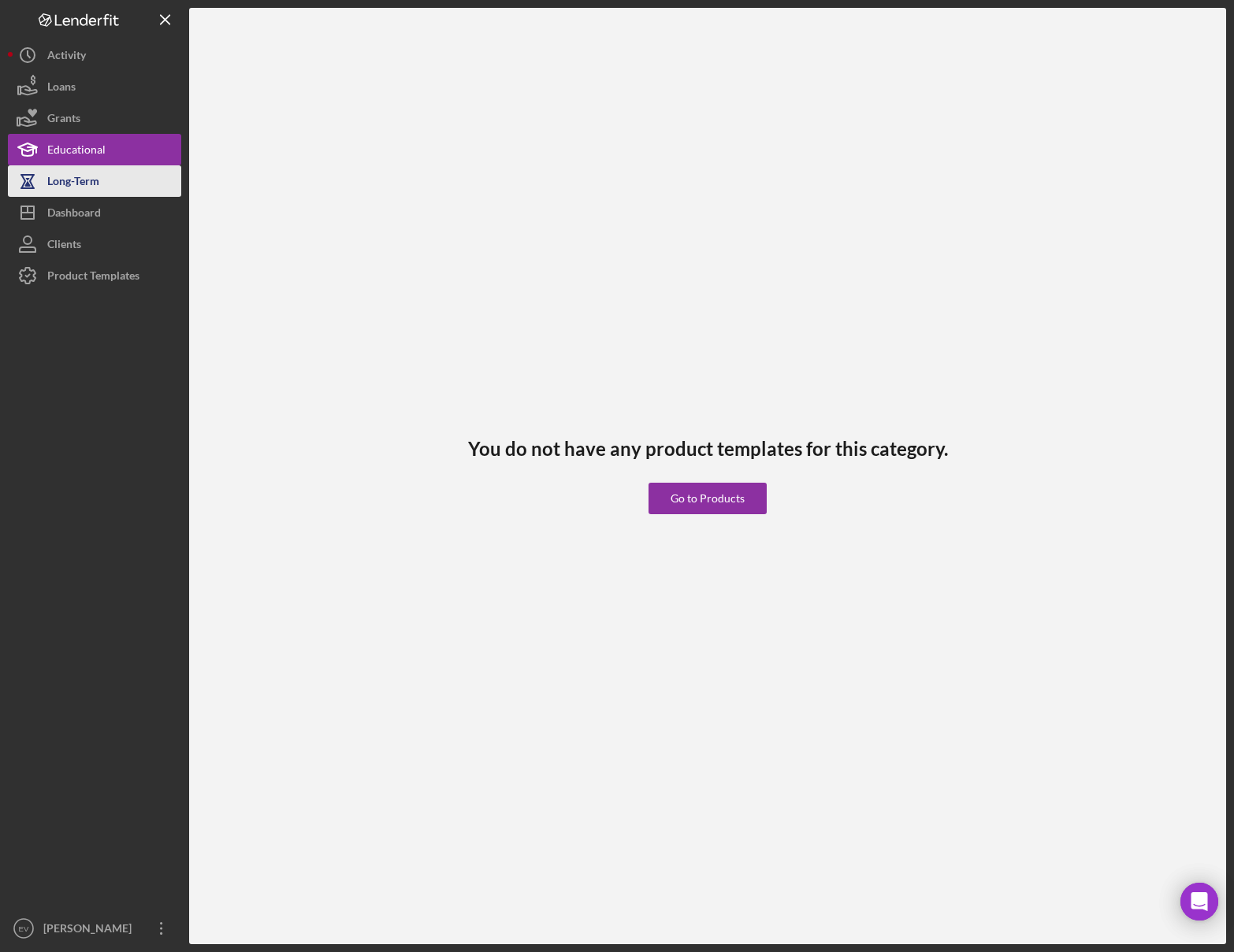
click at [95, 184] on div "Long-Term" at bounding box center [73, 183] width 52 height 36
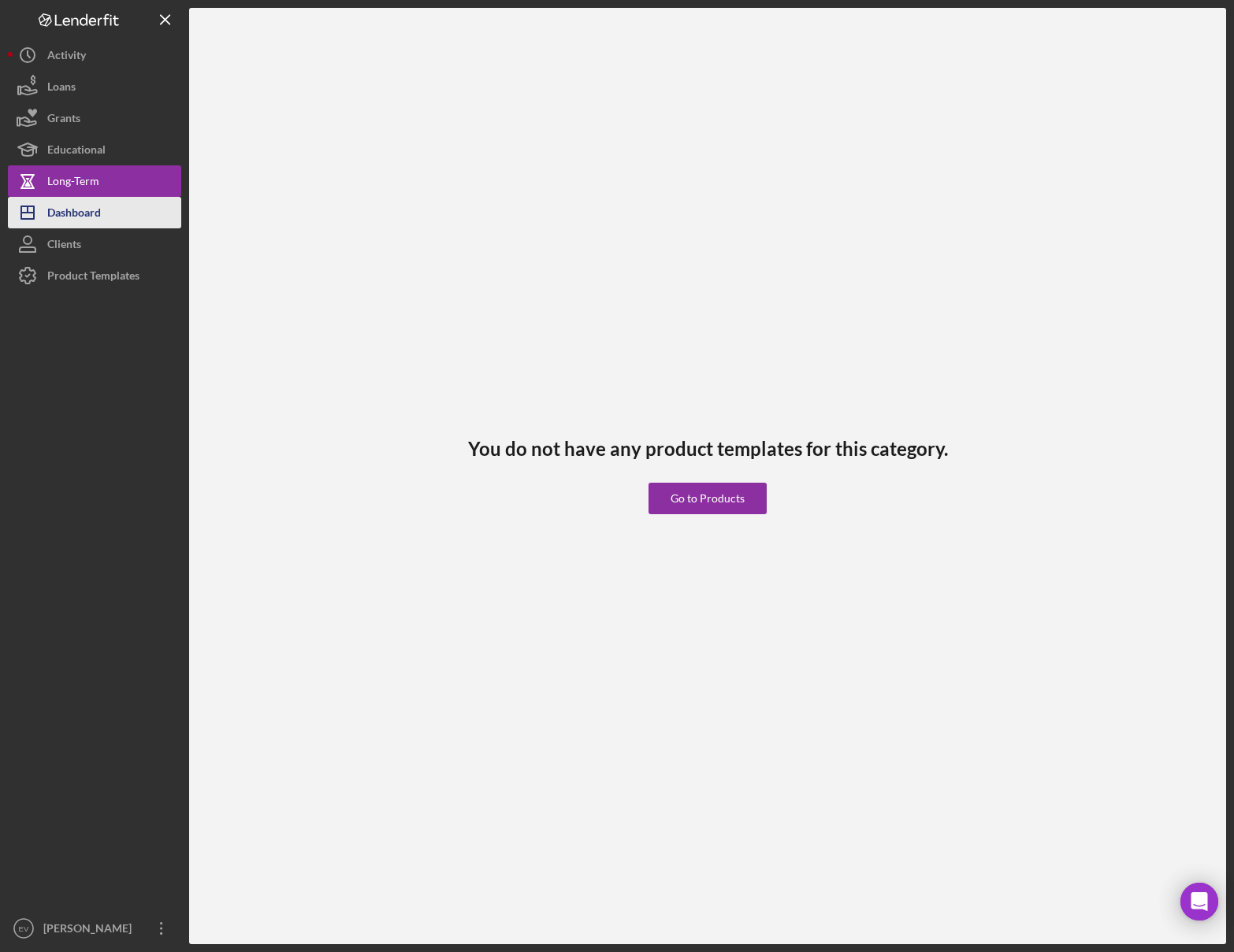
click at [89, 222] on div "Dashboard" at bounding box center [74, 214] width 54 height 36
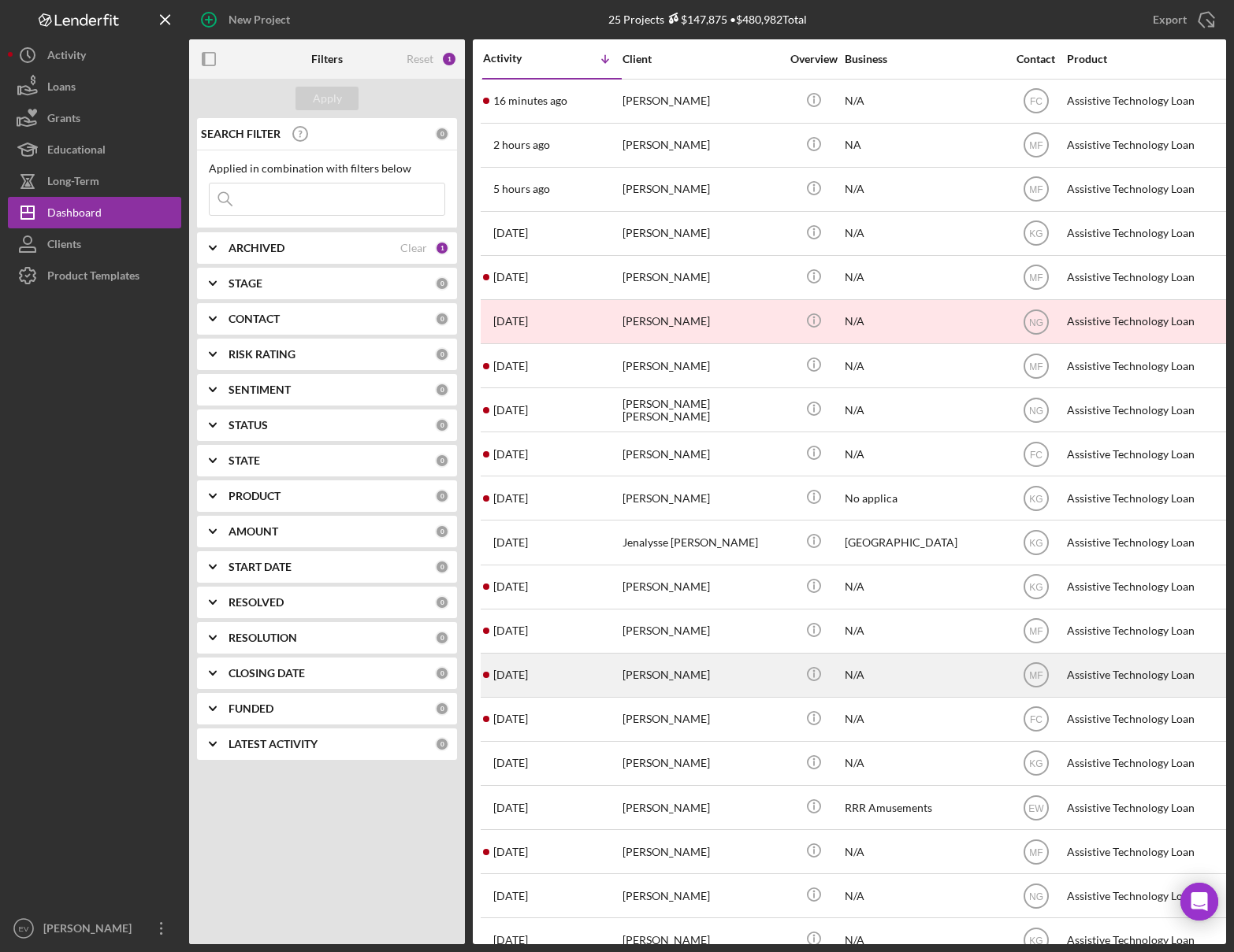
scroll to position [10, 0]
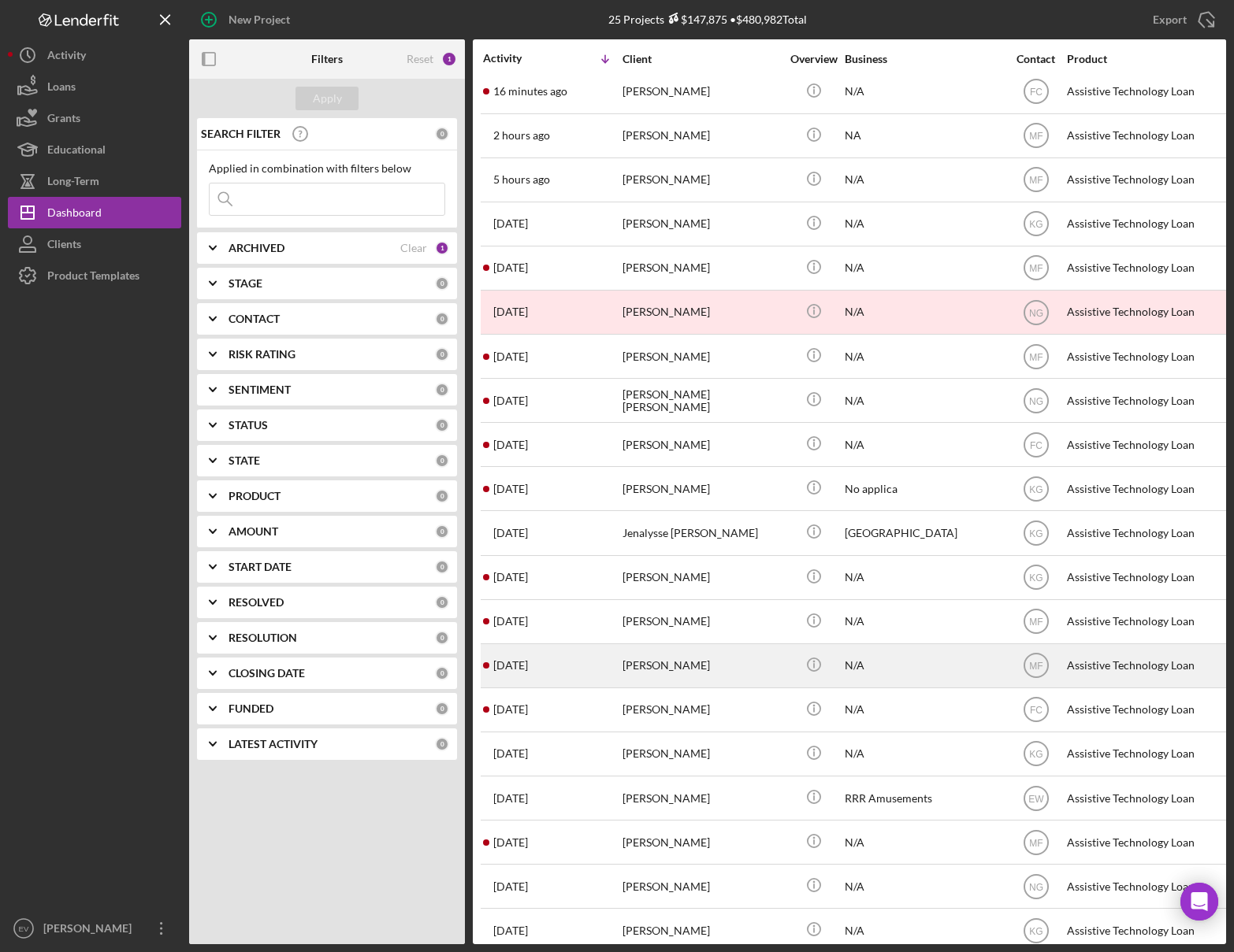
click at [683, 674] on div "[PERSON_NAME]" at bounding box center [701, 666] width 158 height 42
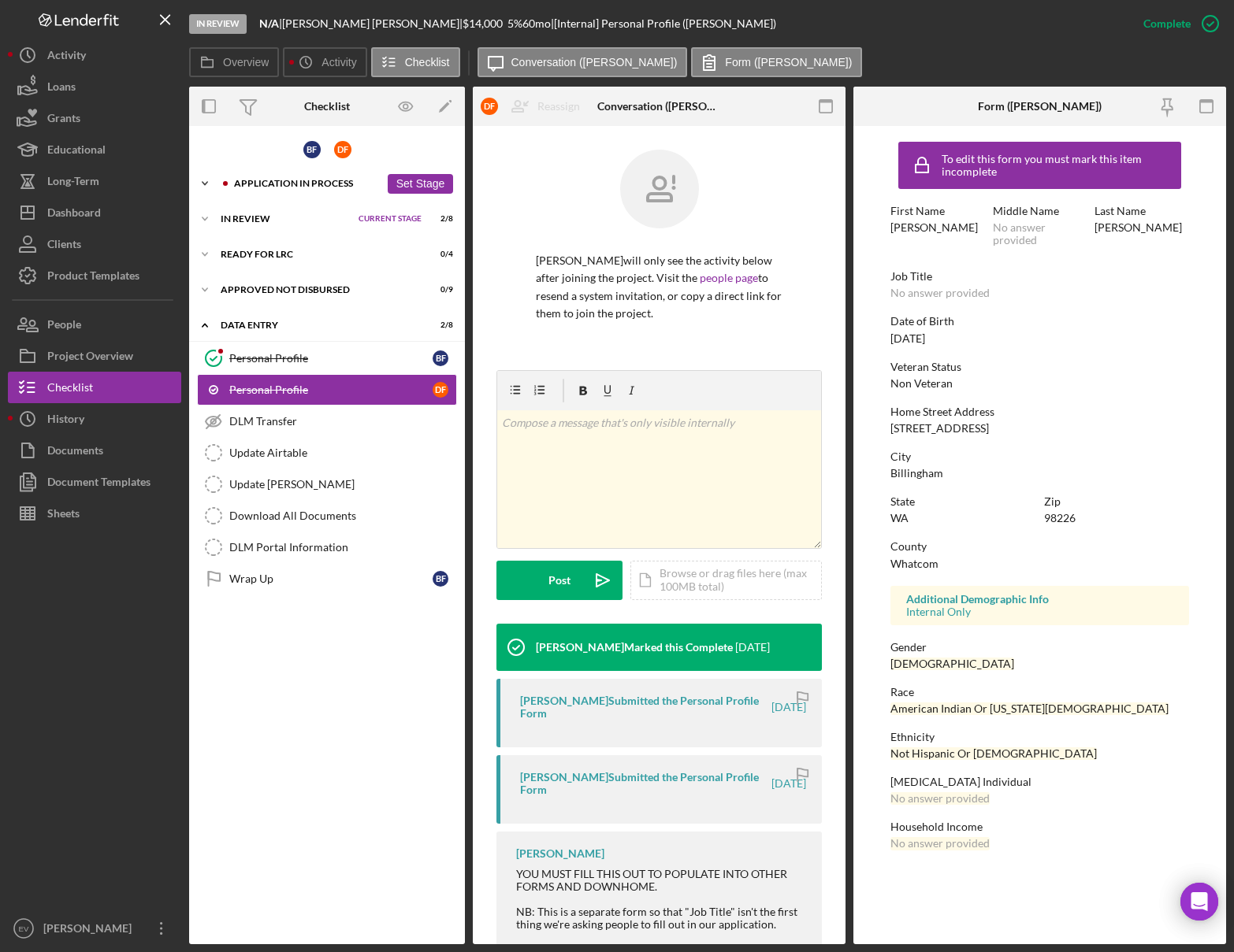
click at [263, 184] on div "Application In Process" at bounding box center [306, 183] width 145 height 10
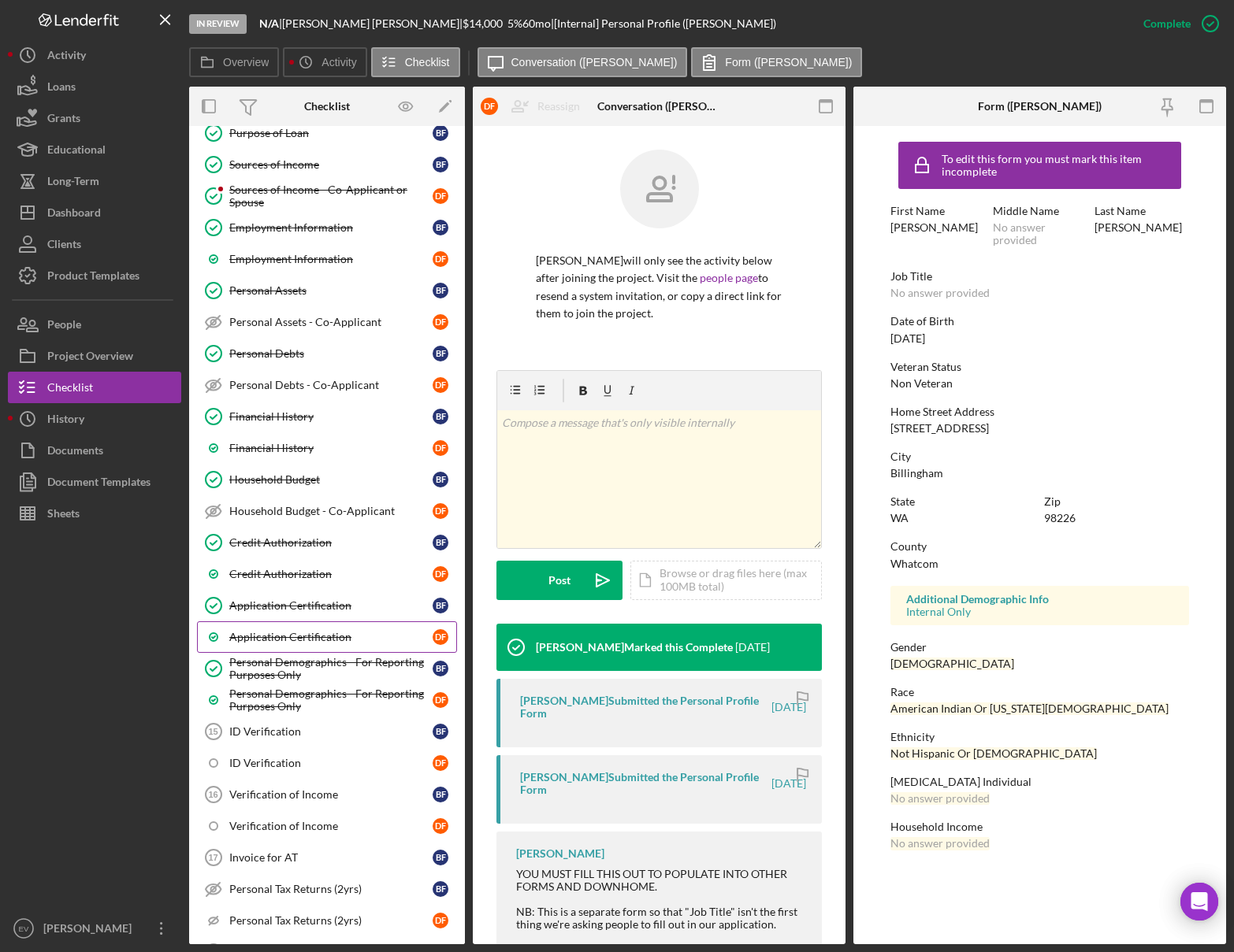
scroll to position [353, 0]
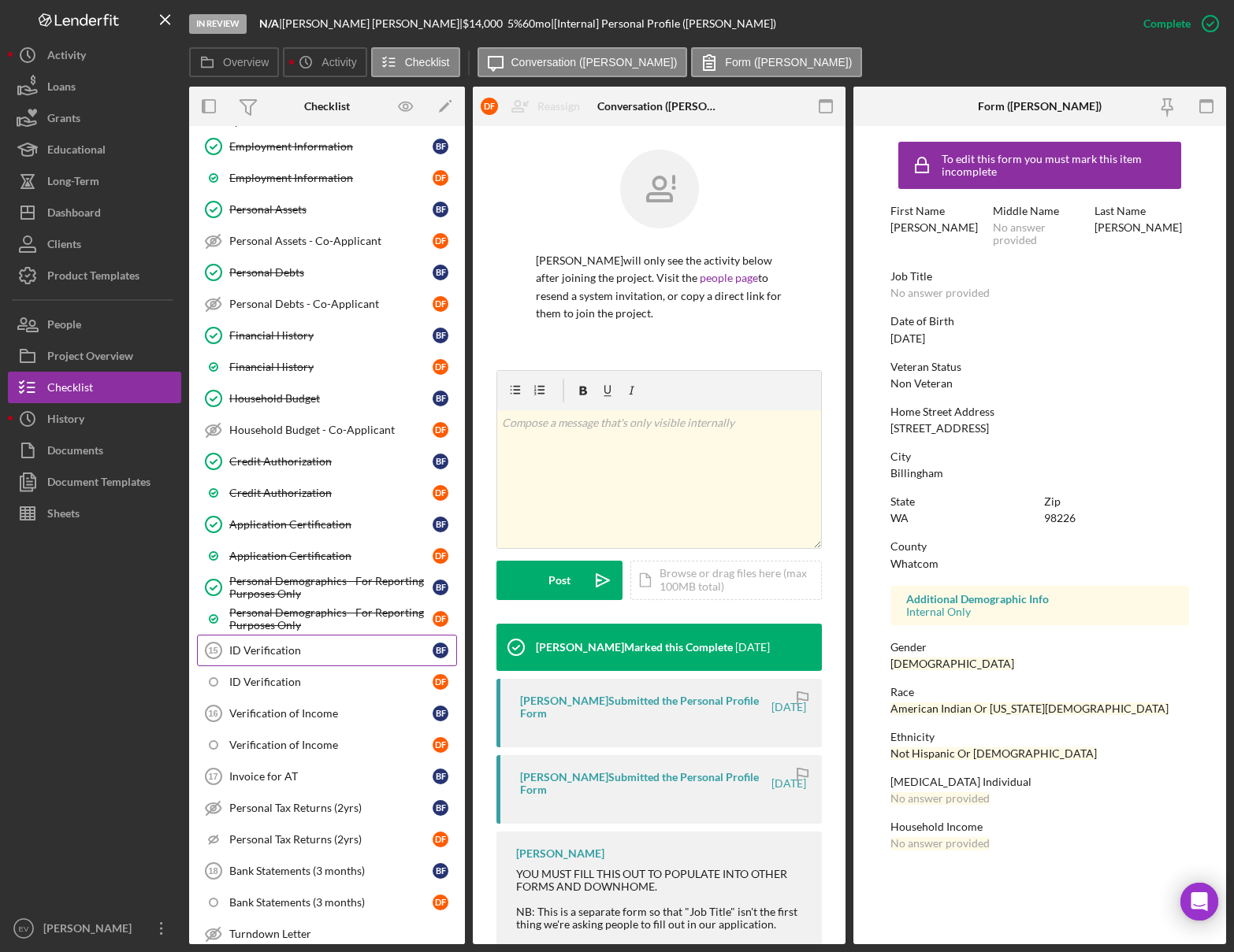
click at [312, 661] on link "ID Verification 15 ID Verification B F" at bounding box center [326, 651] width 260 height 31
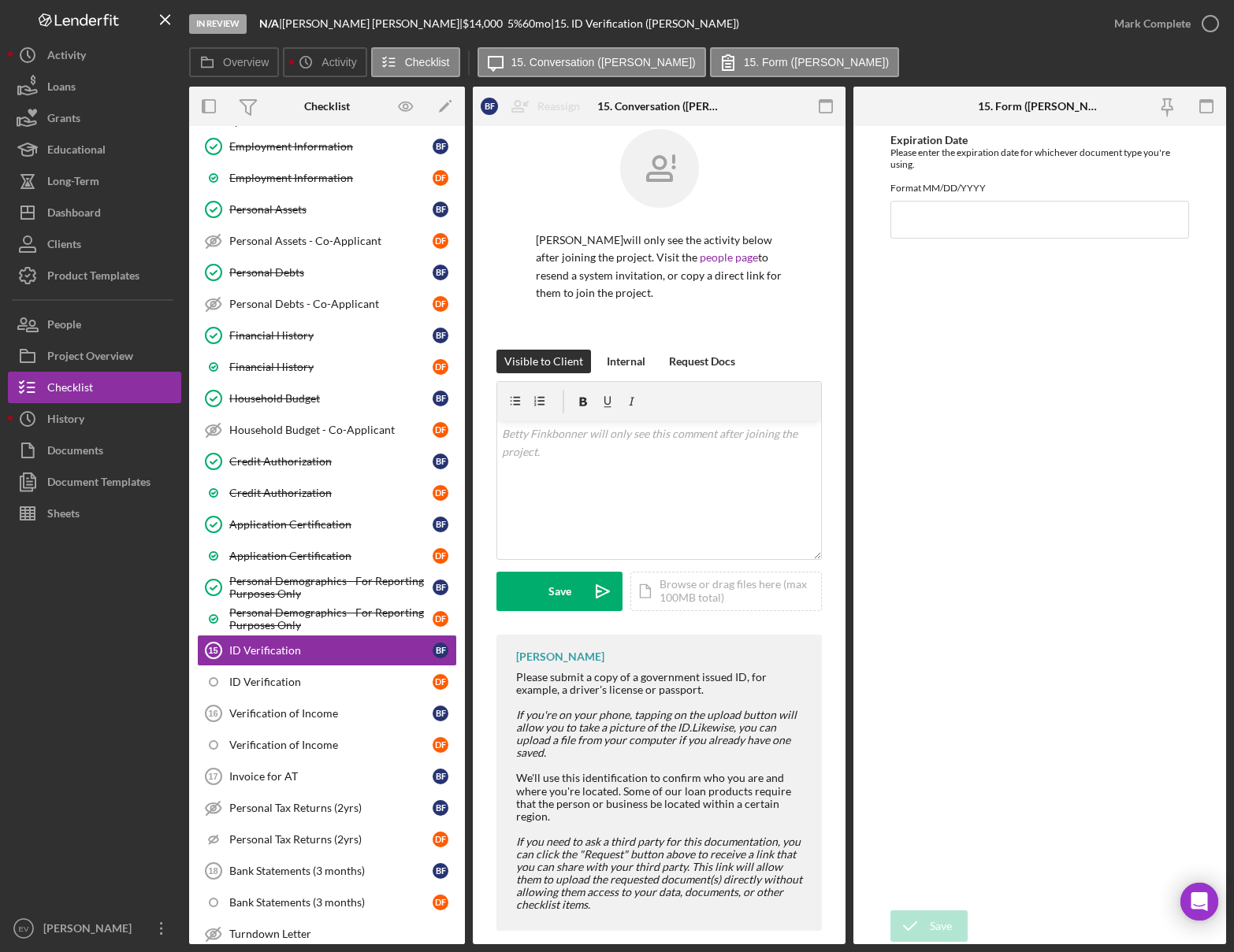
scroll to position [38, 0]
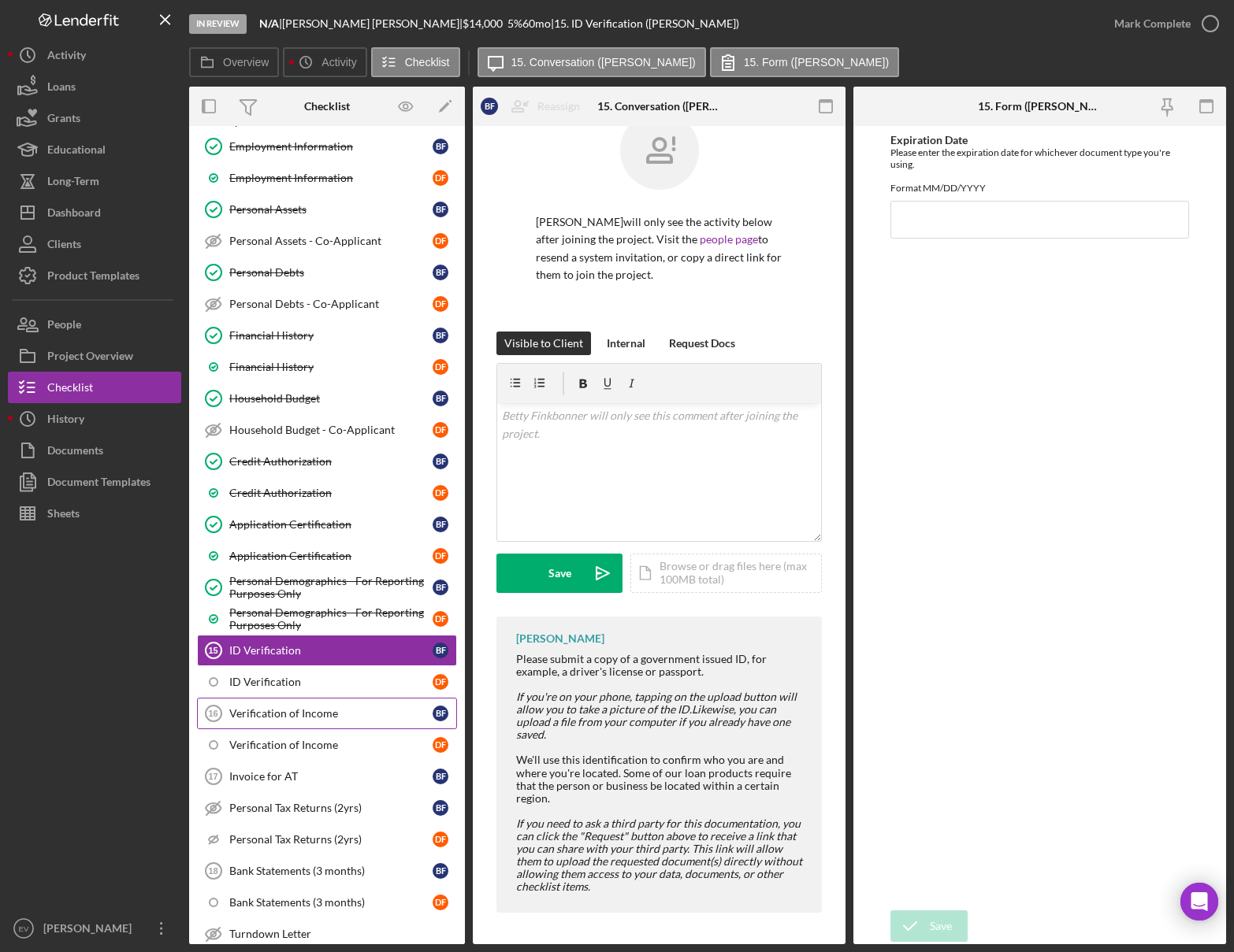
click at [280, 702] on link "Verification of Income 16 Verification of Income B F" at bounding box center [326, 714] width 260 height 31
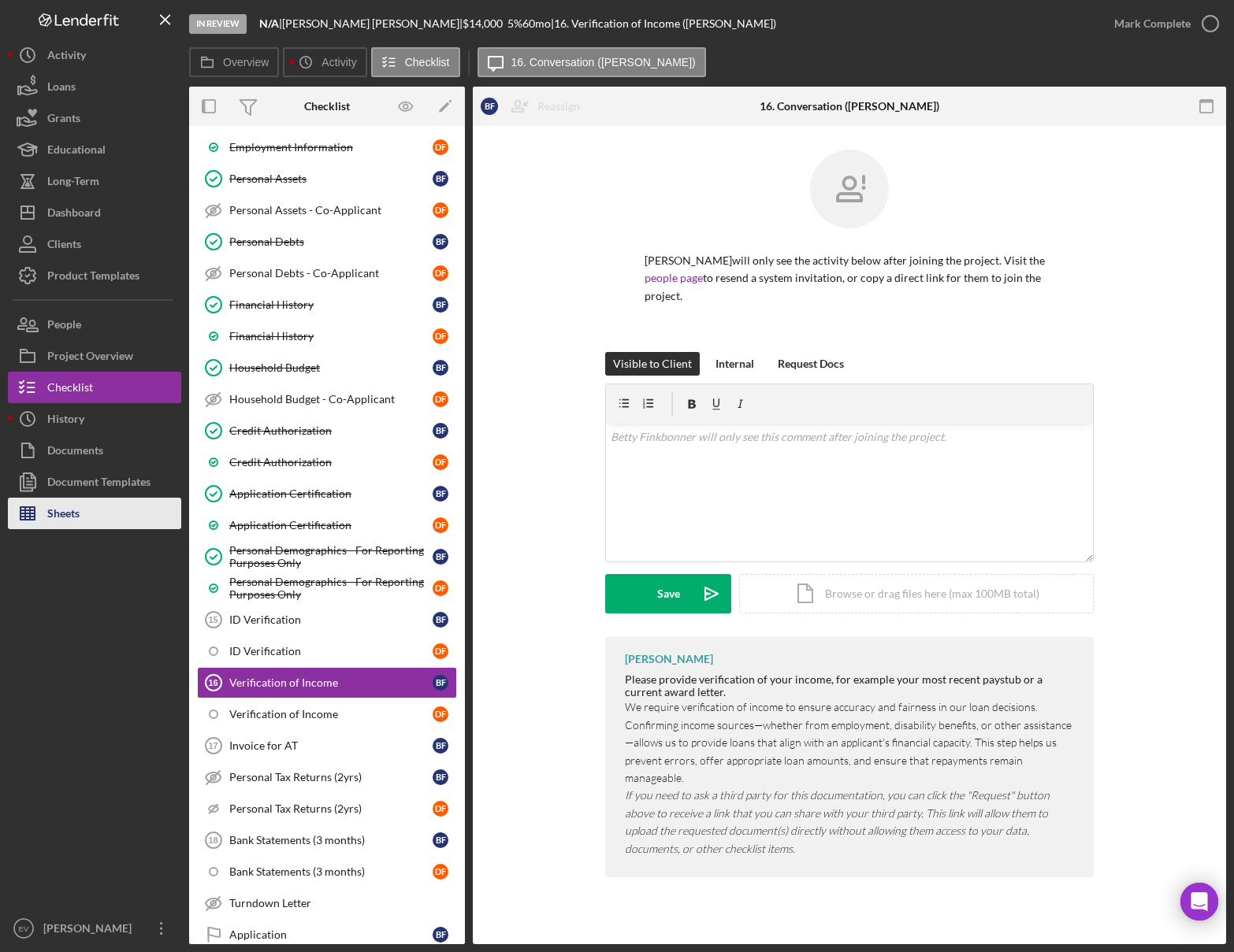
scroll to position [423, 0]
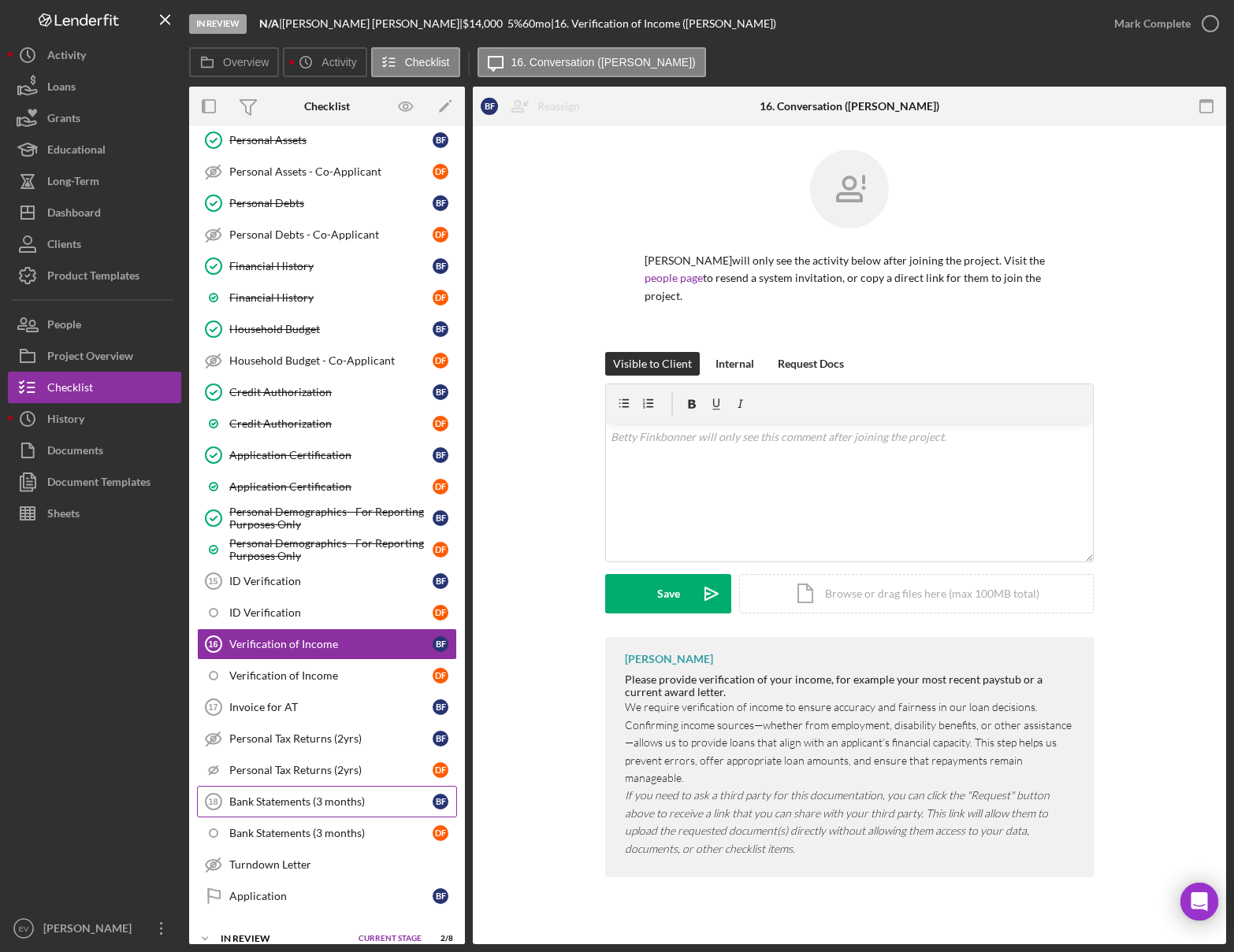
click at [283, 702] on div "Bank Statements (3 months)" at bounding box center [331, 801] width 204 height 12
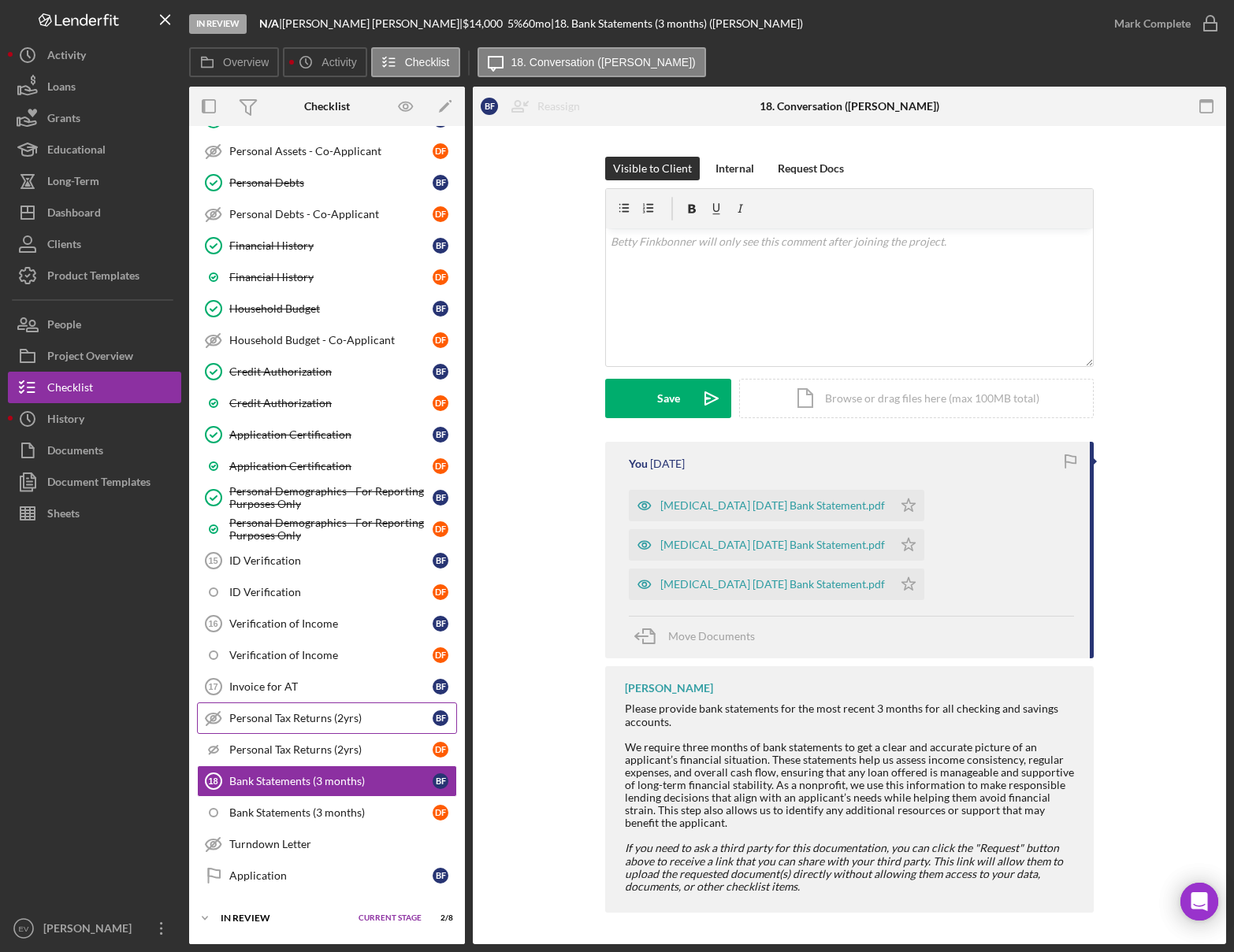
scroll to position [521, 0]
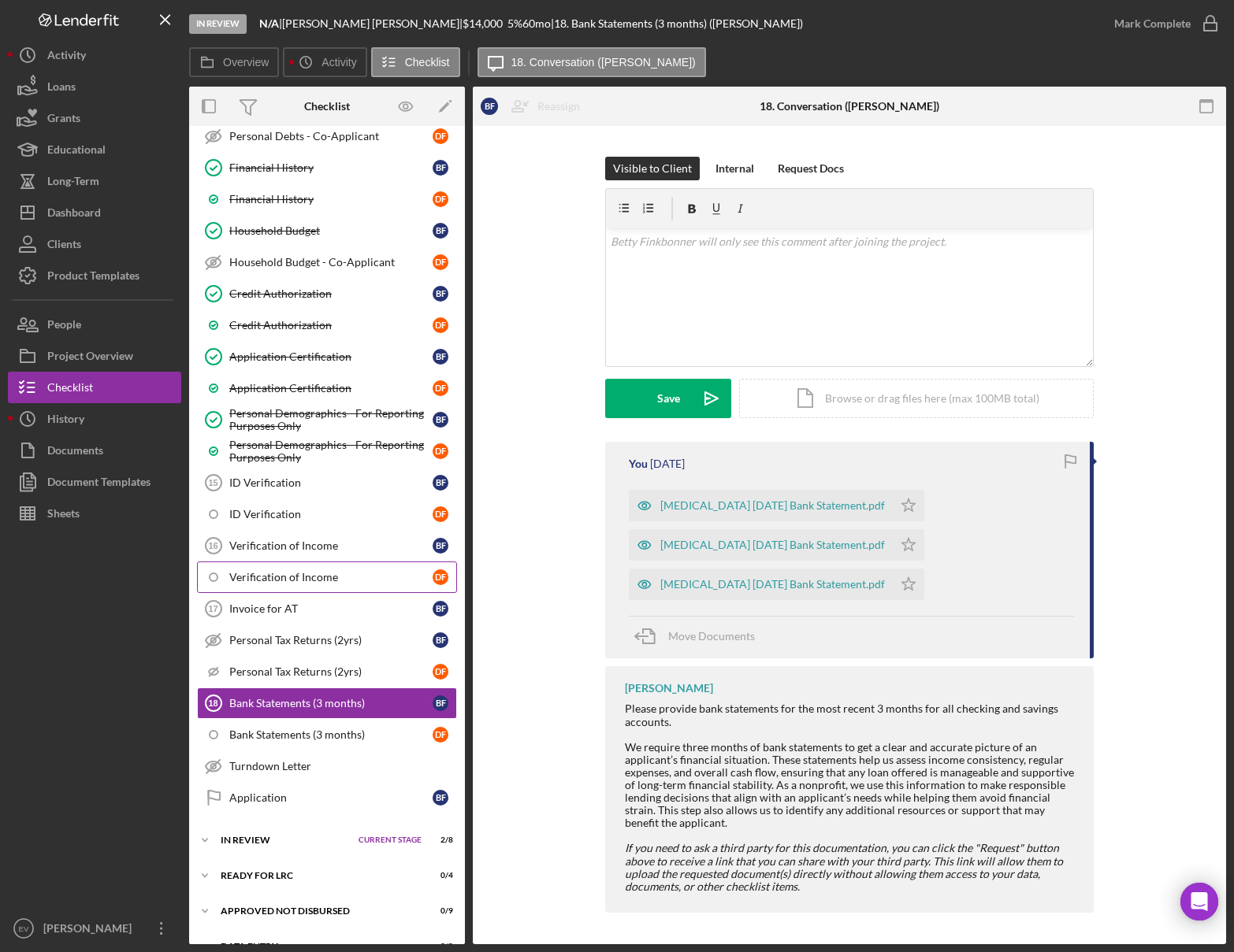
click at [295, 582] on div "Verification of Income" at bounding box center [331, 577] width 204 height 12
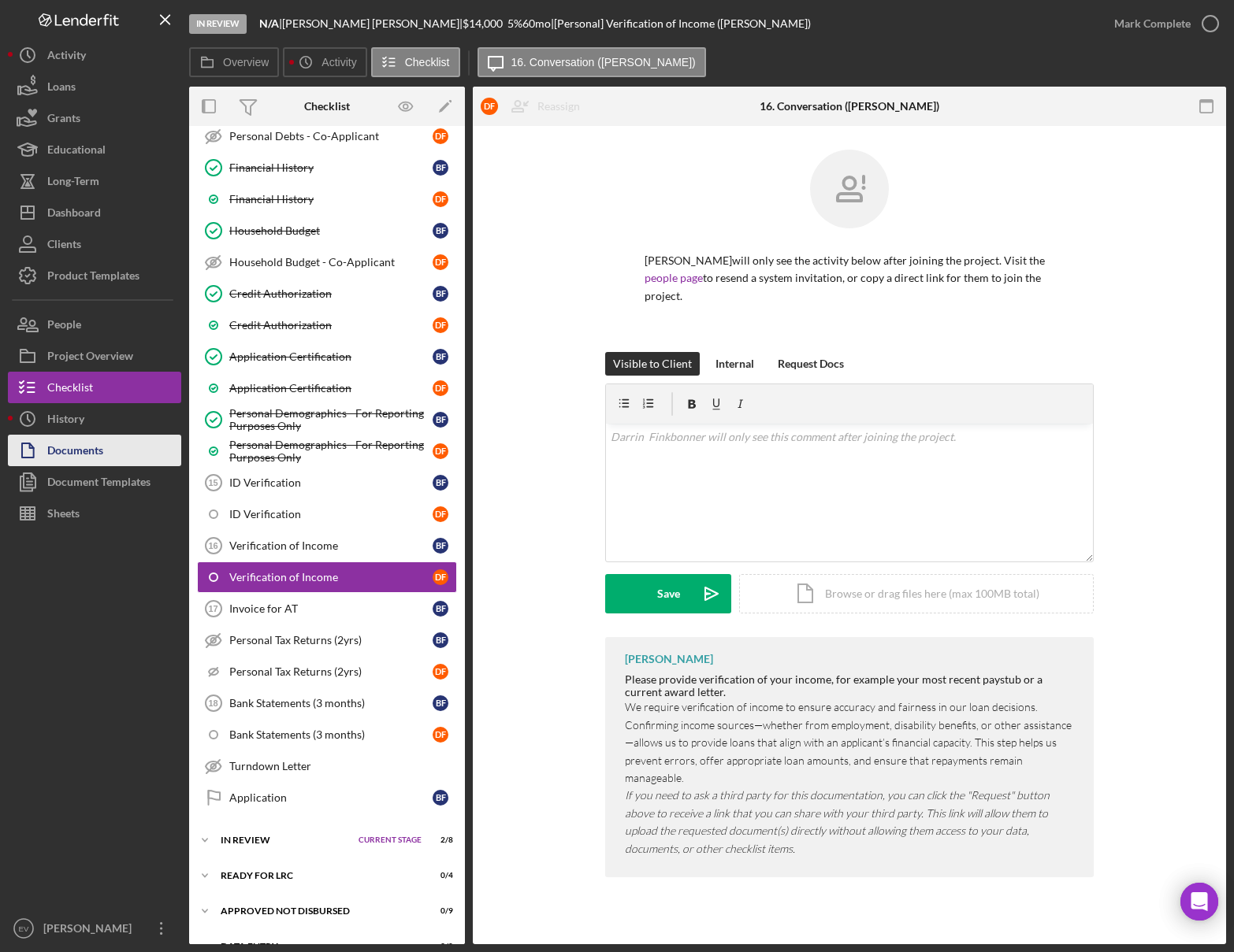
click at [102, 448] on div "Documents" at bounding box center [75, 453] width 56 height 36
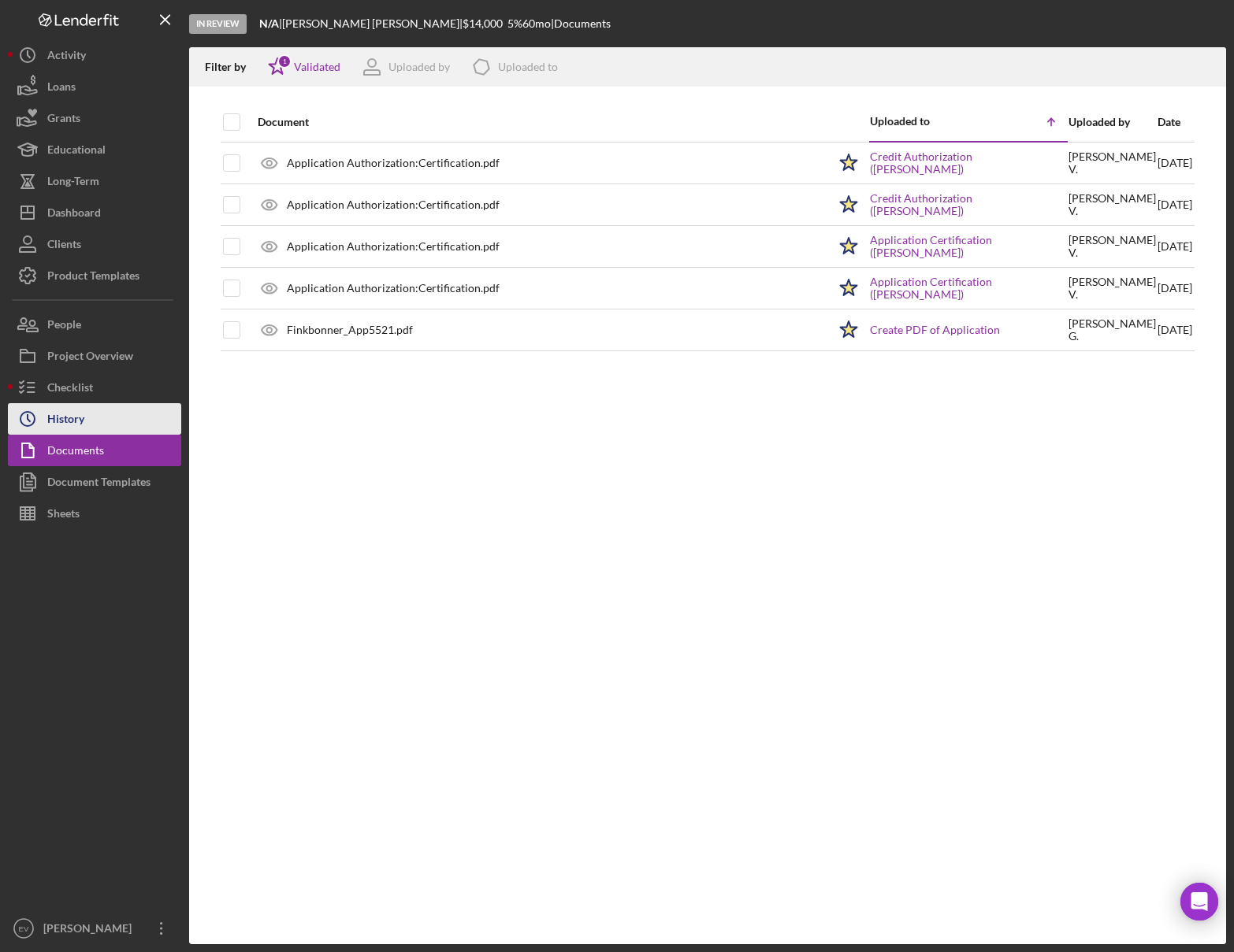
click at [108, 415] on button "Icon/History History" at bounding box center [94, 419] width 173 height 31
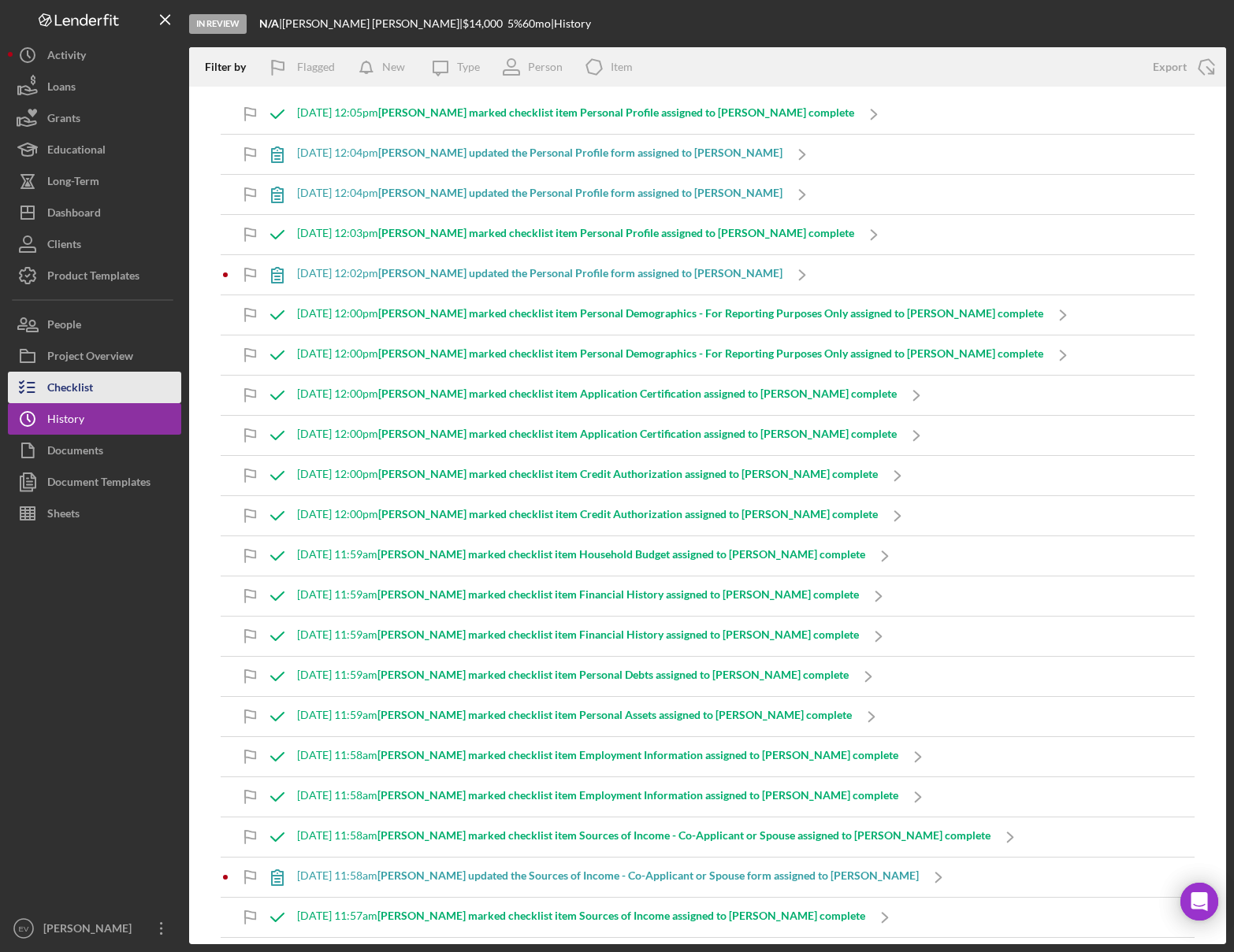
click at [105, 381] on button "Checklist" at bounding box center [94, 387] width 173 height 31
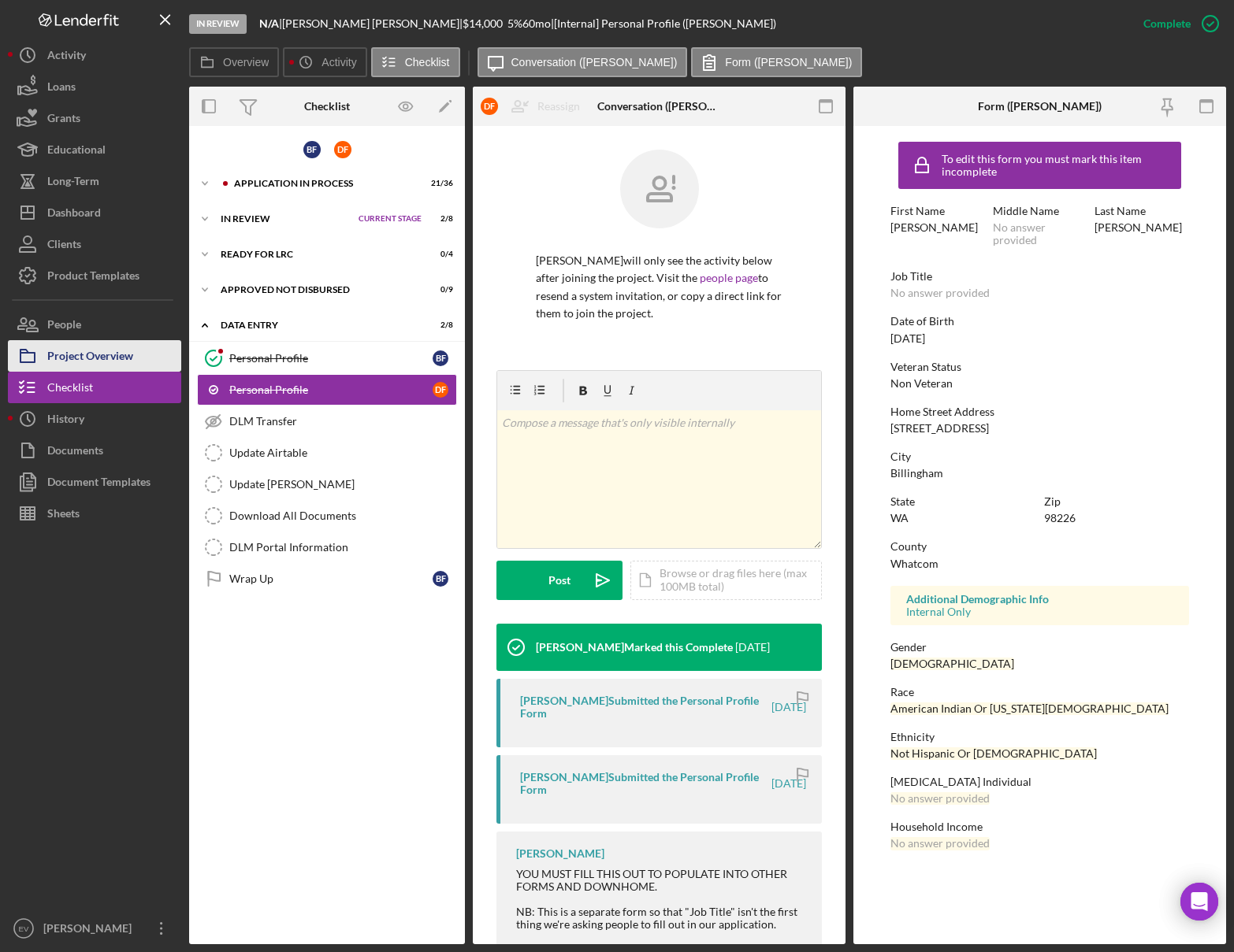
click at [111, 359] on div "Project Overview" at bounding box center [90, 358] width 86 height 36
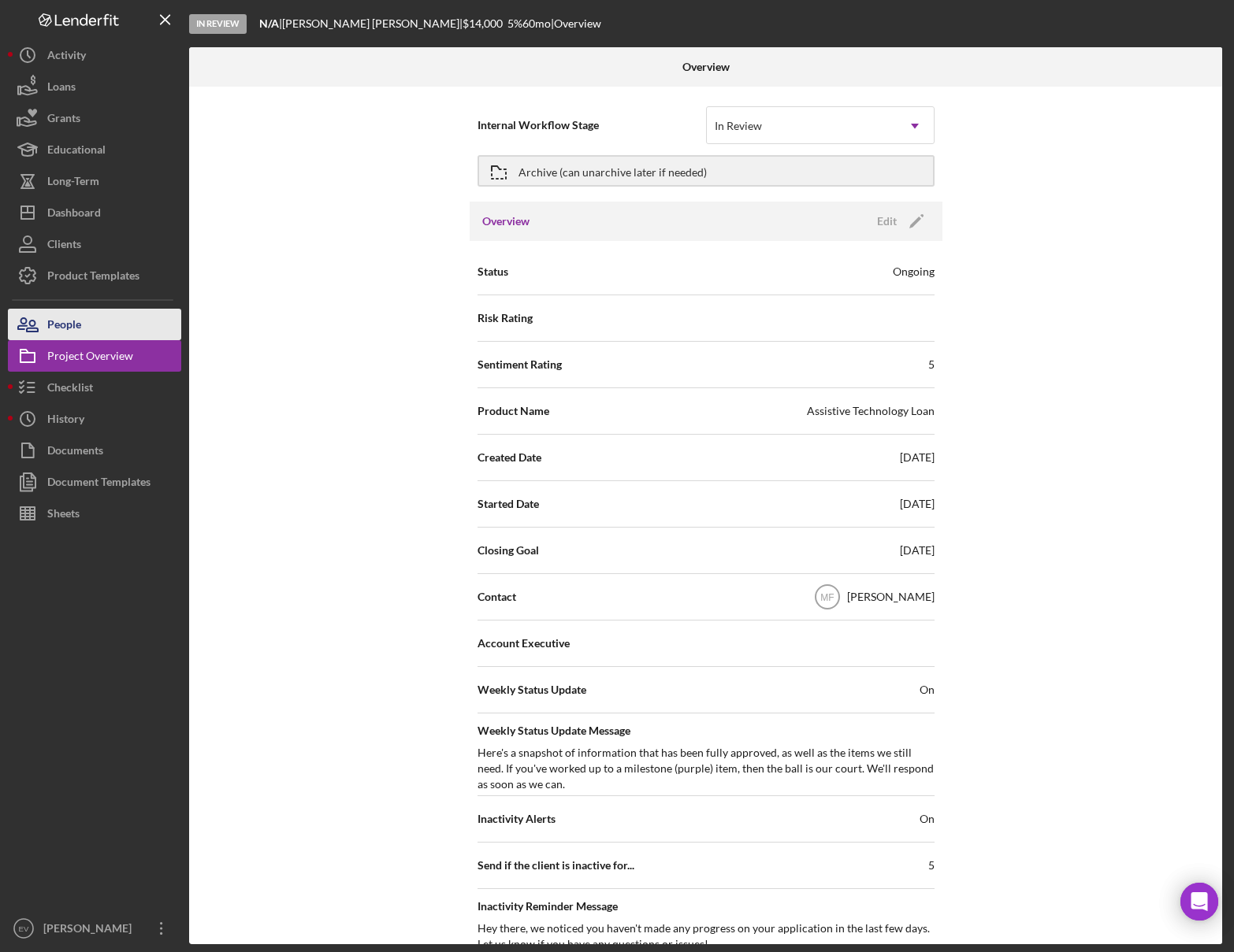
click at [111, 329] on button "People" at bounding box center [94, 325] width 173 height 31
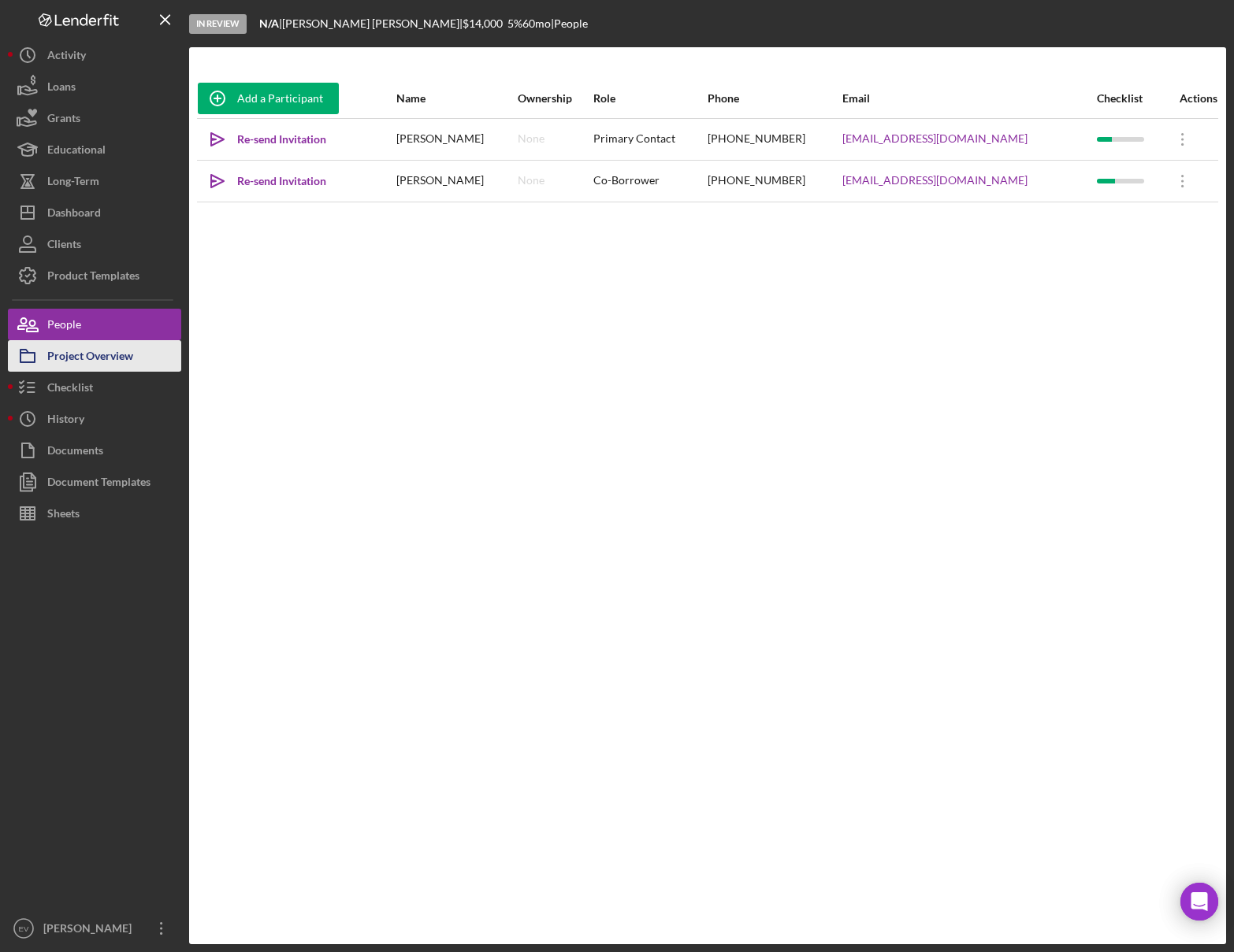
click at [107, 370] on div "Project Overview" at bounding box center [90, 358] width 86 height 36
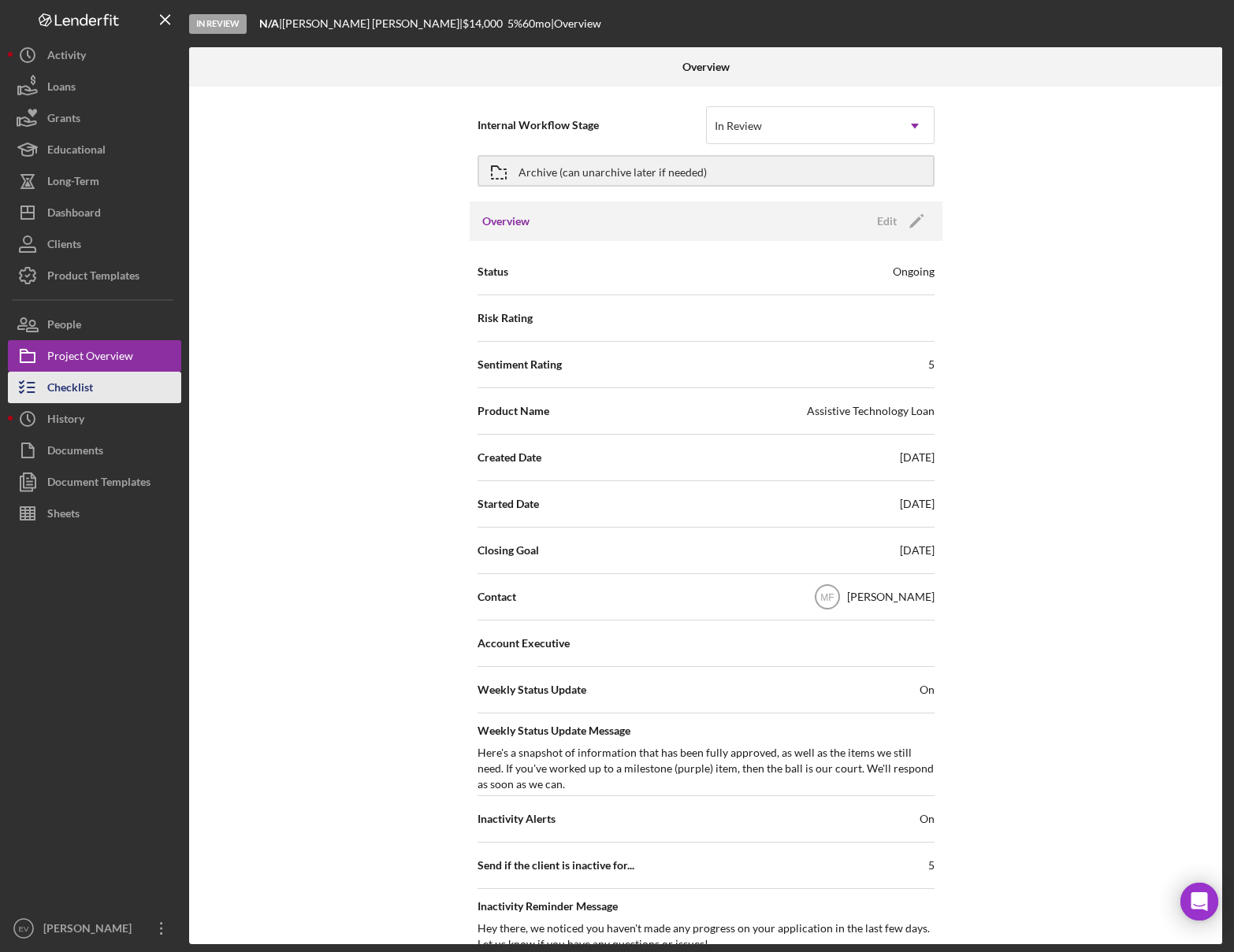
click at [97, 392] on button "Checklist" at bounding box center [94, 387] width 173 height 31
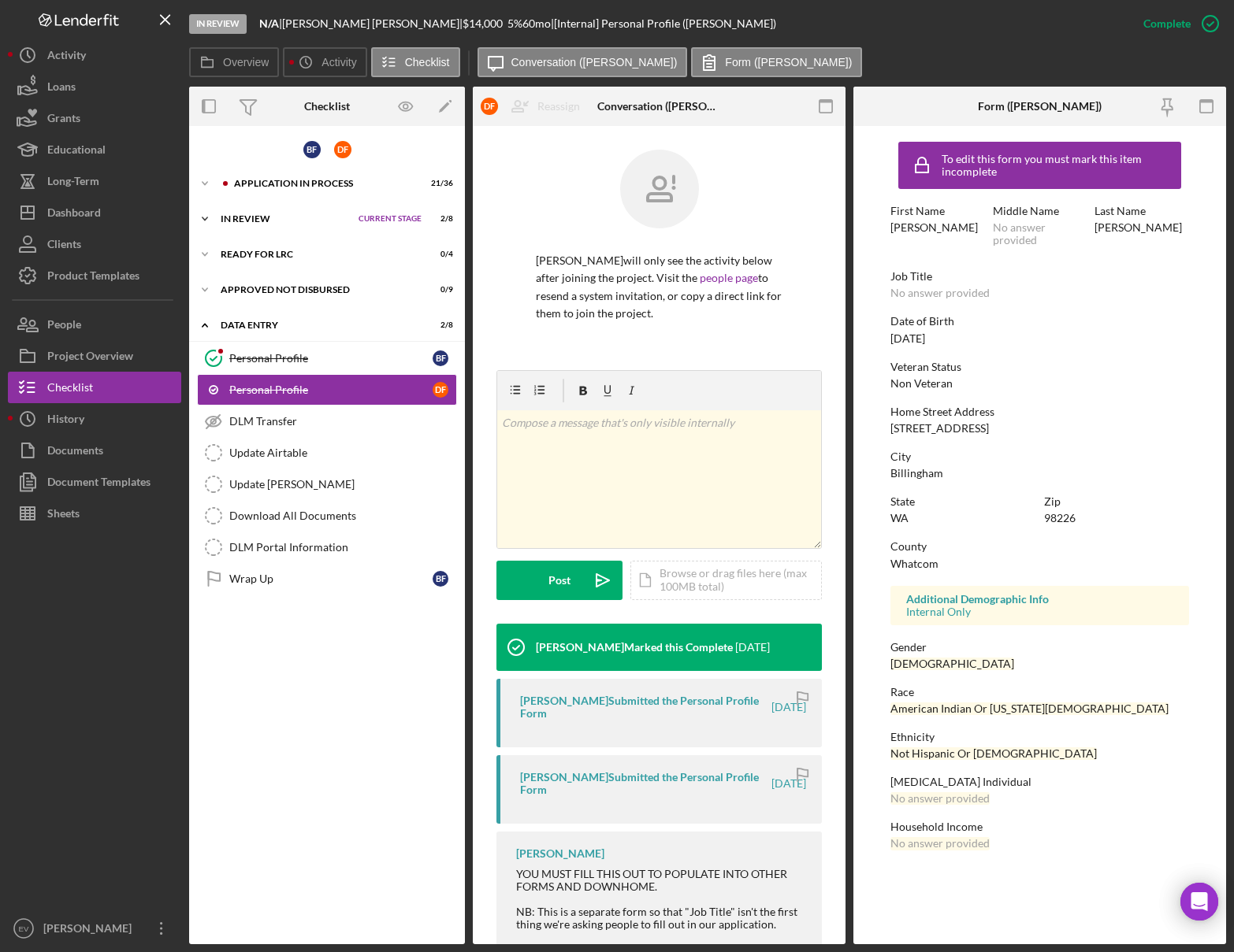
click at [256, 224] on div "Icon/Expander In Review Current Stage 2 / 8 Set Stage" at bounding box center [326, 219] width 276 height 31
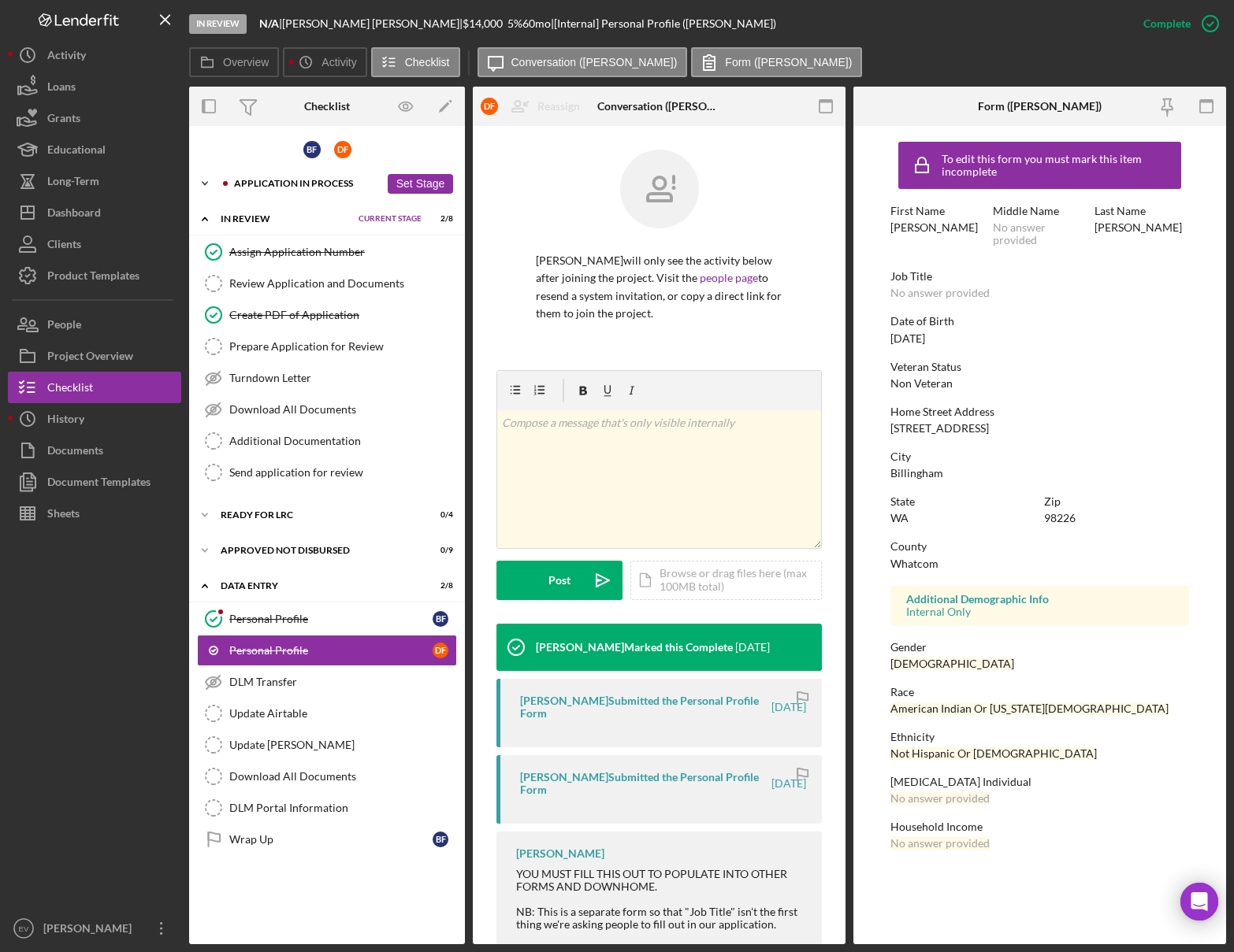
click at [302, 190] on div "Icon/Expander Application In Process 21 / 36 Set Stage" at bounding box center [326, 184] width 276 height 31
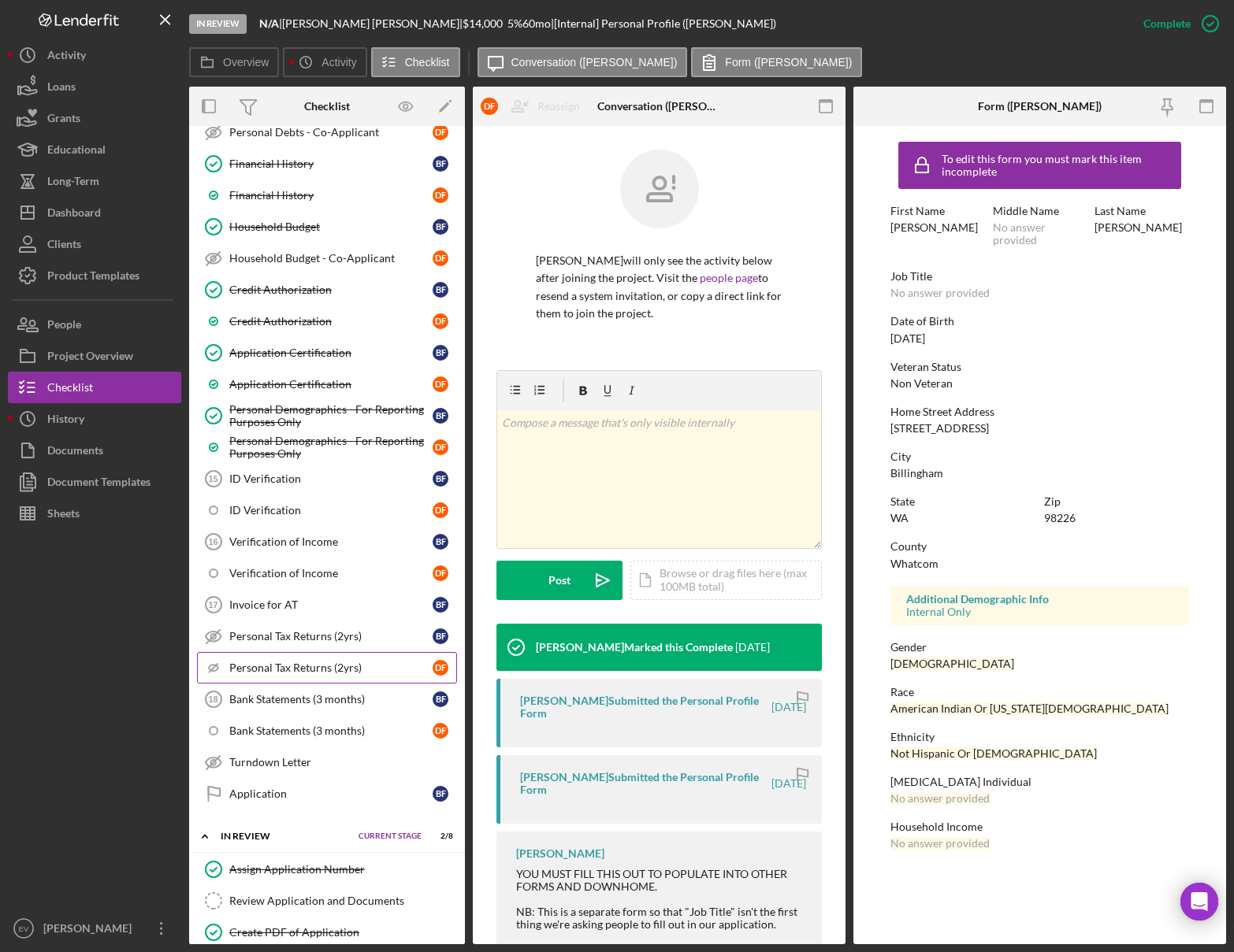
scroll to position [607, 0]
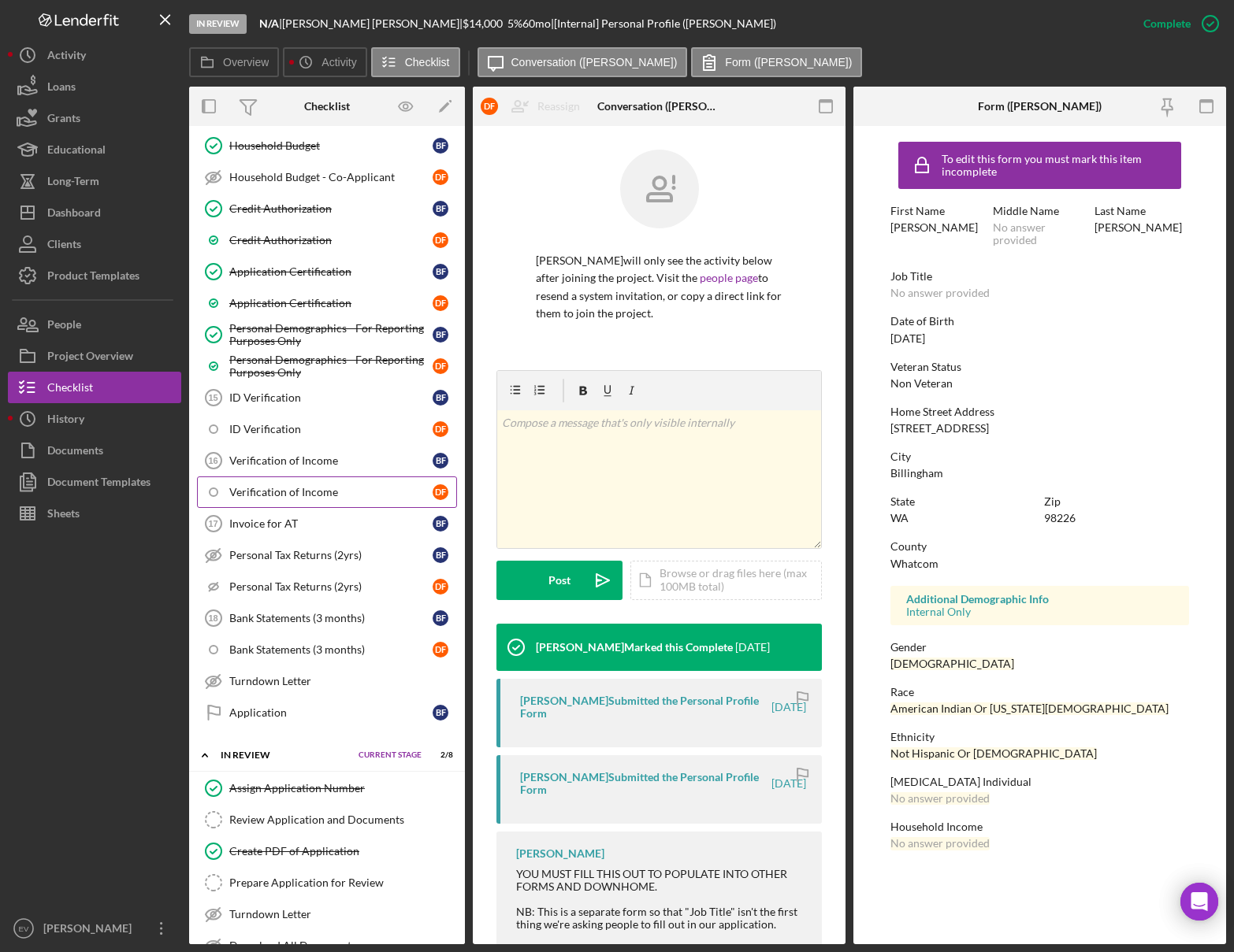
click at [311, 498] on div "Verification of Income" at bounding box center [331, 493] width 204 height 12
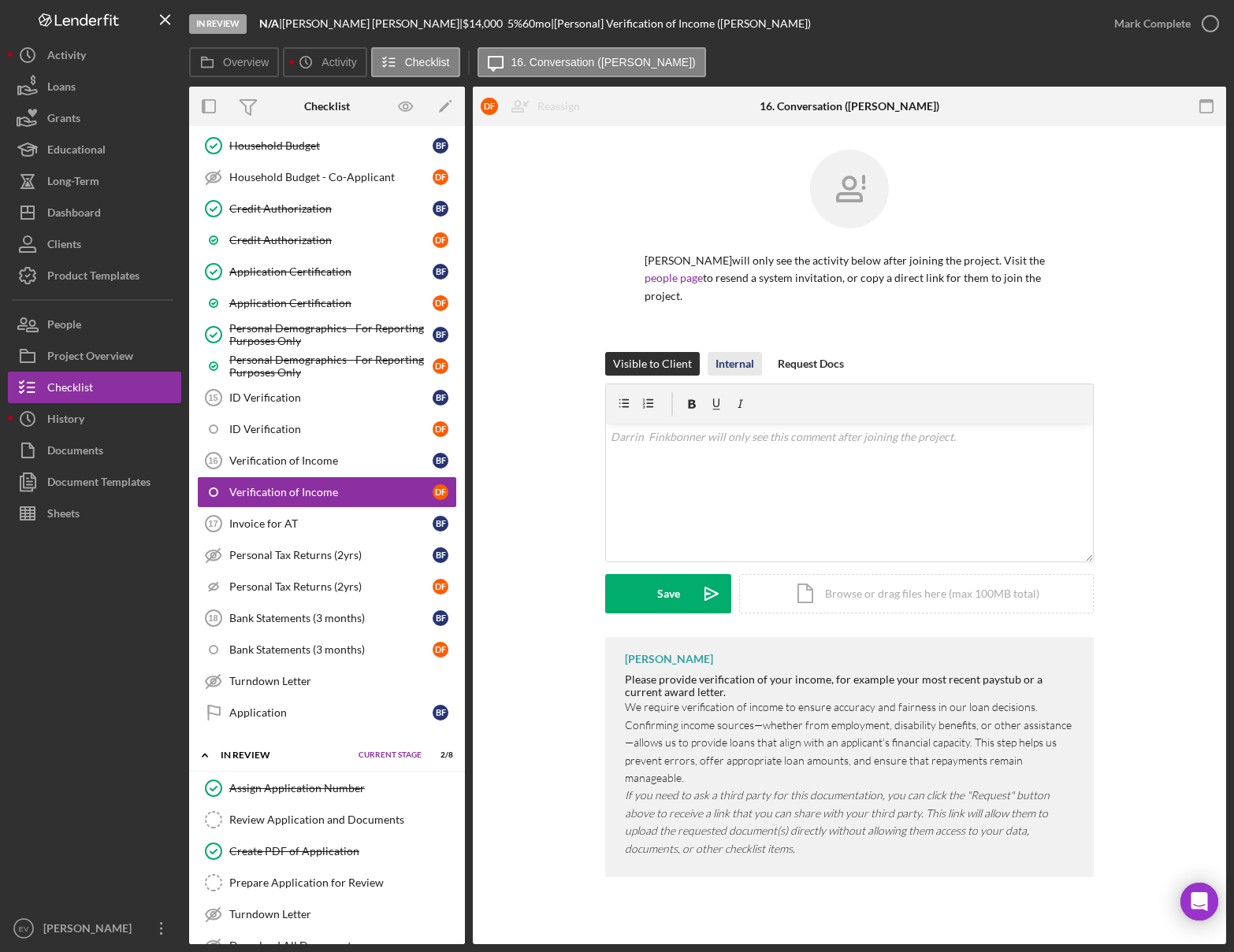
click at [744, 366] on div "Internal" at bounding box center [734, 364] width 38 height 23
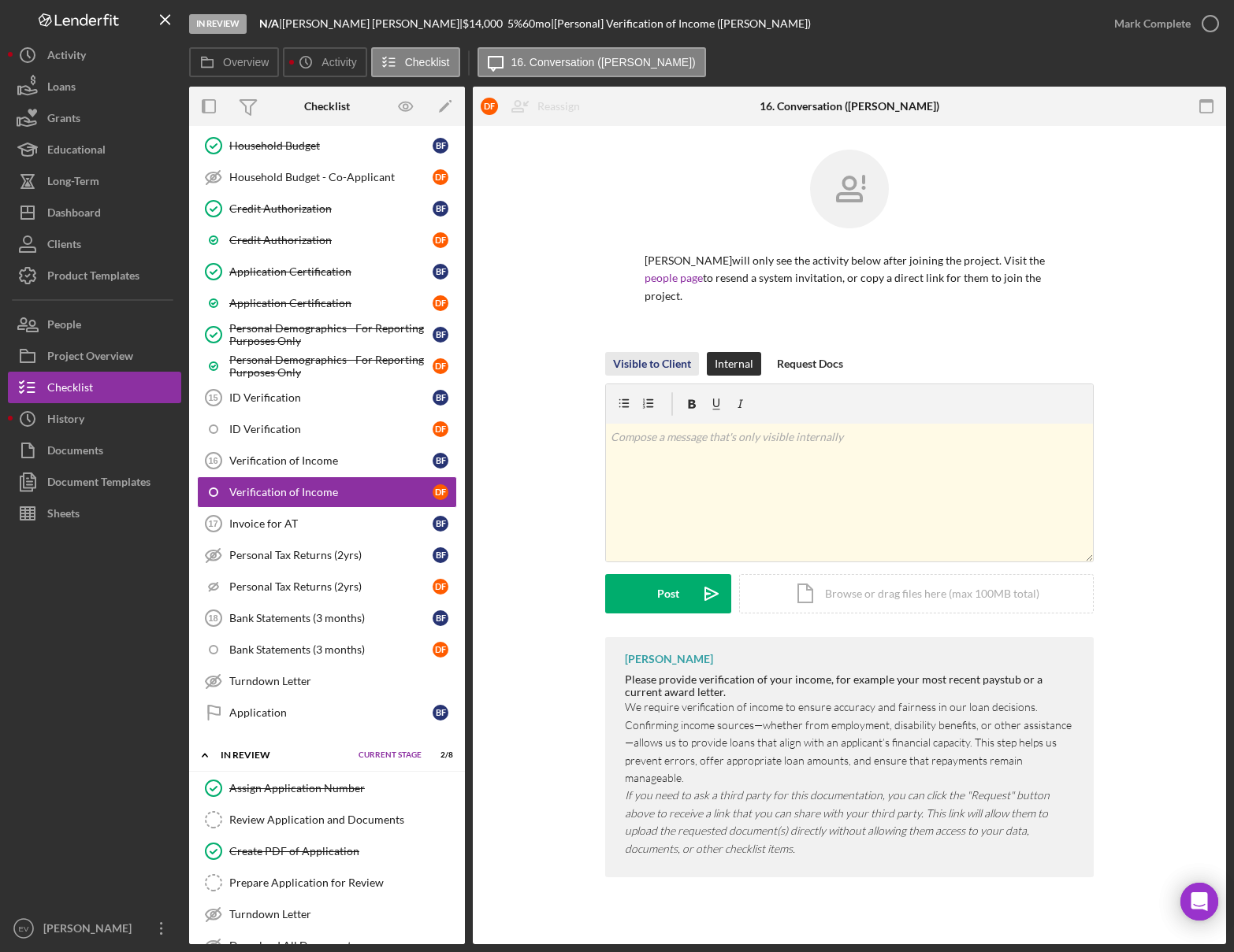
click at [652, 358] on div "Visible to Client" at bounding box center [652, 364] width 78 height 23
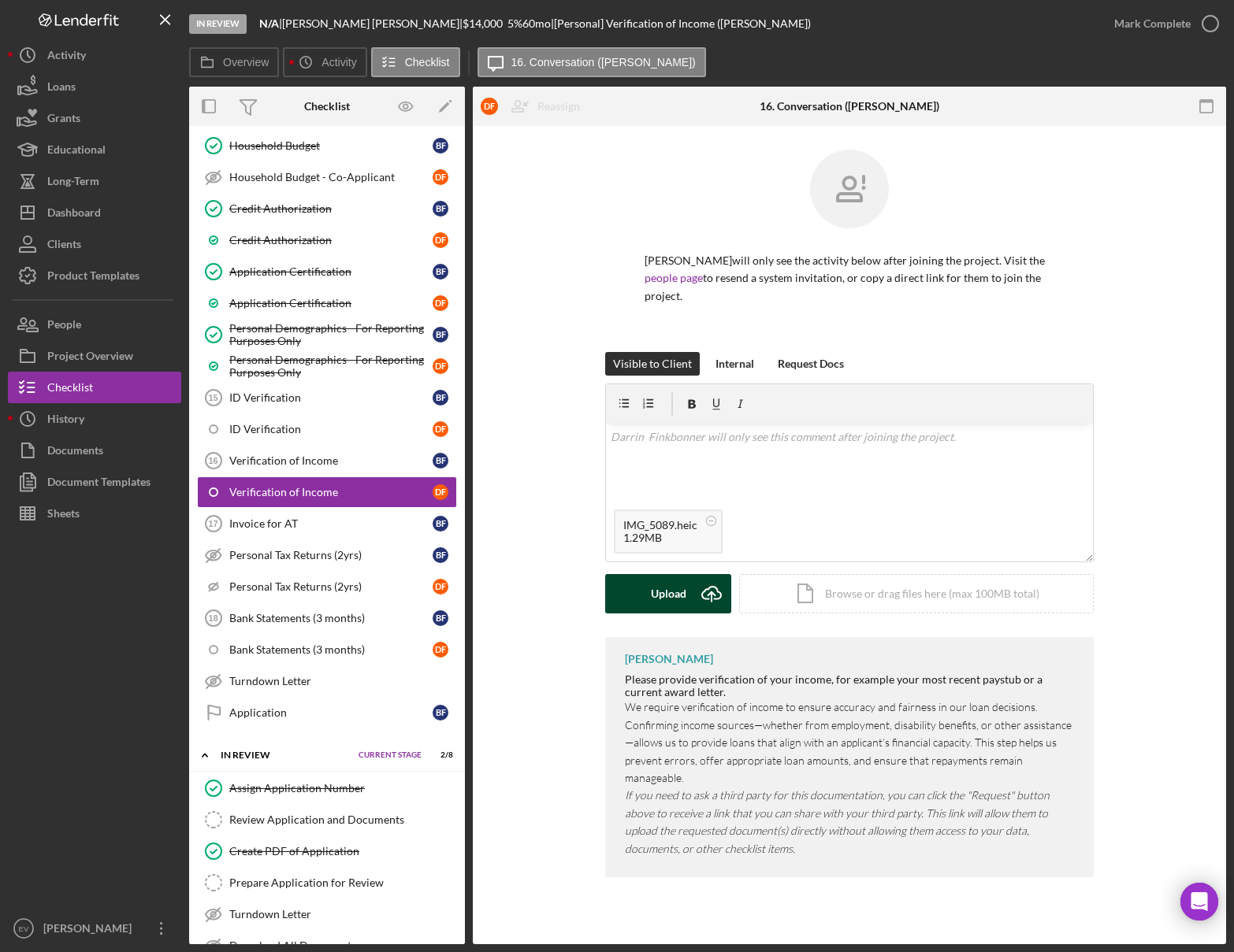
click at [682, 596] on div "Upload" at bounding box center [668, 593] width 36 height 39
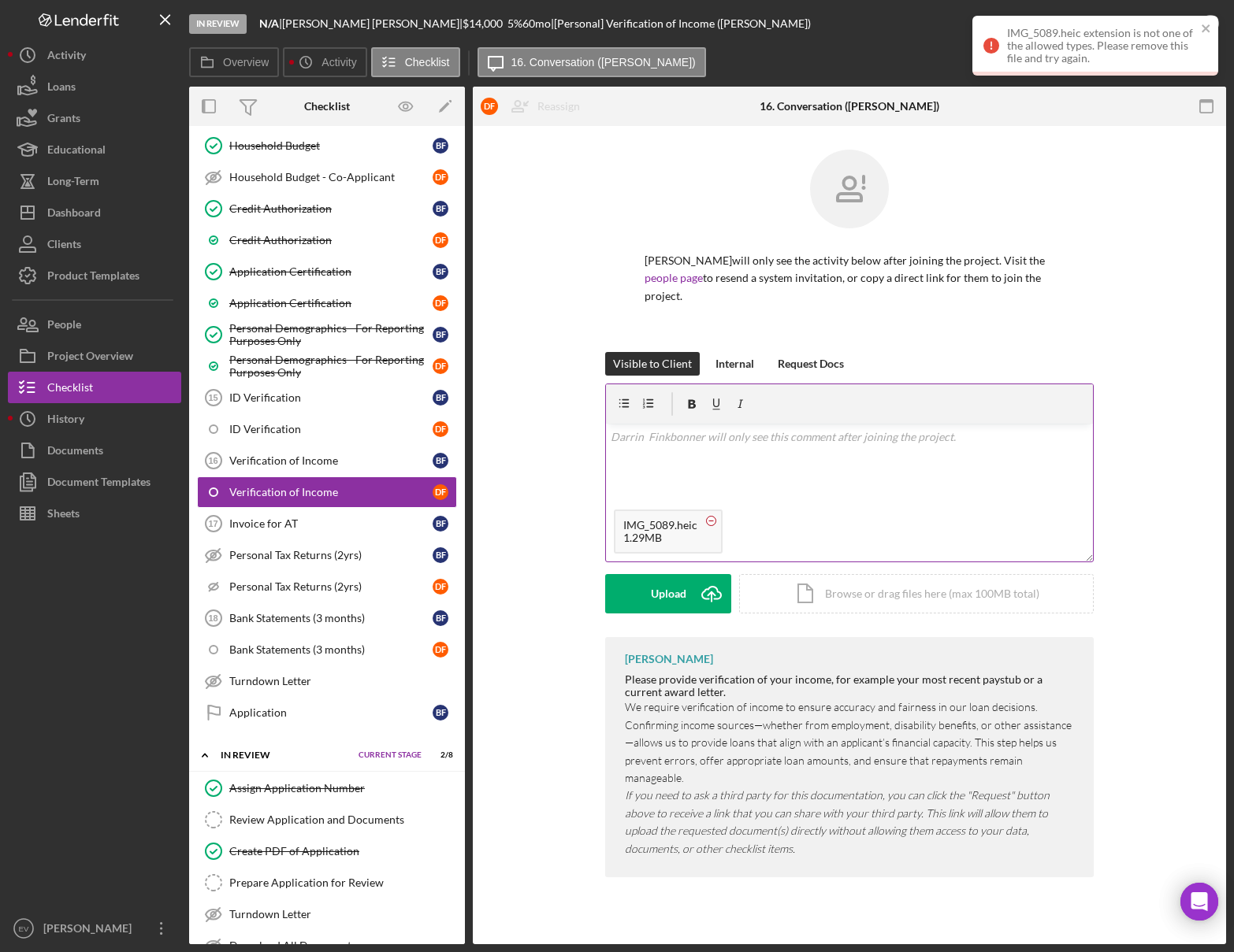
click at [713, 523] on circle at bounding box center [711, 520] width 10 height 10
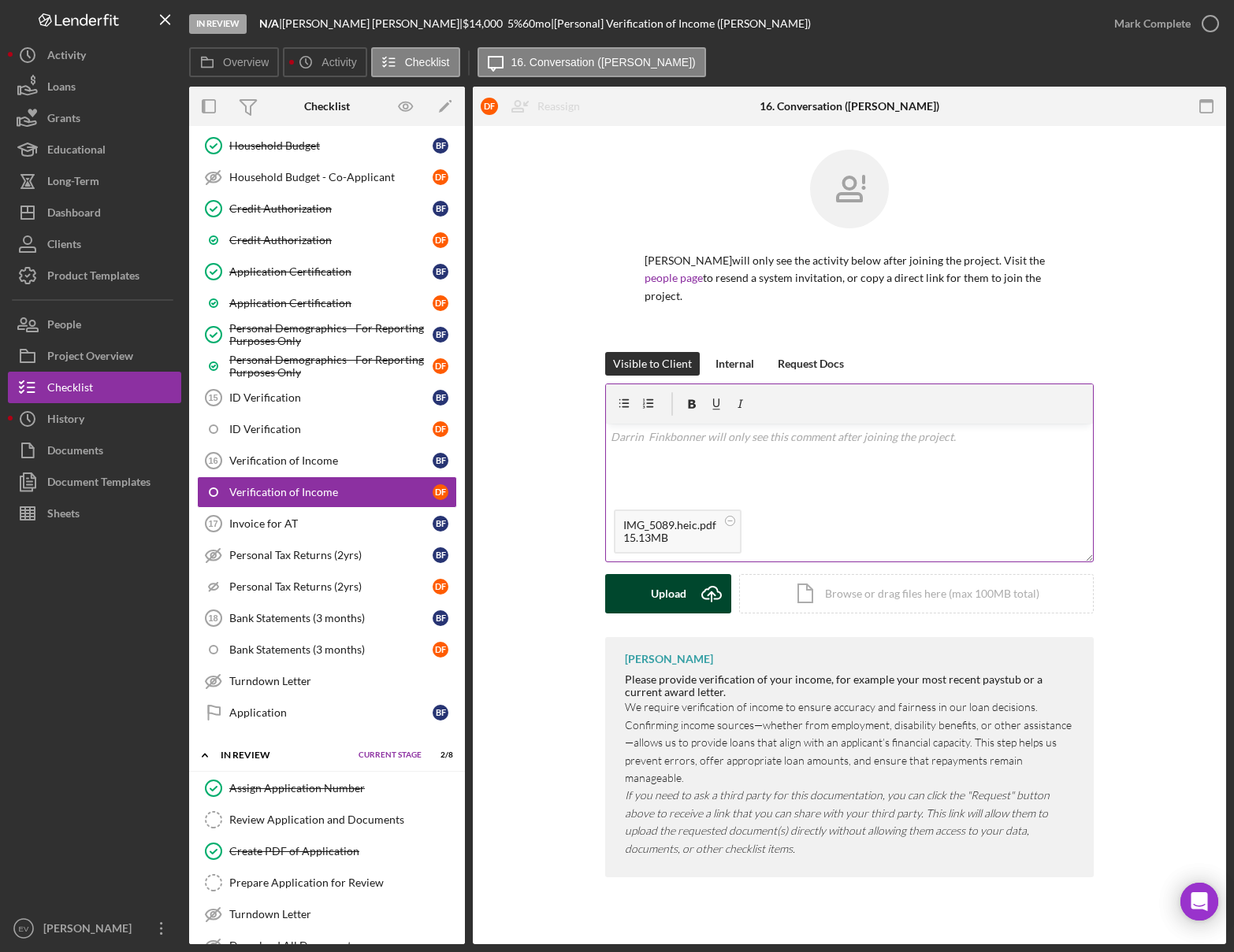
click at [708, 601] on icon "Icon/Upload" at bounding box center [711, 593] width 39 height 39
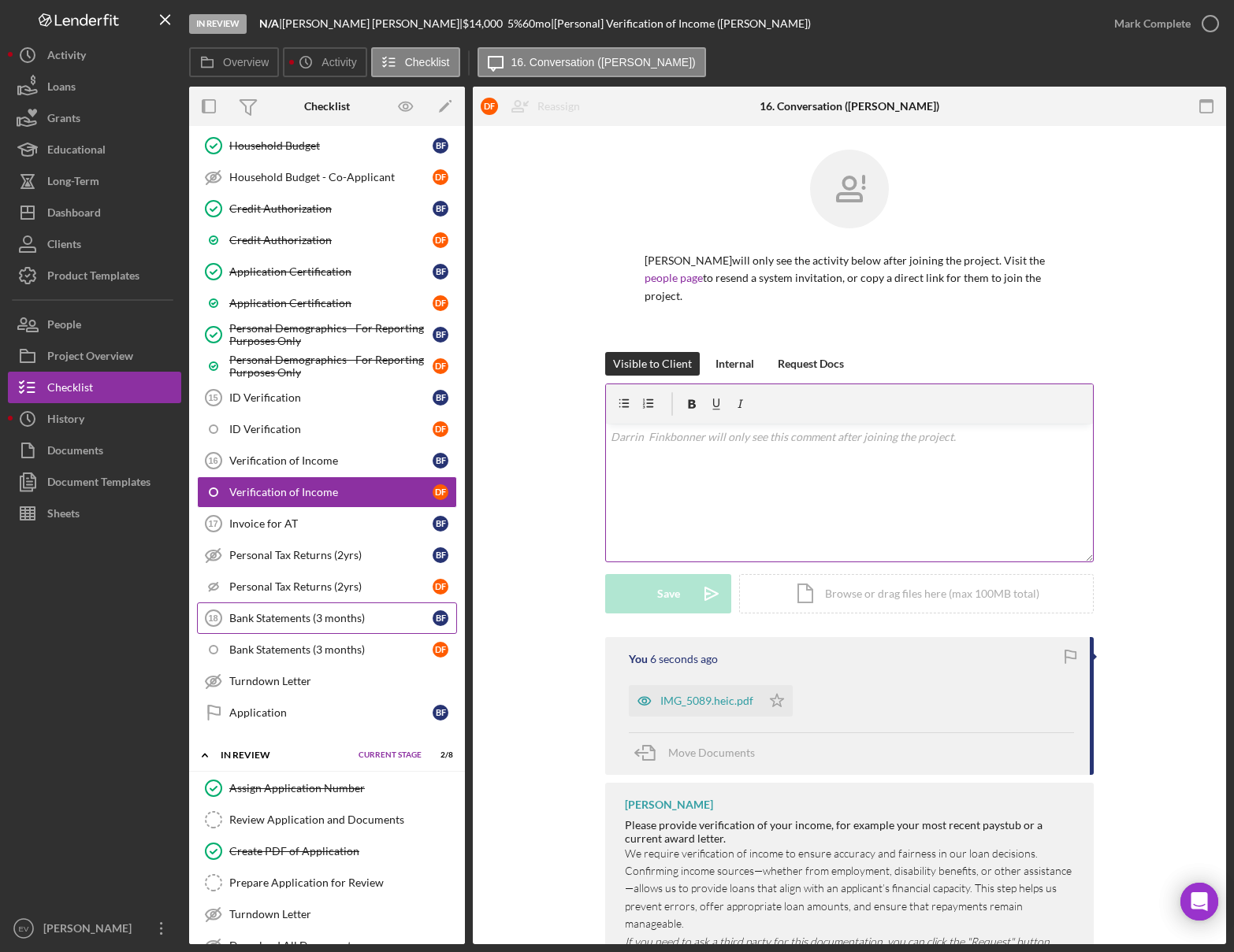
click at [304, 609] on link "Bank Statements (3 months) 18 Bank Statements (3 months) B F" at bounding box center [326, 619] width 260 height 31
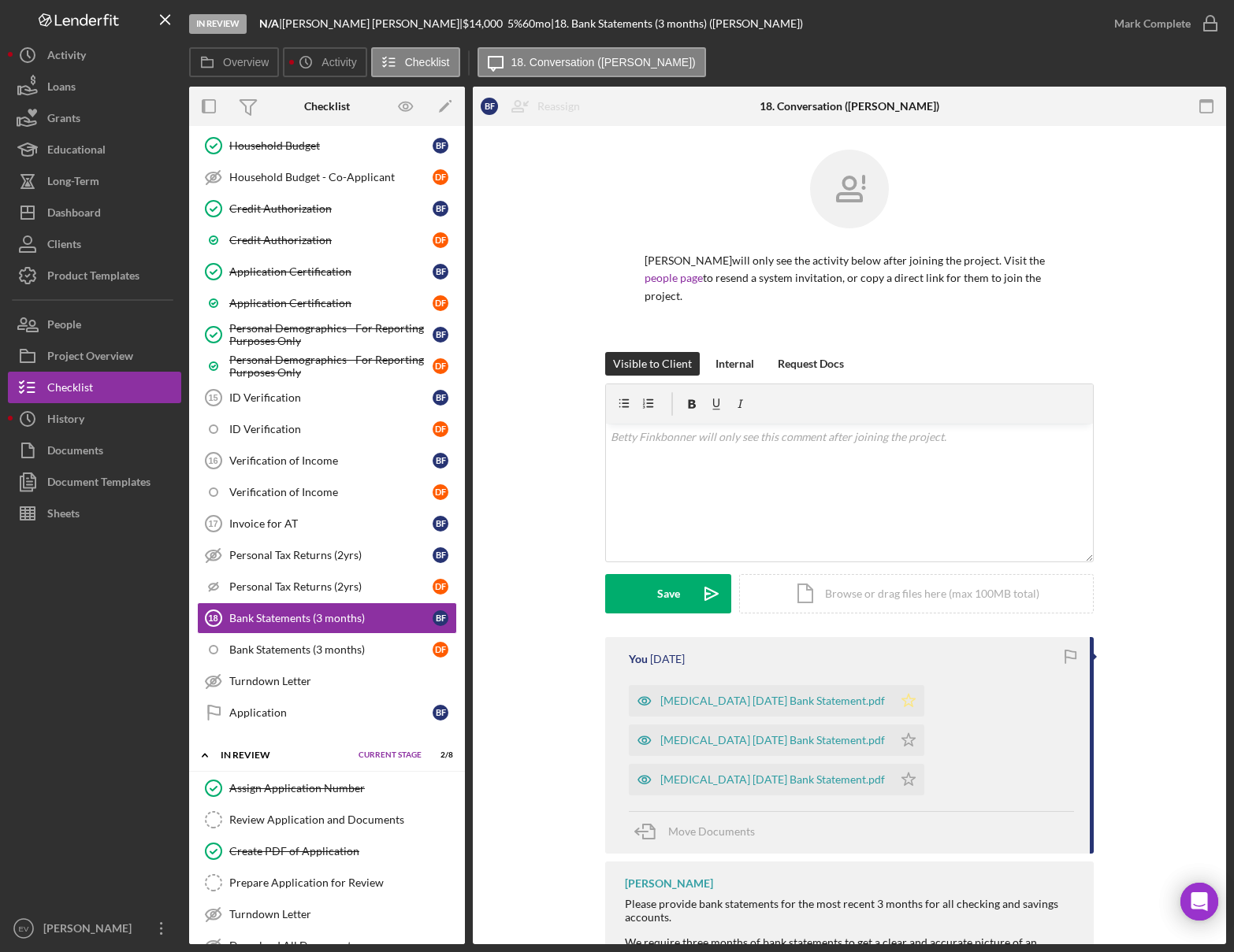
click at [893, 701] on icon "Icon/Star" at bounding box center [909, 701] width 31 height 31
click at [893, 702] on icon "Icon/Star" at bounding box center [909, 741] width 31 height 31
click at [893, 702] on icon "Icon/Star" at bounding box center [909, 780] width 31 height 31
click at [101, 462] on div "Documents" at bounding box center [75, 453] width 56 height 36
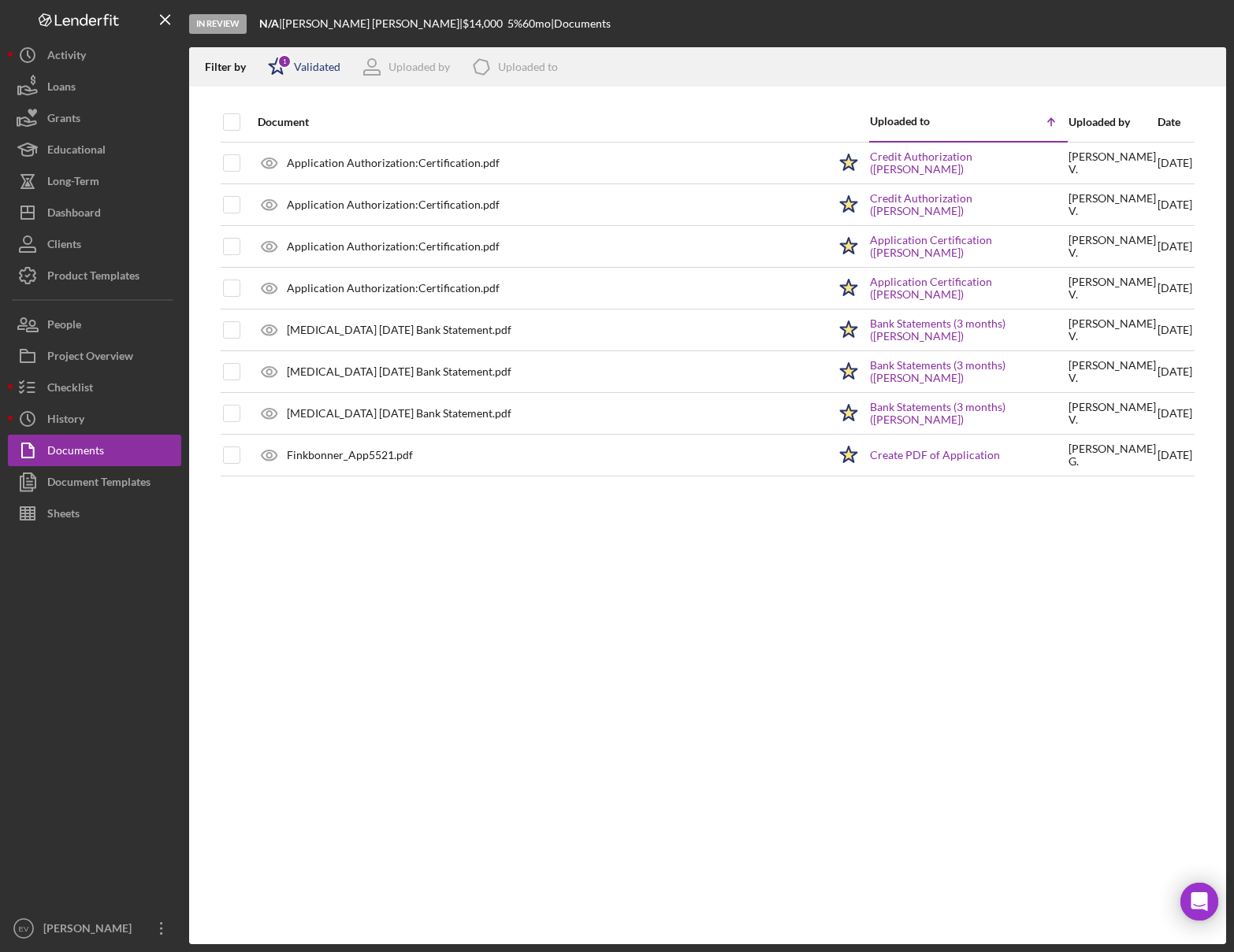
click at [301, 65] on div "Validated" at bounding box center [317, 67] width 46 height 12
click at [272, 151] on input "checkbox" at bounding box center [276, 151] width 16 height 16
checkbox input "true"
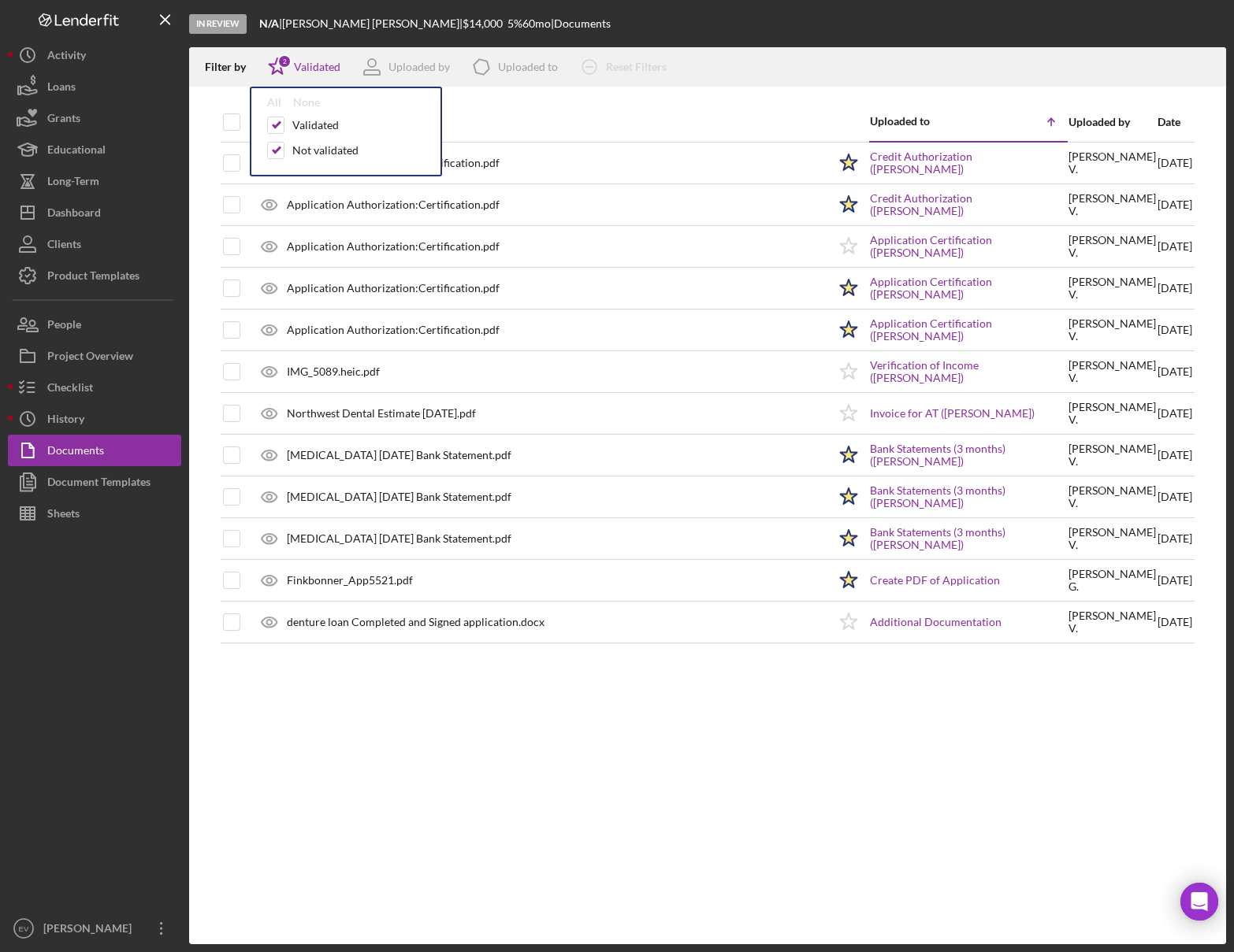
click at [470, 690] on div "Document Uploaded to Icon/Table Sort Arrow Uploaded by Date Application Authori…" at bounding box center [707, 524] width 1036 height 842
